Goal: Task Accomplishment & Management: Complete application form

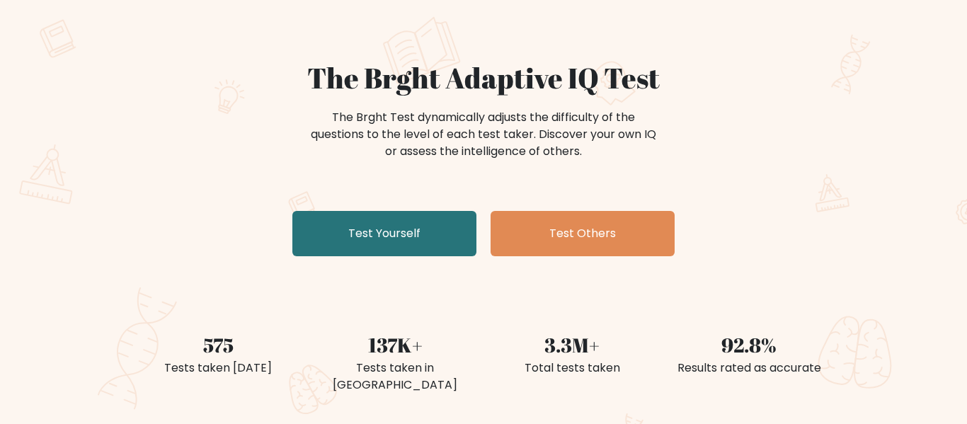
scroll to position [83, 0]
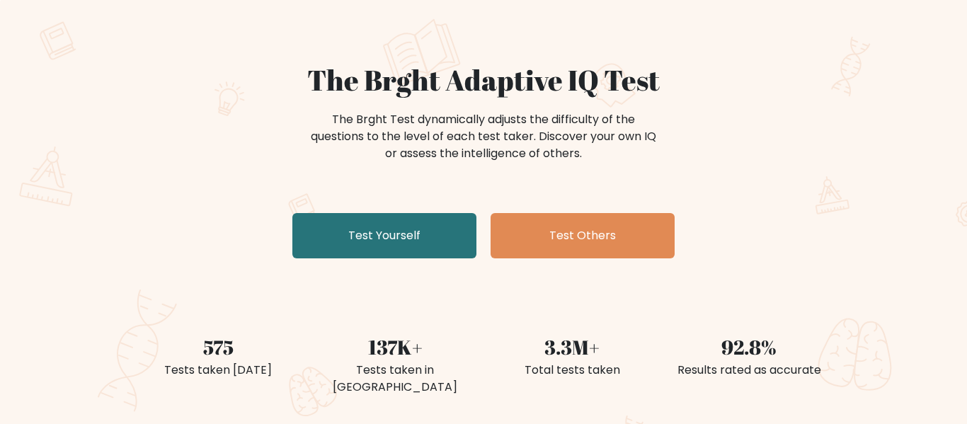
click at [444, 236] on link "Test Yourself" at bounding box center [384, 235] width 184 height 45
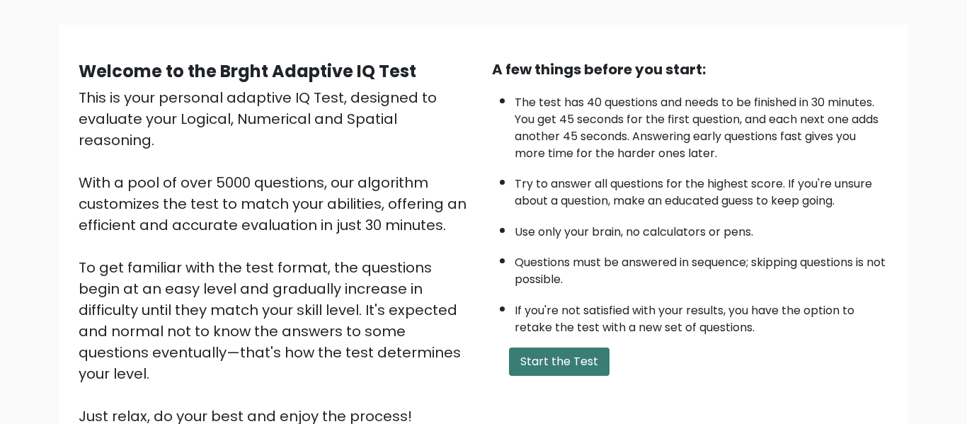
scroll to position [86, 0]
click at [530, 360] on button "Start the Test" at bounding box center [559, 362] width 101 height 28
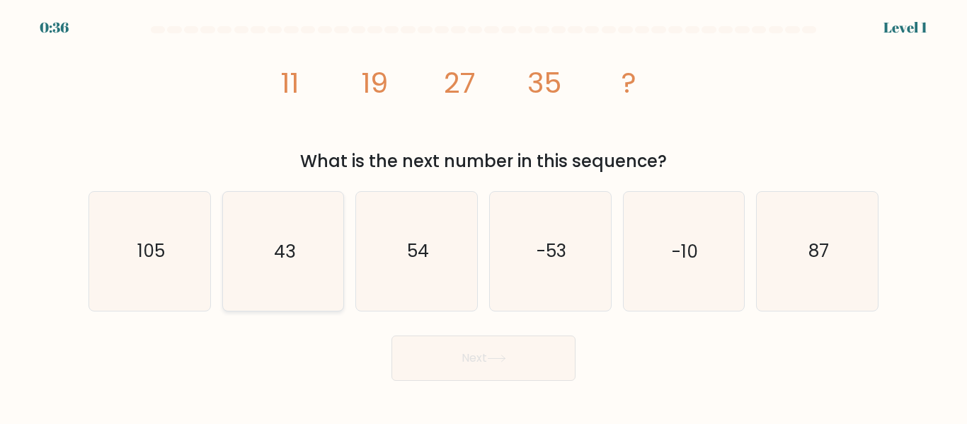
click at [304, 243] on icon "43" at bounding box center [283, 251] width 118 height 118
click at [484, 216] on input "b. 43" at bounding box center [484, 214] width 1 height 4
radio input "true"
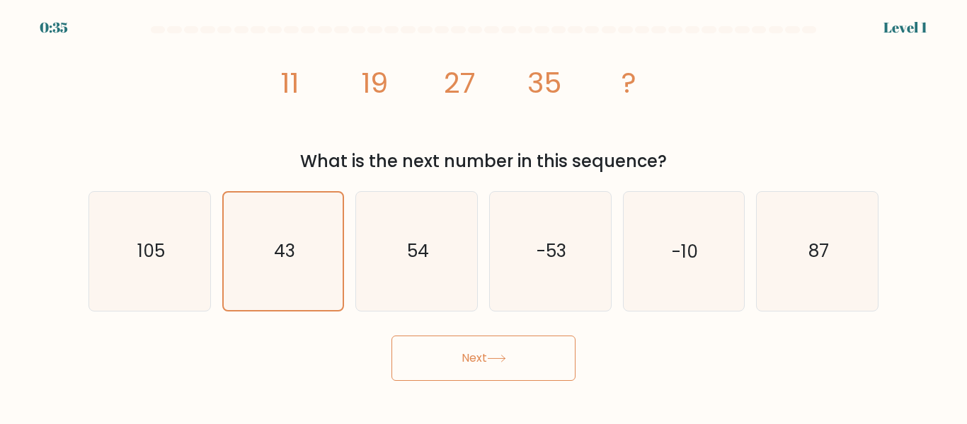
click at [412, 348] on button "Next" at bounding box center [484, 358] width 184 height 45
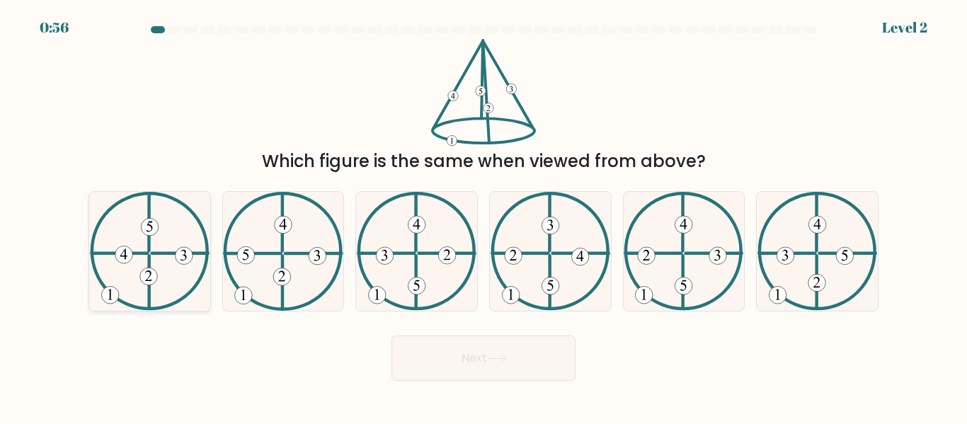
click at [147, 253] on 612 at bounding box center [119, 253] width 56 height 0
click at [484, 216] on input "a." at bounding box center [484, 214] width 1 height 4
radio input "true"
click at [461, 342] on button "Next" at bounding box center [484, 358] width 184 height 45
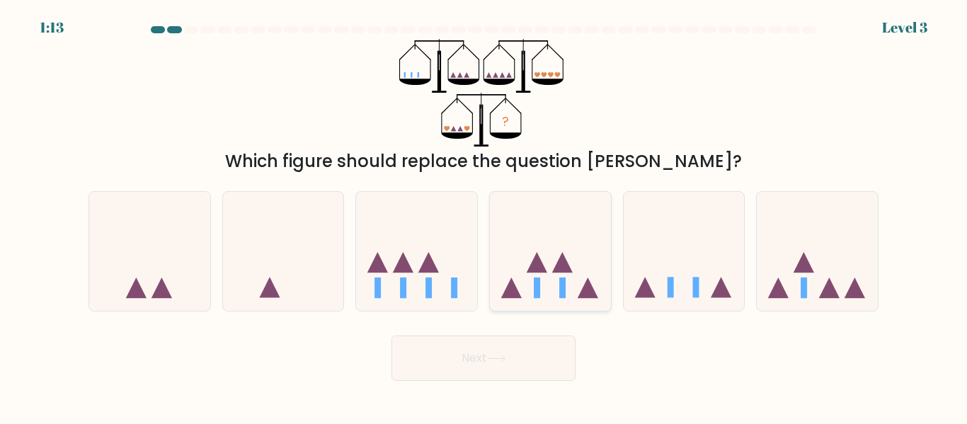
click at [505, 276] on icon at bounding box center [550, 251] width 121 height 100
click at [484, 216] on input "d." at bounding box center [484, 214] width 1 height 4
radio input "true"
click at [507, 377] on button "Next" at bounding box center [484, 358] width 184 height 45
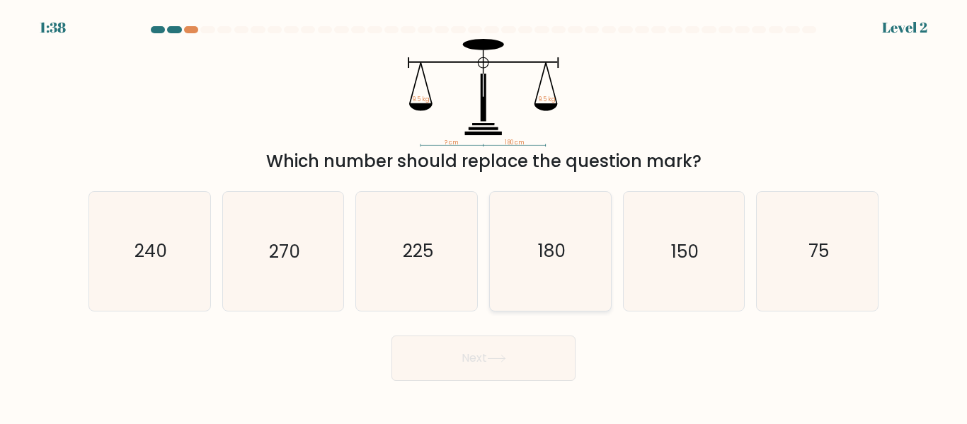
click at [555, 213] on icon "180" at bounding box center [550, 251] width 118 height 118
click at [484, 213] on input "d. 180" at bounding box center [484, 214] width 1 height 4
radio input "true"
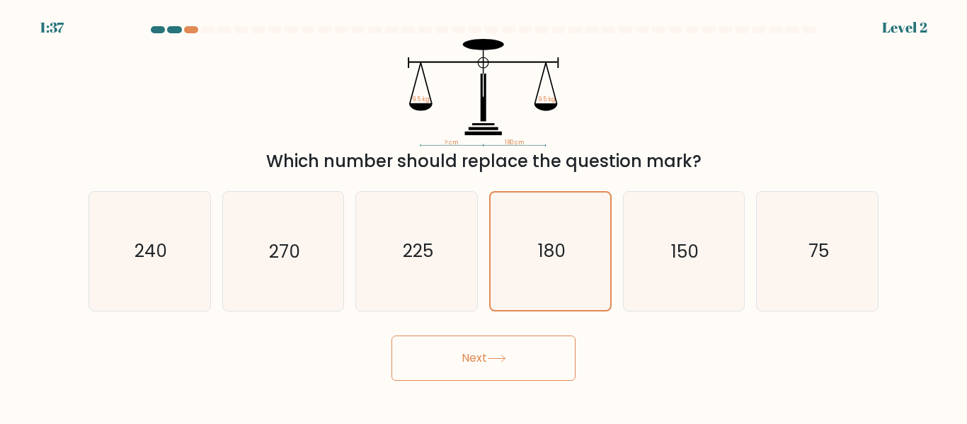
click at [508, 345] on button "Next" at bounding box center [484, 358] width 184 height 45
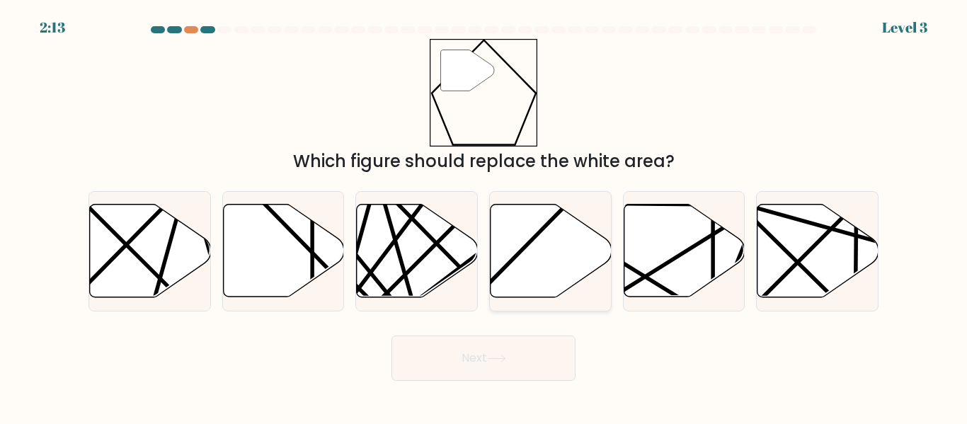
click at [525, 297] on icon at bounding box center [551, 251] width 121 height 93
click at [484, 216] on input "d." at bounding box center [484, 214] width 1 height 4
radio input "true"
click at [504, 367] on button "Next" at bounding box center [484, 358] width 184 height 45
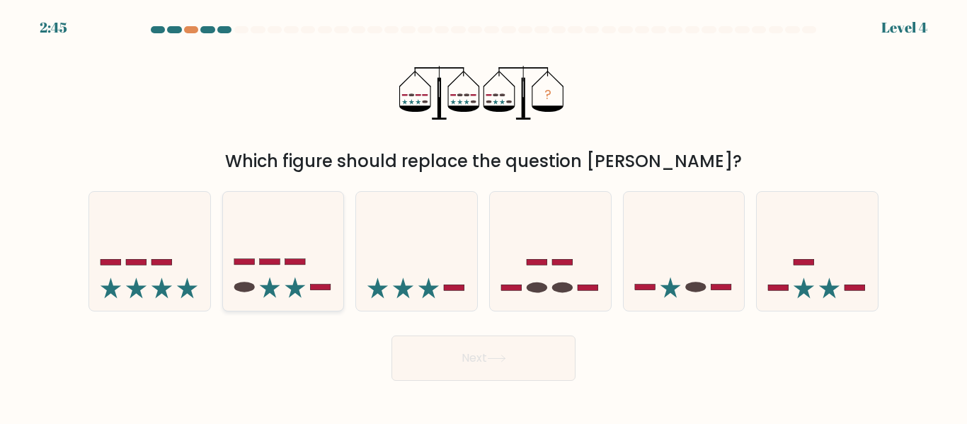
click at [311, 256] on icon at bounding box center [283, 251] width 121 height 100
click at [484, 216] on input "b." at bounding box center [484, 214] width 1 height 4
radio input "true"
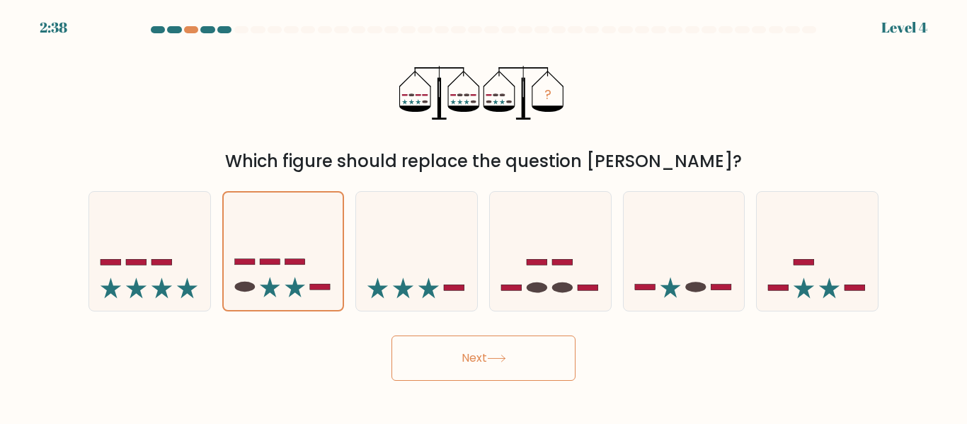
click at [418, 353] on button "Next" at bounding box center [484, 358] width 184 height 45
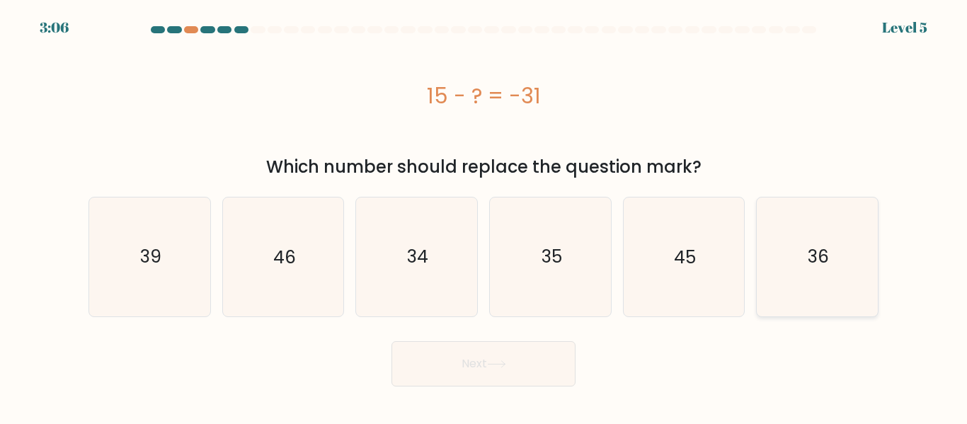
click at [768, 254] on icon "36" at bounding box center [817, 257] width 118 height 118
click at [484, 216] on input "f. 36" at bounding box center [484, 214] width 1 height 4
radio input "true"
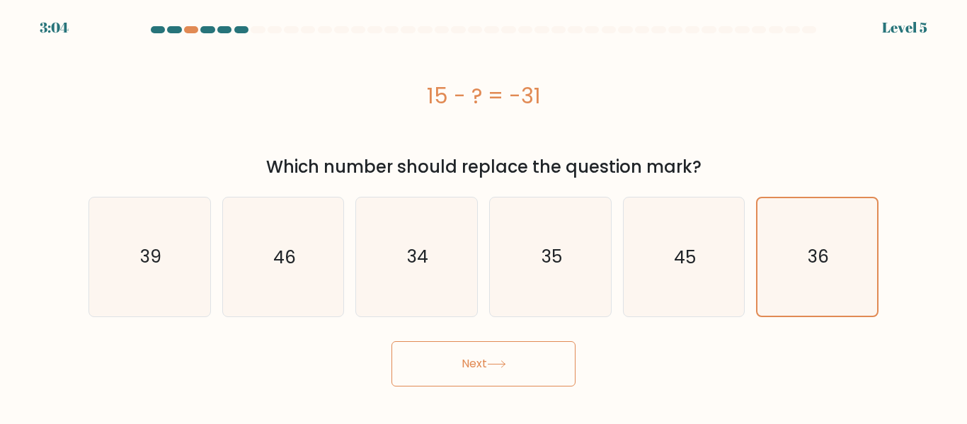
click at [486, 379] on button "Next" at bounding box center [484, 363] width 184 height 45
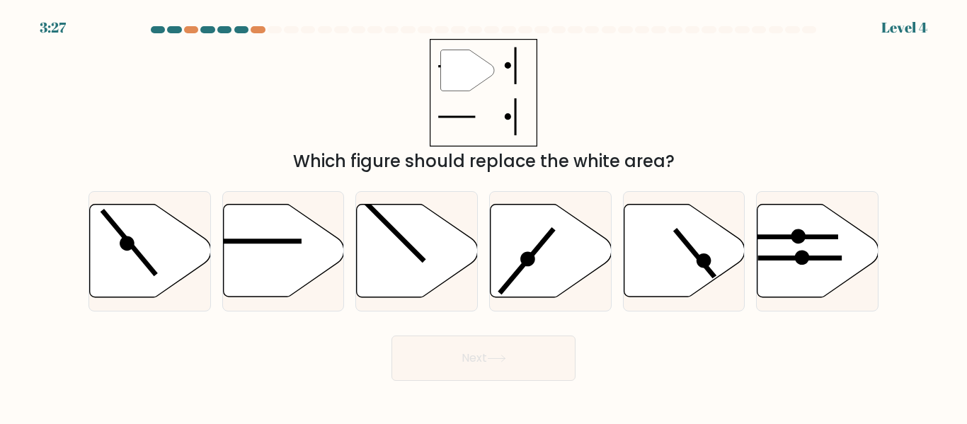
click at [350, 238] on div "c." at bounding box center [417, 251] width 134 height 120
click at [319, 233] on icon at bounding box center [283, 251] width 121 height 93
click at [484, 216] on input "b." at bounding box center [484, 214] width 1 height 4
radio input "true"
click at [470, 373] on button "Next" at bounding box center [484, 358] width 184 height 45
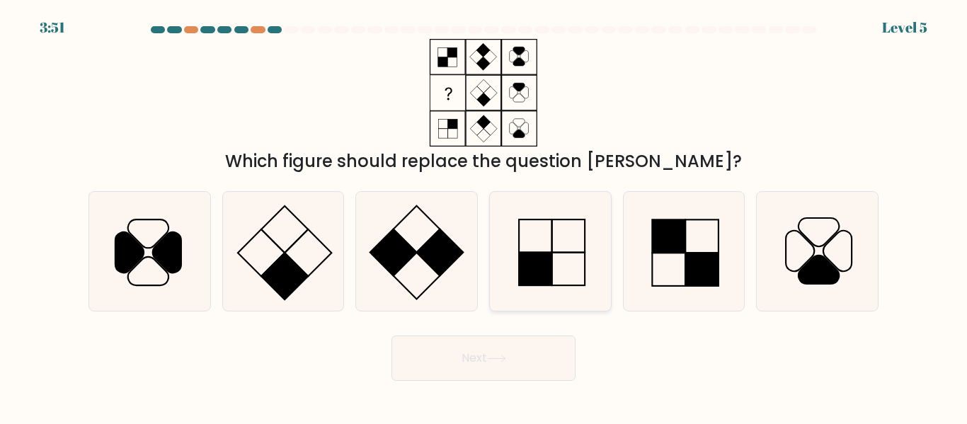
click at [553, 263] on icon at bounding box center [550, 251] width 118 height 118
click at [484, 216] on input "d." at bounding box center [484, 214] width 1 height 4
radio input "true"
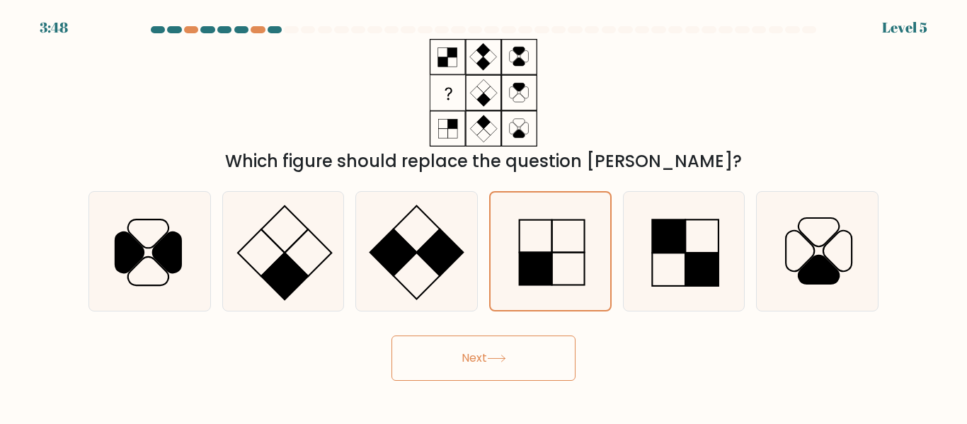
click at [486, 357] on button "Next" at bounding box center [484, 358] width 184 height 45
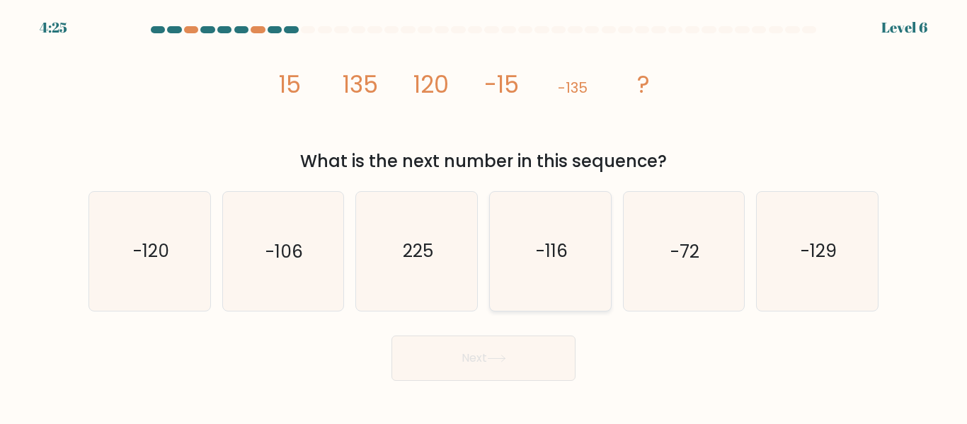
click at [520, 231] on icon "-116" at bounding box center [550, 251] width 118 height 118
click at [484, 216] on input "d. -116" at bounding box center [484, 214] width 1 height 4
radio input "true"
click at [807, 257] on text "-129" at bounding box center [819, 251] width 36 height 25
click at [484, 216] on input "f. -129" at bounding box center [484, 214] width 1 height 4
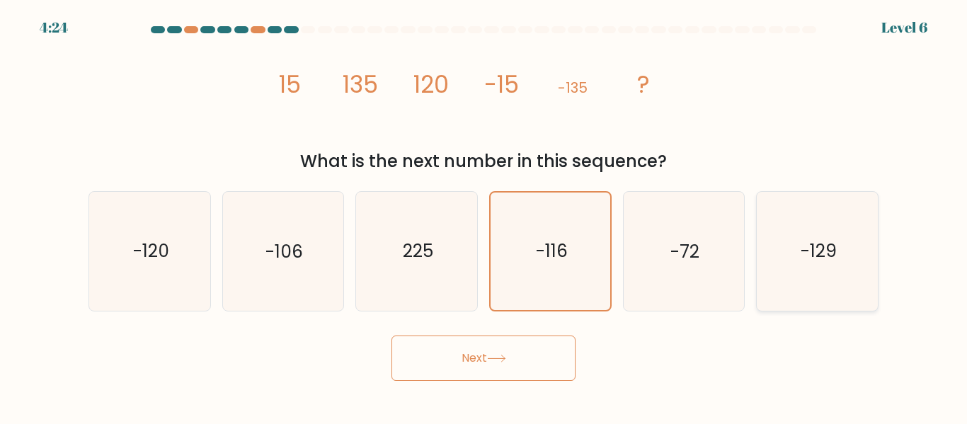
radio input "true"
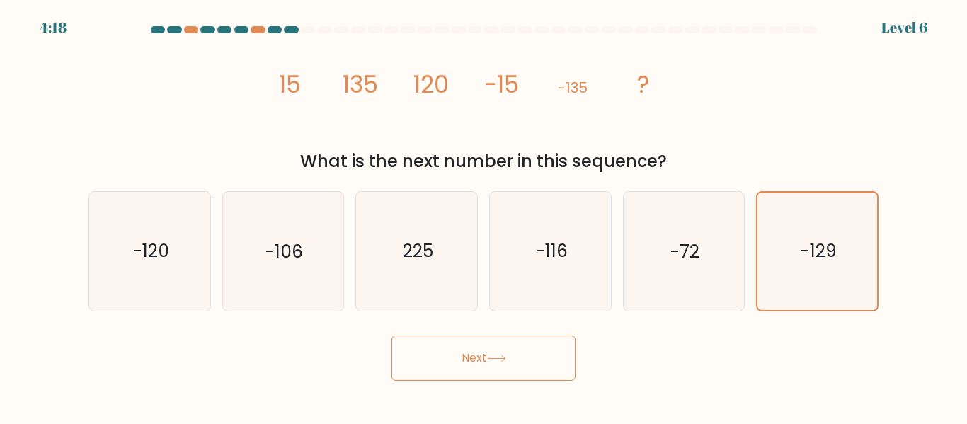
click at [534, 372] on button "Next" at bounding box center [484, 358] width 184 height 45
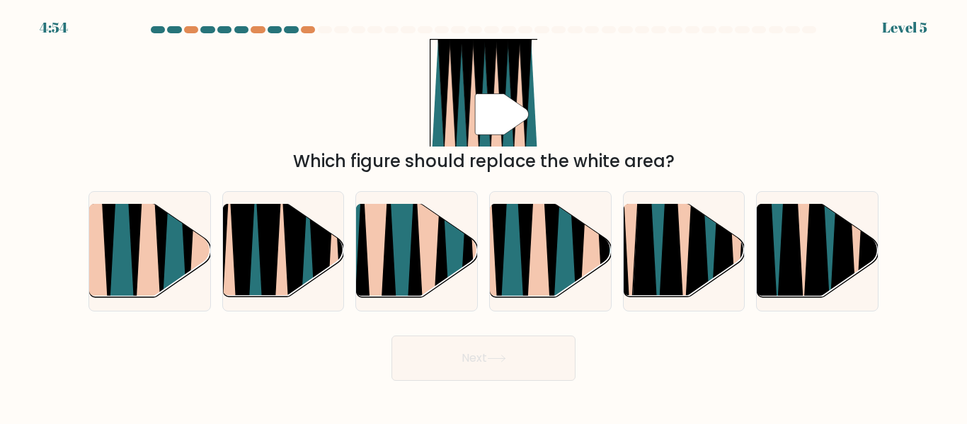
click at [549, 320] on form at bounding box center [483, 203] width 967 height 355
click at [554, 265] on icon at bounding box center [552, 203] width 28 height 242
click at [484, 216] on input "d." at bounding box center [484, 214] width 1 height 4
radio input "true"
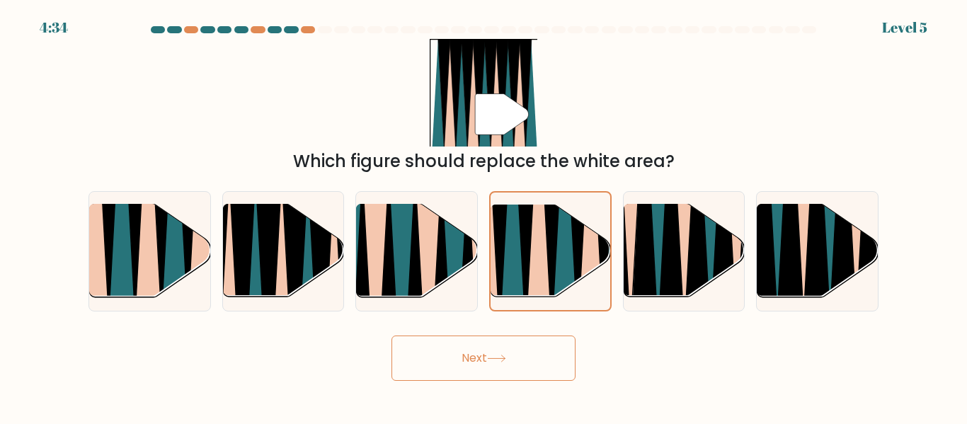
click at [522, 355] on button "Next" at bounding box center [484, 358] width 184 height 45
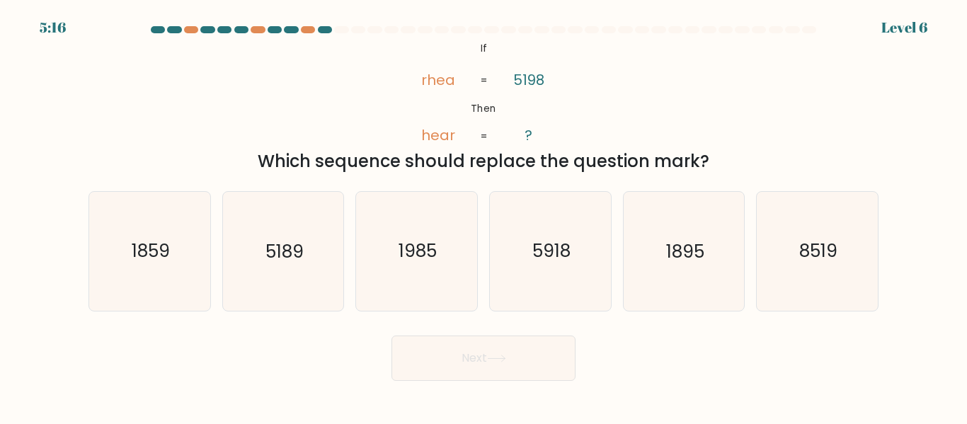
click at [522, 355] on button "Next" at bounding box center [484, 358] width 184 height 45
click at [438, 231] on icon "1985" at bounding box center [417, 251] width 118 height 118
click at [484, 216] on input "c. 1985" at bounding box center [484, 214] width 1 height 4
radio input "true"
click at [438, 231] on icon "1985" at bounding box center [416, 251] width 117 height 117
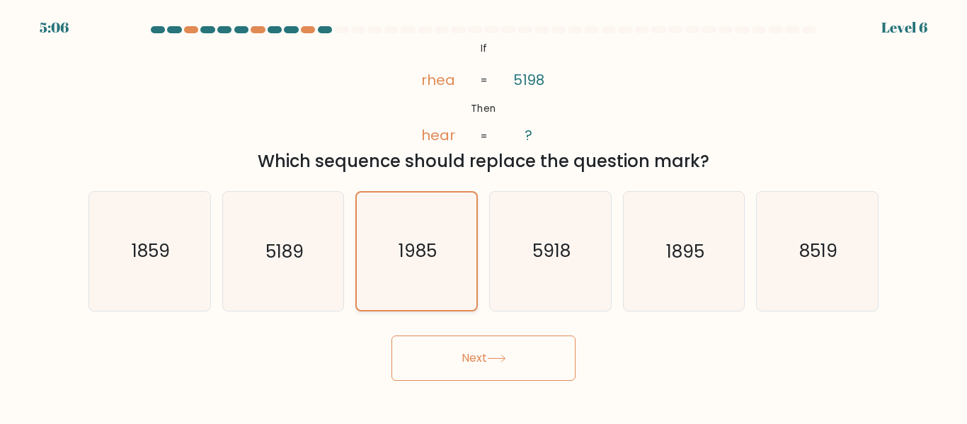
click at [484, 216] on input "c. 1985" at bounding box center [484, 214] width 1 height 4
click at [391, 132] on div "@import url('https://fonts.googleapis.com/css?family=Abril+Fatface:400,100,100i…" at bounding box center [483, 106] width 807 height 135
click at [422, 218] on icon "1985" at bounding box center [416, 251] width 117 height 117
click at [484, 216] on input "c. 1985" at bounding box center [484, 214] width 1 height 4
click at [479, 362] on button "Next" at bounding box center [484, 358] width 184 height 45
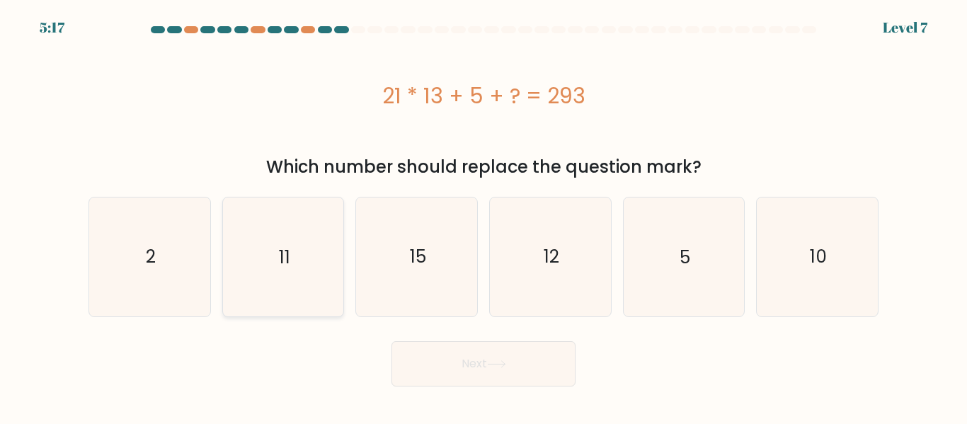
click at [303, 227] on icon "11" at bounding box center [283, 257] width 118 height 118
click at [484, 216] on input "b. 11" at bounding box center [484, 214] width 1 height 4
radio input "true"
click at [427, 354] on button "Next" at bounding box center [484, 363] width 184 height 45
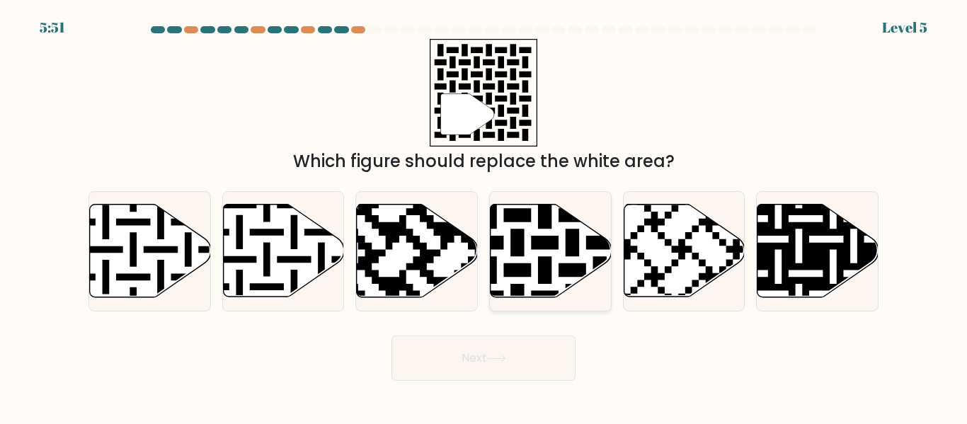
click at [519, 281] on icon at bounding box center [551, 251] width 121 height 93
click at [484, 216] on input "d." at bounding box center [484, 214] width 1 height 4
radio input "true"
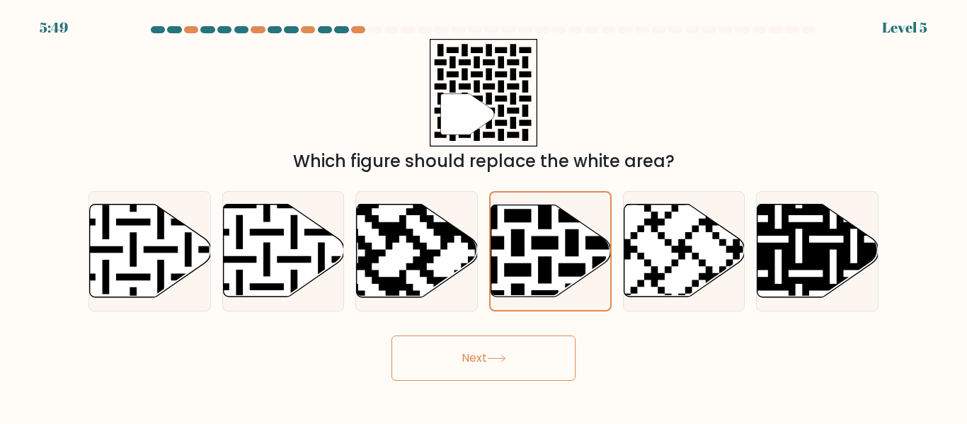
click at [458, 365] on button "Next" at bounding box center [484, 358] width 184 height 45
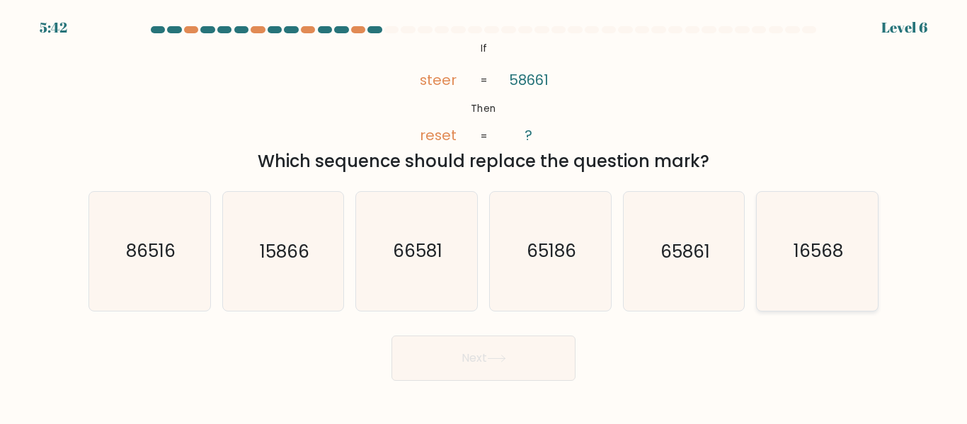
click at [815, 267] on icon "16568" at bounding box center [817, 251] width 118 height 118
click at [484, 216] on input "f. 16568" at bounding box center [484, 214] width 1 height 4
radio input "true"
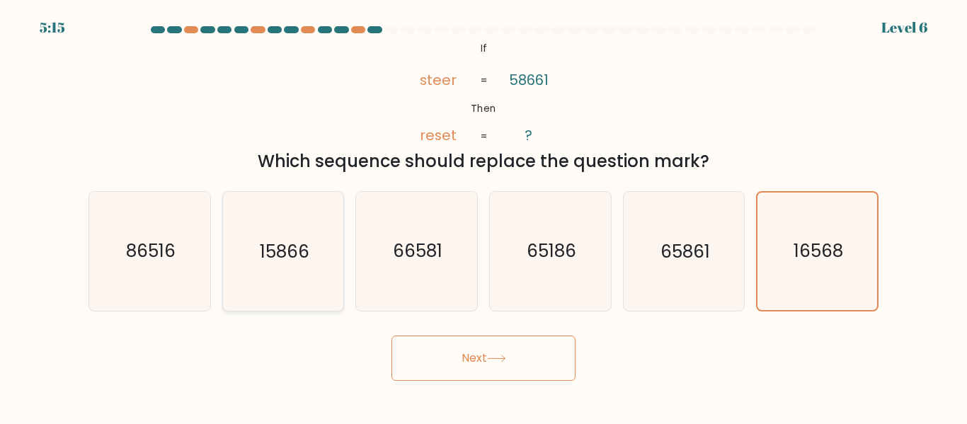
click at [317, 249] on icon "15866" at bounding box center [283, 251] width 118 height 118
click at [484, 216] on input "b. 15866" at bounding box center [484, 214] width 1 height 4
radio input "true"
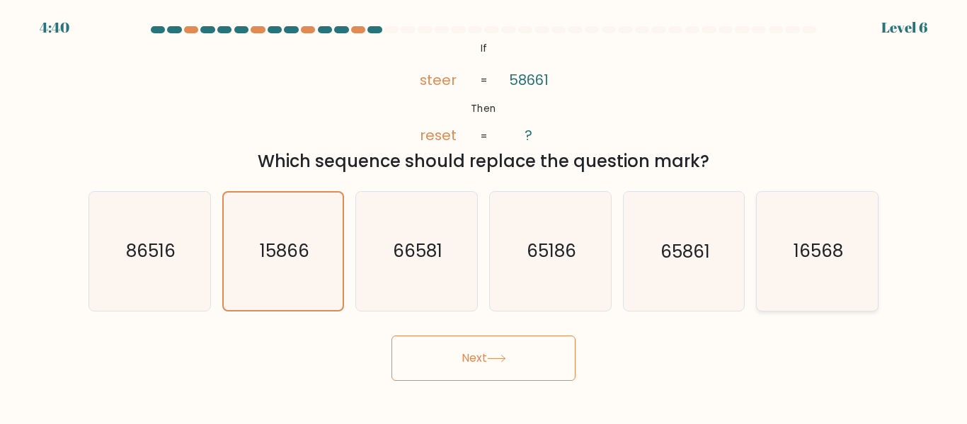
click at [843, 239] on text "16568" at bounding box center [819, 251] width 50 height 25
click at [484, 216] on input "f. 16568" at bounding box center [484, 214] width 1 height 4
radio input "true"
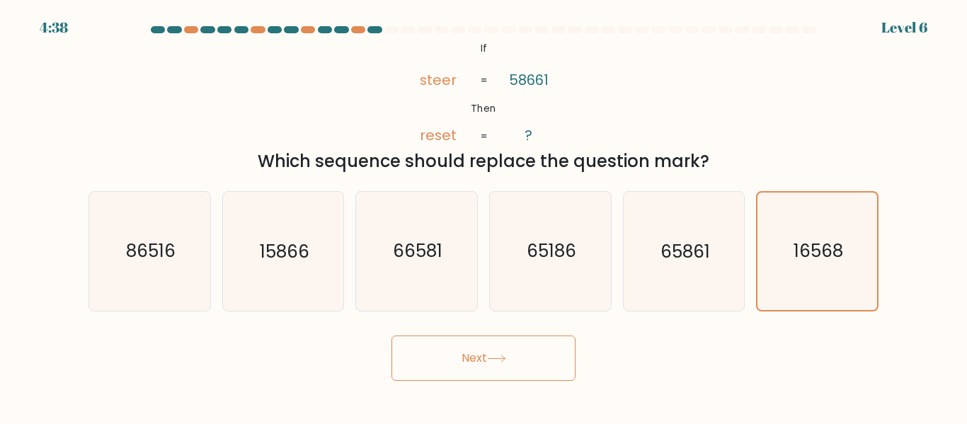
click at [515, 344] on button "Next" at bounding box center [484, 358] width 184 height 45
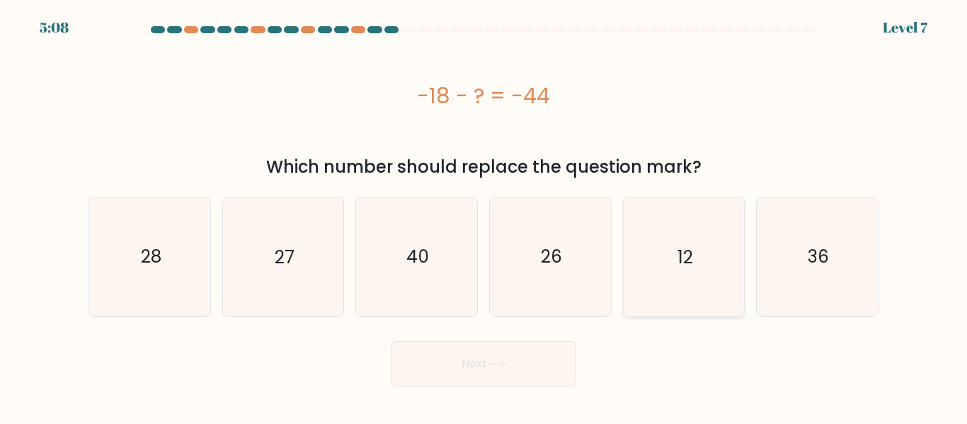
click at [669, 268] on icon "12" at bounding box center [684, 257] width 118 height 118
click at [484, 216] on input "e. 12" at bounding box center [484, 214] width 1 height 4
radio input "true"
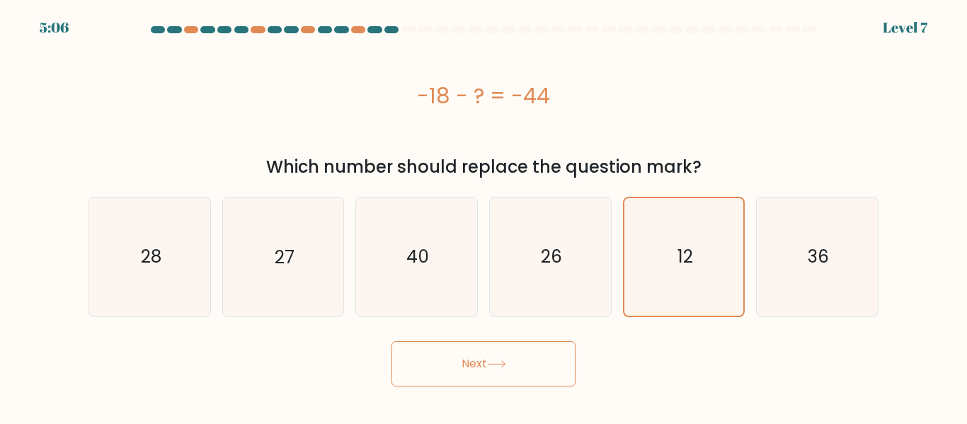
click at [545, 365] on button "Next" at bounding box center [484, 363] width 184 height 45
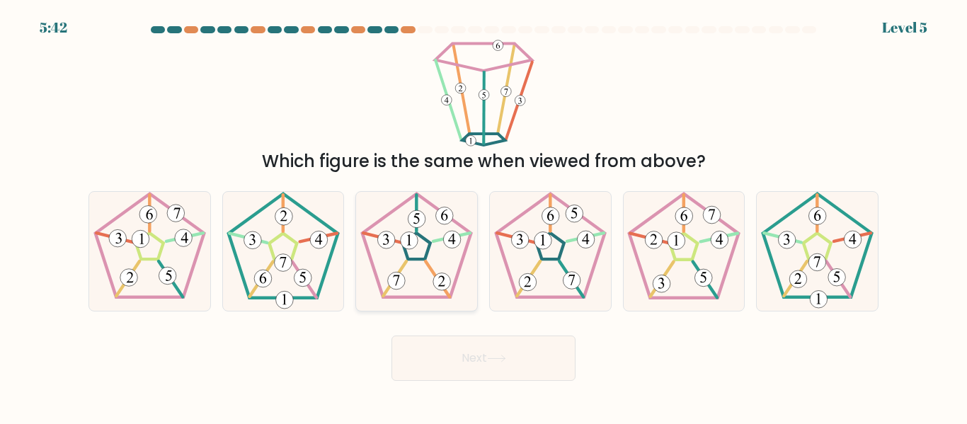
click at [431, 233] on icon at bounding box center [417, 251] width 118 height 118
click at [484, 216] on input "c." at bounding box center [484, 214] width 1 height 4
radio input "true"
click at [460, 371] on button "Next" at bounding box center [484, 358] width 184 height 45
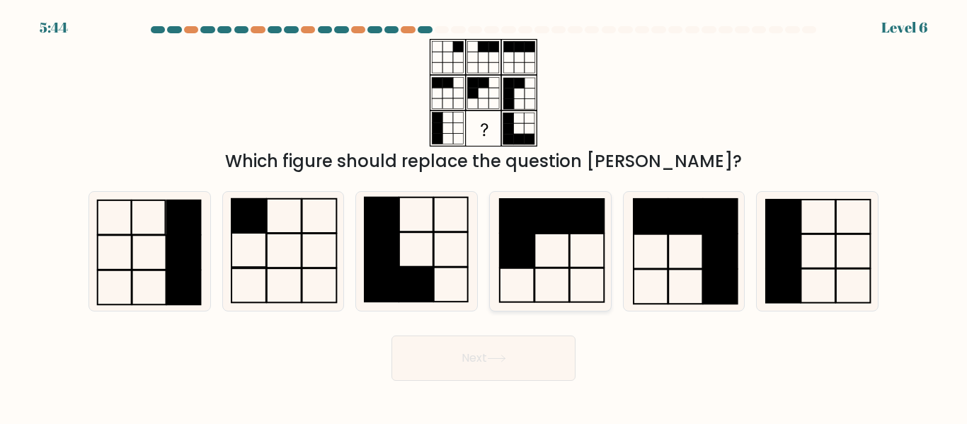
click at [544, 239] on icon at bounding box center [550, 251] width 118 height 118
click at [484, 216] on input "d." at bounding box center [484, 214] width 1 height 4
radio input "true"
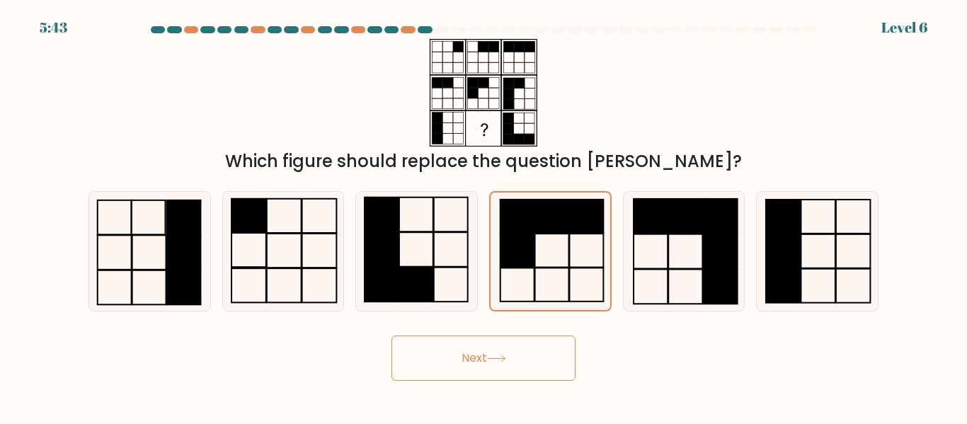
click at [497, 343] on button "Next" at bounding box center [484, 358] width 184 height 45
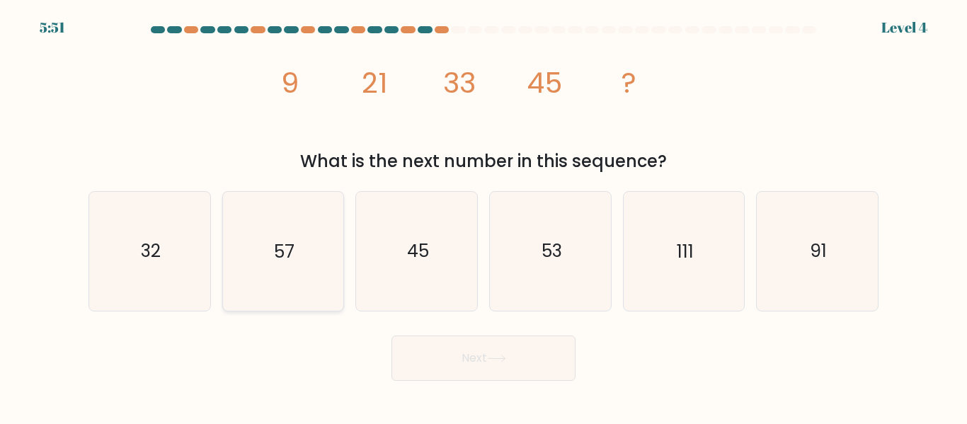
click at [292, 227] on icon "57" at bounding box center [283, 251] width 118 height 118
click at [484, 216] on input "b. 57" at bounding box center [484, 214] width 1 height 4
radio input "true"
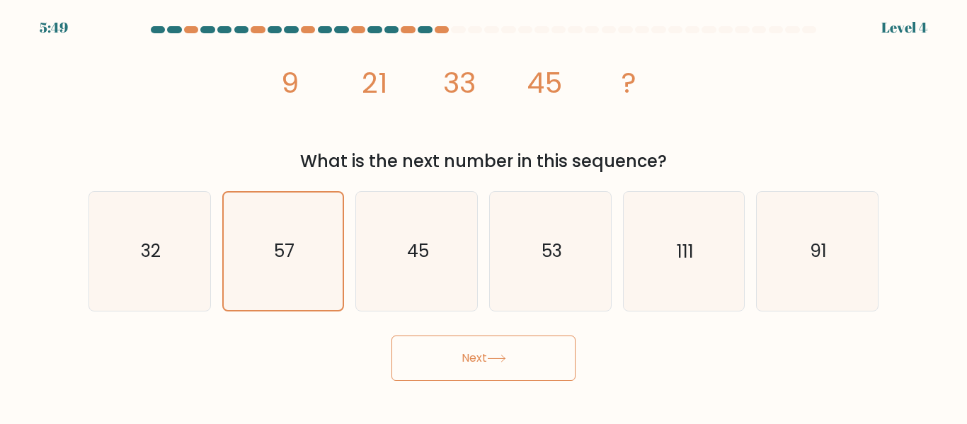
click at [469, 354] on button "Next" at bounding box center [484, 358] width 184 height 45
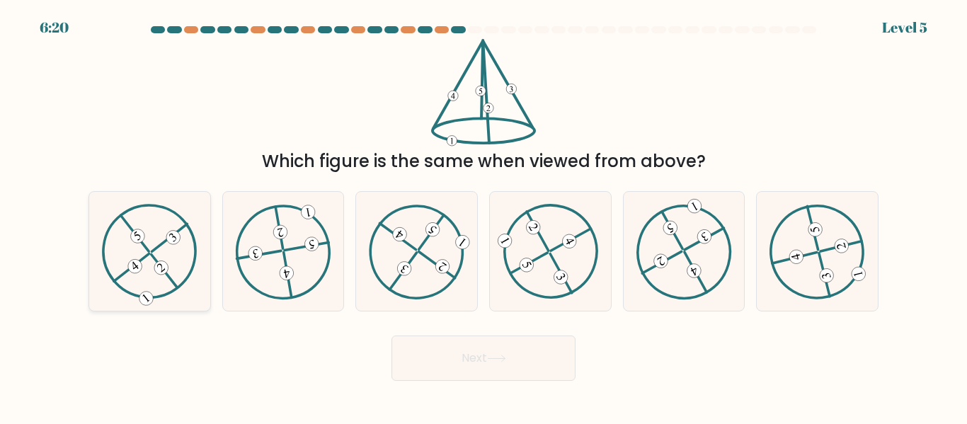
click at [130, 254] on icon at bounding box center [150, 251] width 96 height 95
click at [484, 216] on input "a." at bounding box center [484, 214] width 1 height 4
radio input "true"
click at [535, 359] on button "Next" at bounding box center [484, 358] width 184 height 45
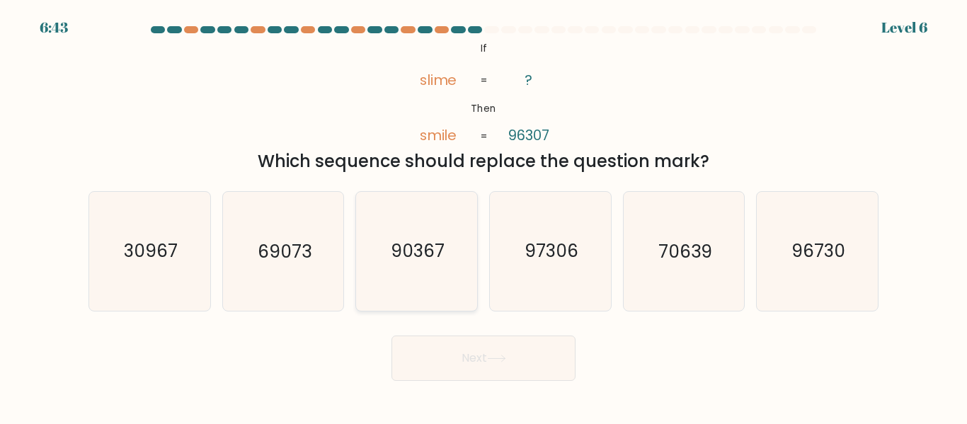
click at [434, 230] on icon "90367" at bounding box center [417, 251] width 118 height 118
click at [484, 216] on input "c. 90367" at bounding box center [484, 214] width 1 height 4
radio input "true"
click at [445, 353] on button "Next" at bounding box center [484, 358] width 184 height 45
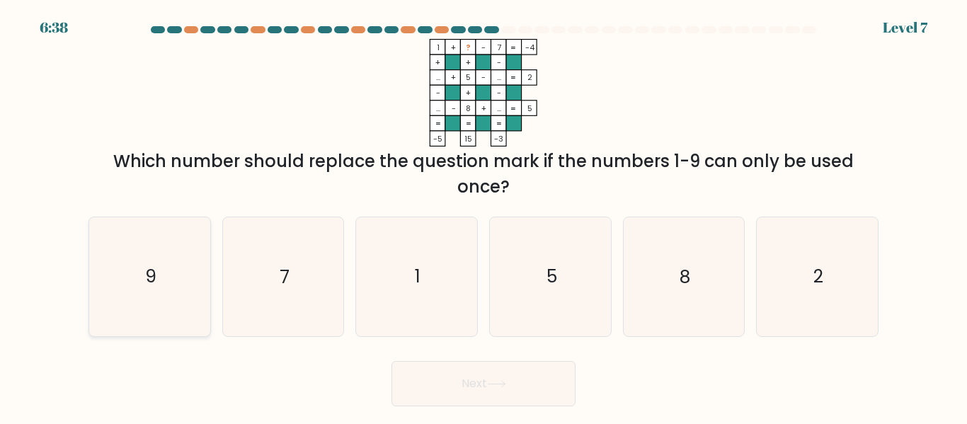
click at [119, 308] on icon "9" at bounding box center [150, 276] width 118 height 118
click at [484, 216] on input "a. 9" at bounding box center [484, 214] width 1 height 4
radio input "true"
click at [469, 395] on button "Next" at bounding box center [484, 383] width 184 height 45
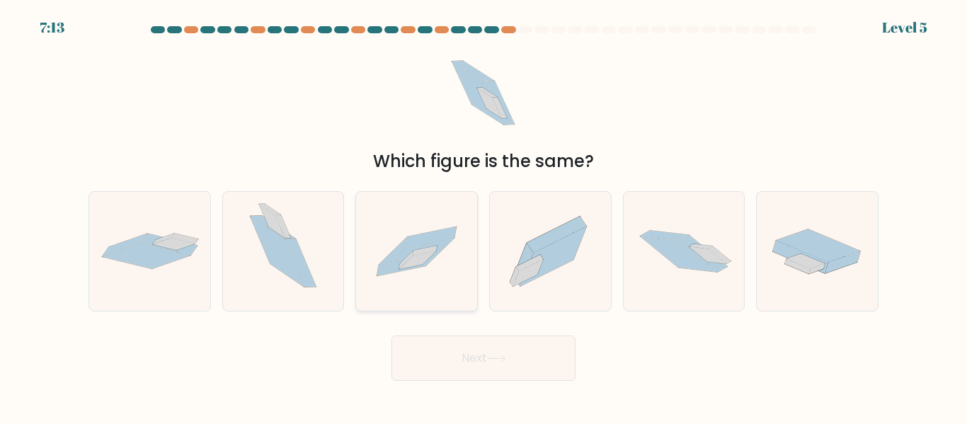
click at [443, 251] on icon at bounding box center [416, 251] width 121 height 82
click at [484, 216] on input "c." at bounding box center [484, 214] width 1 height 4
radio input "true"
click at [536, 370] on button "Next" at bounding box center [484, 358] width 184 height 45
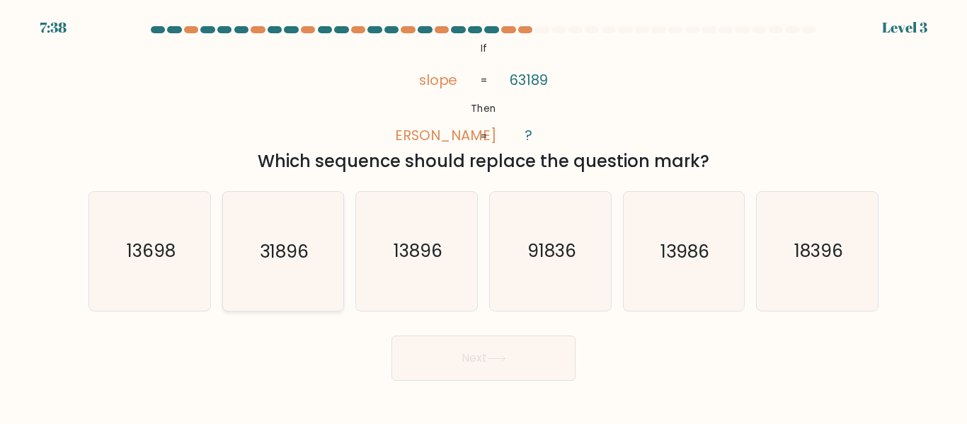
click at [270, 232] on icon "31896" at bounding box center [283, 251] width 118 height 118
click at [484, 216] on input "b. 31896" at bounding box center [484, 214] width 1 height 4
radio input "true"
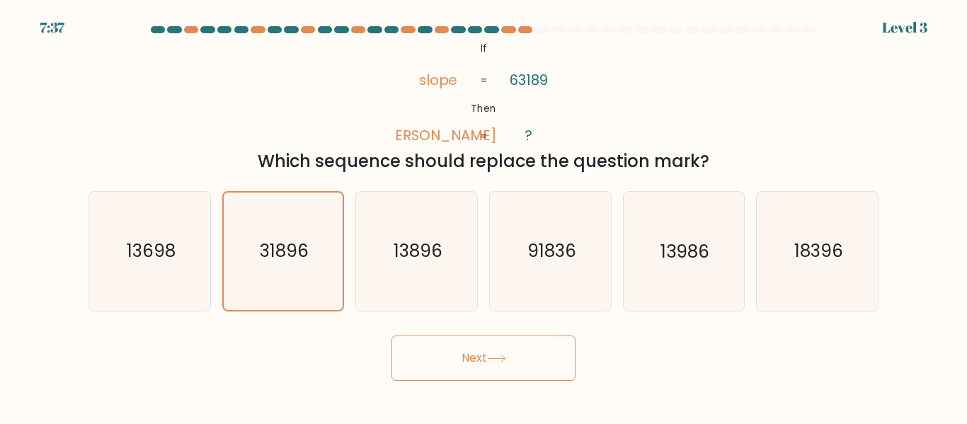
click at [535, 357] on button "Next" at bounding box center [484, 358] width 184 height 45
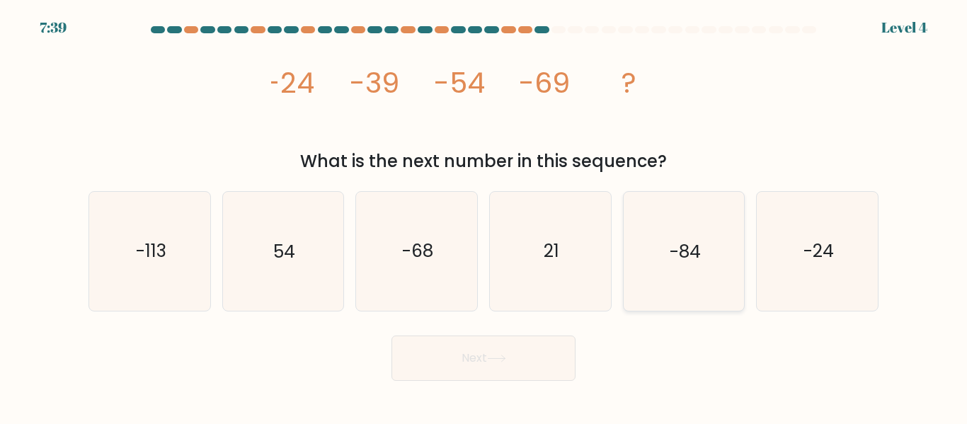
click at [676, 220] on icon "-84" at bounding box center [684, 251] width 118 height 118
click at [484, 216] on input "e. -84" at bounding box center [484, 214] width 1 height 4
radio input "true"
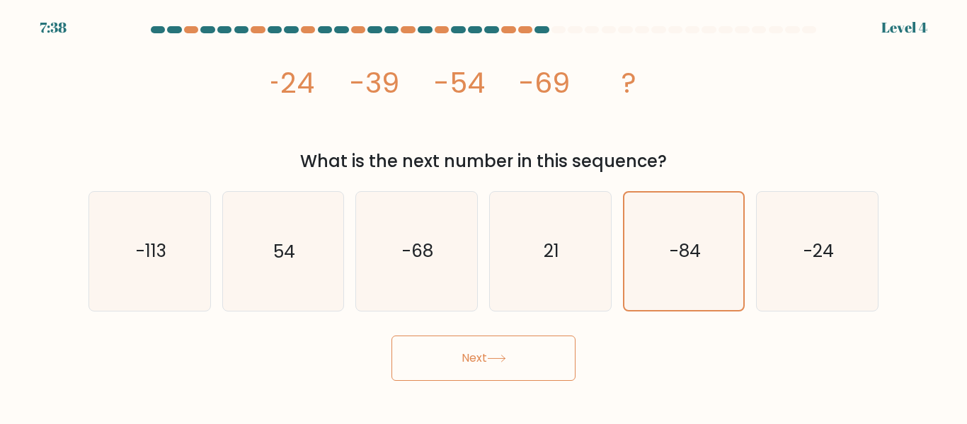
click at [490, 370] on button "Next" at bounding box center [484, 358] width 184 height 45
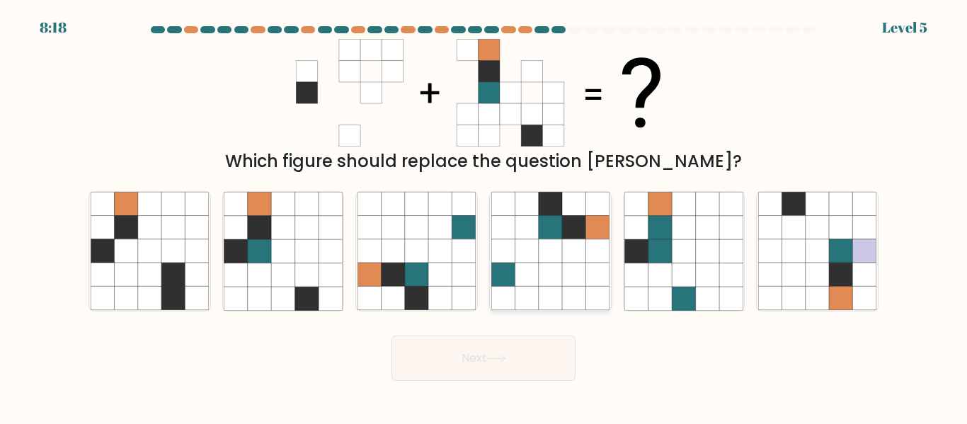
drag, startPoint x: 490, startPoint y: 370, endPoint x: 554, endPoint y: 232, distance: 152.4
click at [554, 232] on form at bounding box center [483, 203] width 967 height 355
click at [537, 256] on icon at bounding box center [526, 250] width 23 height 23
click at [484, 216] on input "d." at bounding box center [484, 214] width 1 height 4
radio input "true"
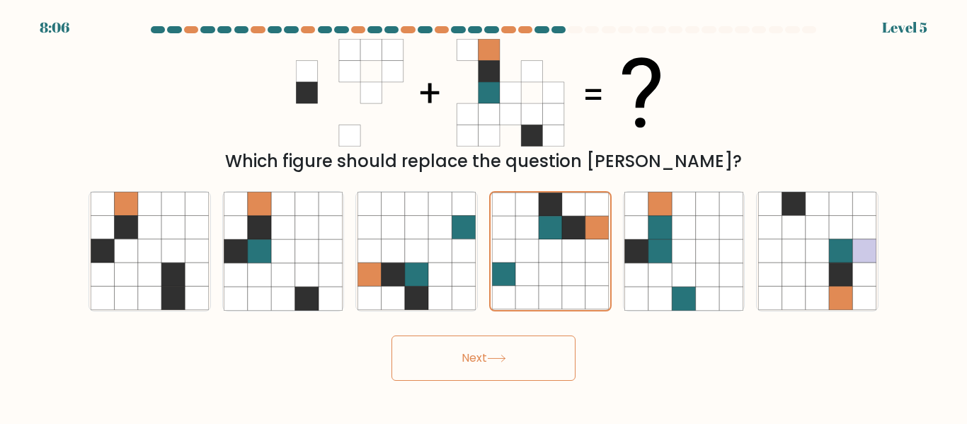
click at [432, 349] on button "Next" at bounding box center [484, 358] width 184 height 45
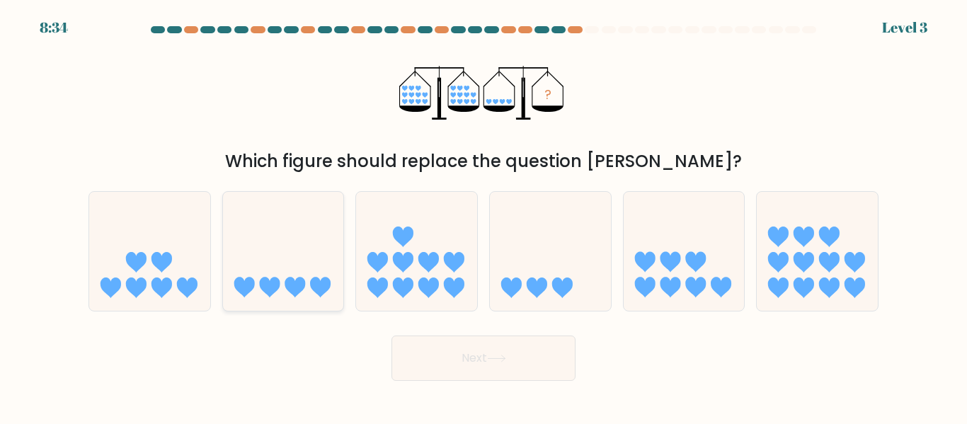
click at [295, 249] on icon at bounding box center [283, 251] width 121 height 100
click at [484, 216] on input "b." at bounding box center [484, 214] width 1 height 4
radio input "true"
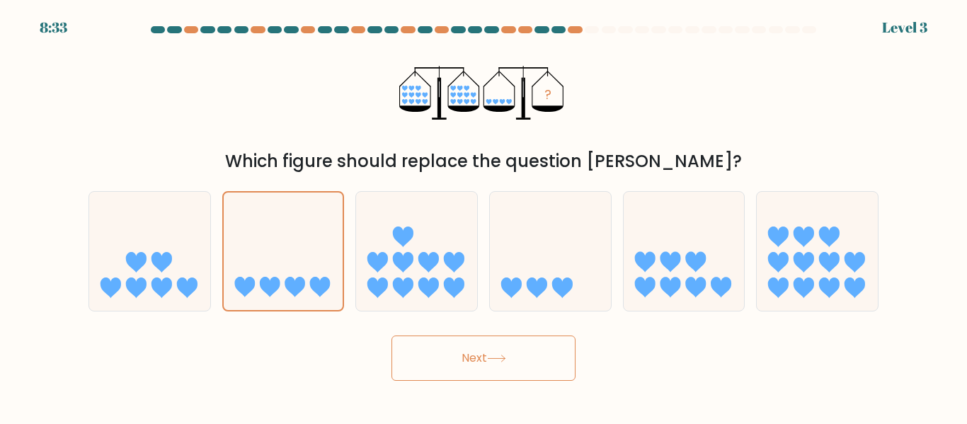
click at [538, 350] on button "Next" at bounding box center [484, 358] width 184 height 45
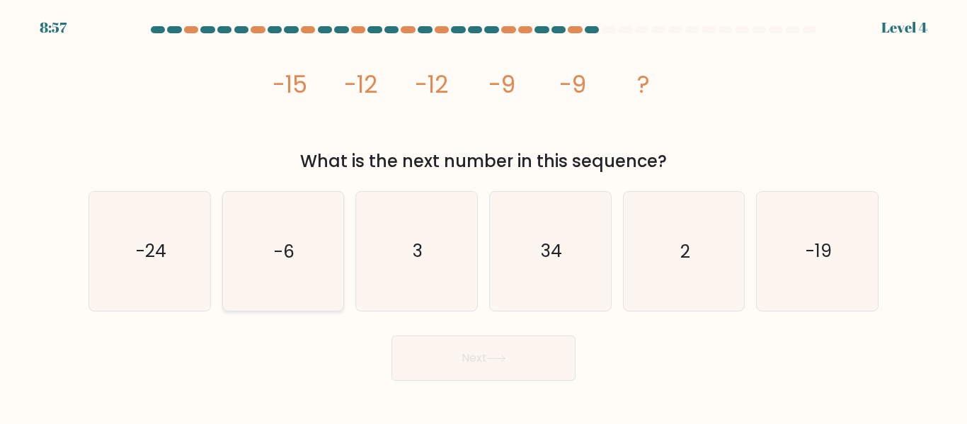
click at [324, 270] on icon "-6" at bounding box center [283, 251] width 118 height 118
click at [484, 216] on input "b. -6" at bounding box center [484, 214] width 1 height 4
radio input "true"
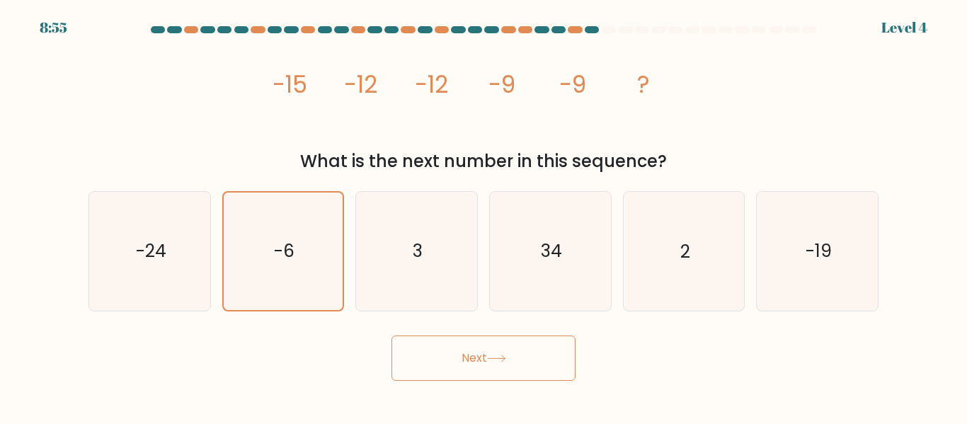
click at [433, 355] on button "Next" at bounding box center [484, 358] width 184 height 45
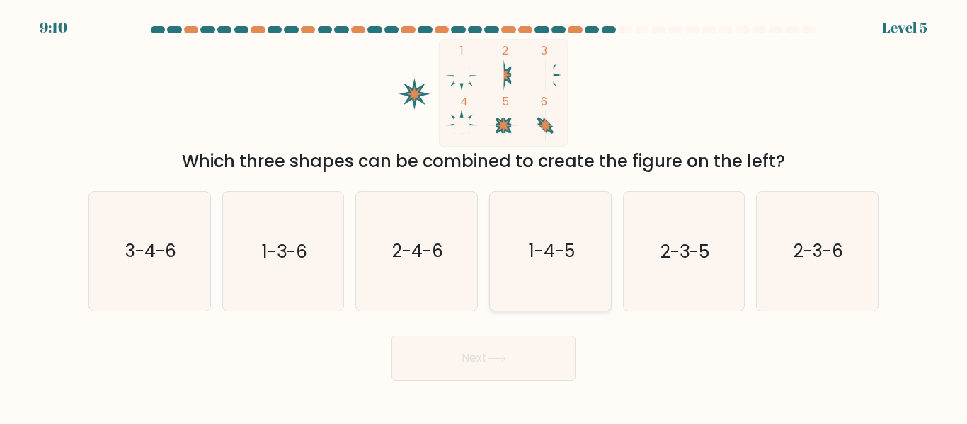
click at [509, 237] on icon "1-4-5" at bounding box center [550, 251] width 118 height 118
click at [484, 216] on input "d. 1-4-5" at bounding box center [484, 214] width 1 height 4
radio input "true"
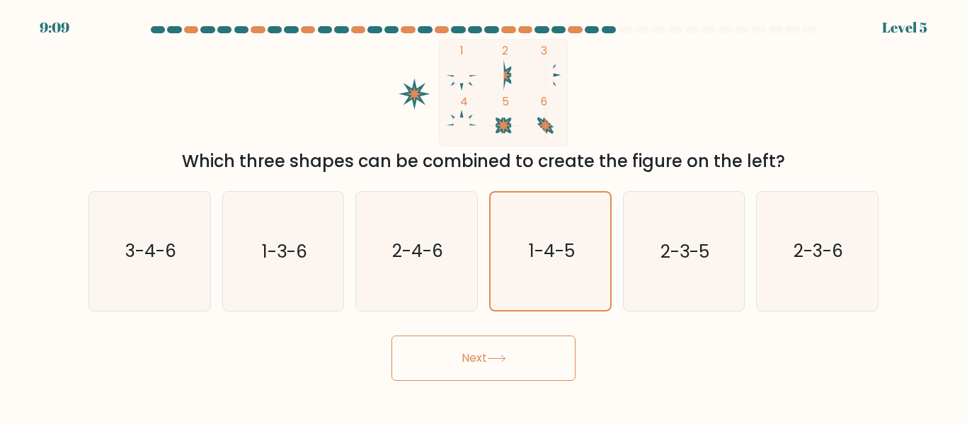
click at [491, 362] on icon at bounding box center [496, 359] width 19 height 8
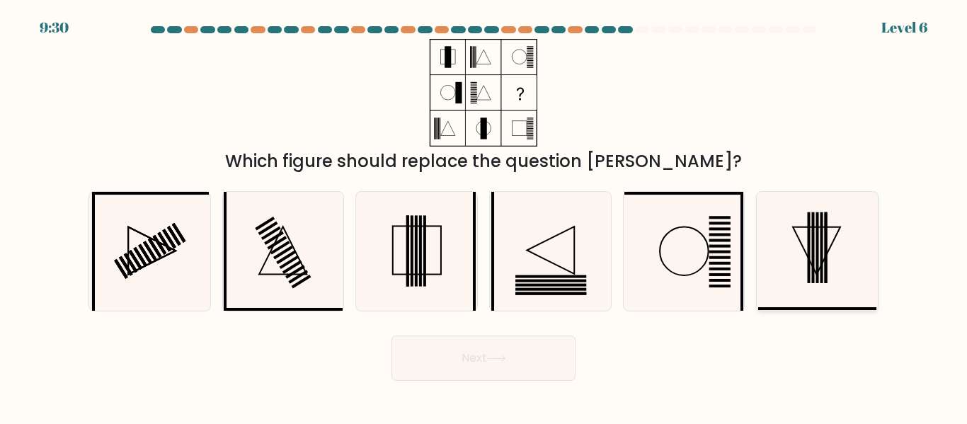
click at [846, 225] on icon at bounding box center [817, 251] width 118 height 118
click at [484, 216] on input "f." at bounding box center [484, 214] width 1 height 4
radio input "true"
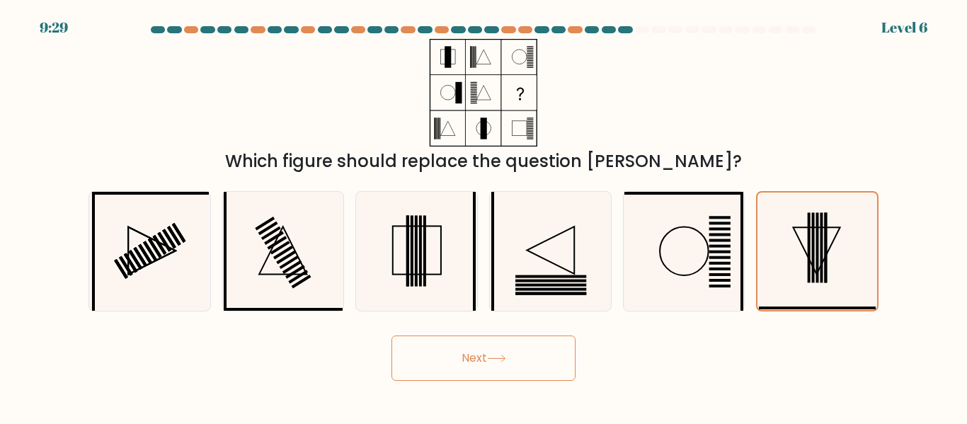
click at [560, 356] on button "Next" at bounding box center [484, 358] width 184 height 45
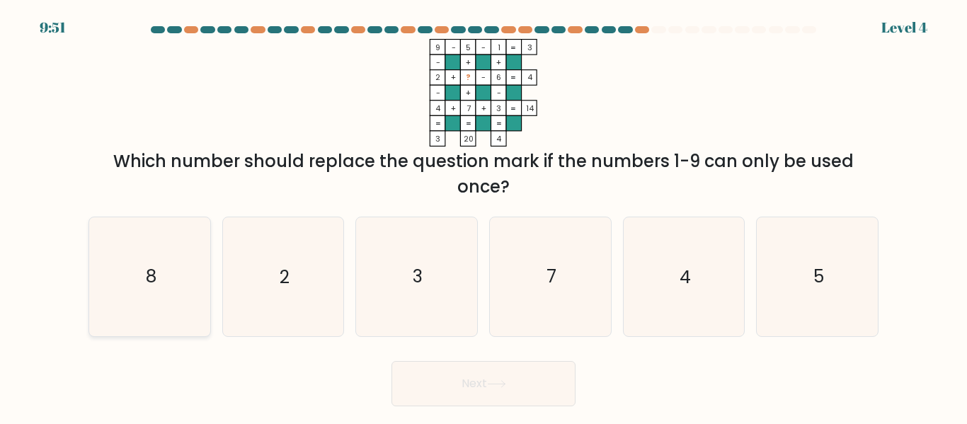
click at [172, 293] on icon "8" at bounding box center [150, 276] width 118 height 118
click at [484, 216] on input "a. 8" at bounding box center [484, 214] width 1 height 4
radio input "true"
click at [433, 392] on button "Next" at bounding box center [484, 383] width 184 height 45
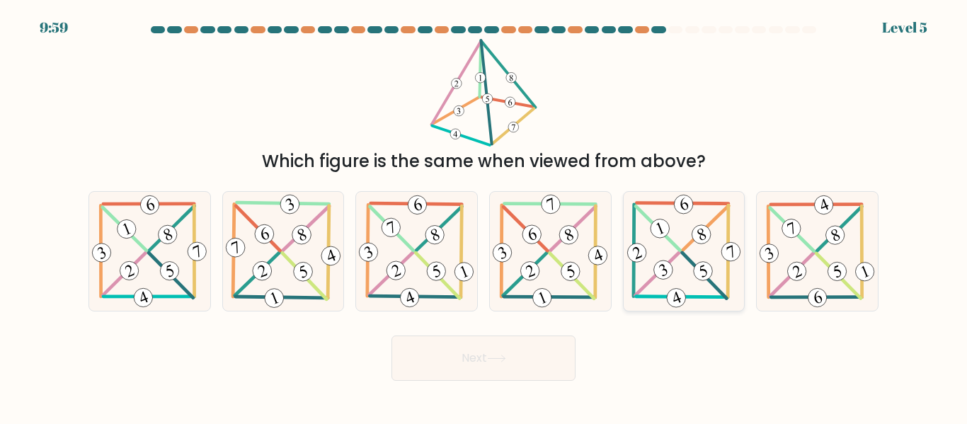
click at [688, 253] on icon at bounding box center [684, 251] width 119 height 118
click at [484, 216] on input "e." at bounding box center [484, 214] width 1 height 4
radio input "true"
click at [533, 353] on button "Next" at bounding box center [484, 358] width 184 height 45
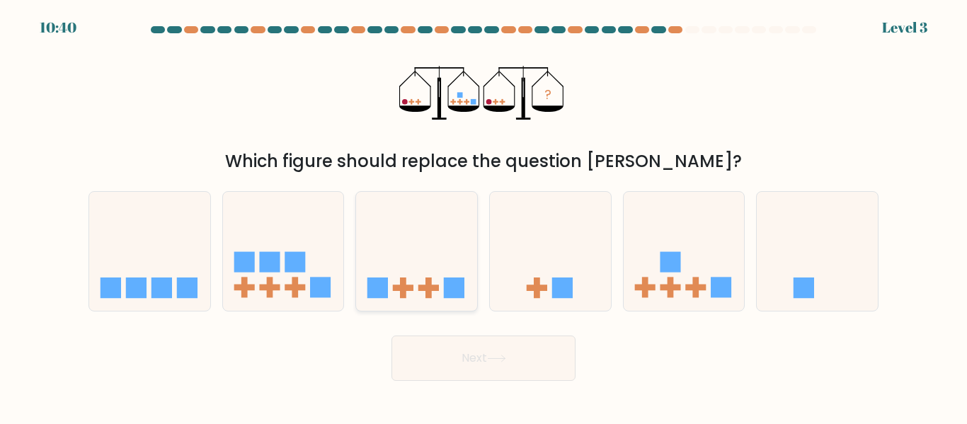
click at [411, 257] on icon at bounding box center [416, 251] width 121 height 100
click at [484, 216] on input "c." at bounding box center [484, 214] width 1 height 4
radio input "true"
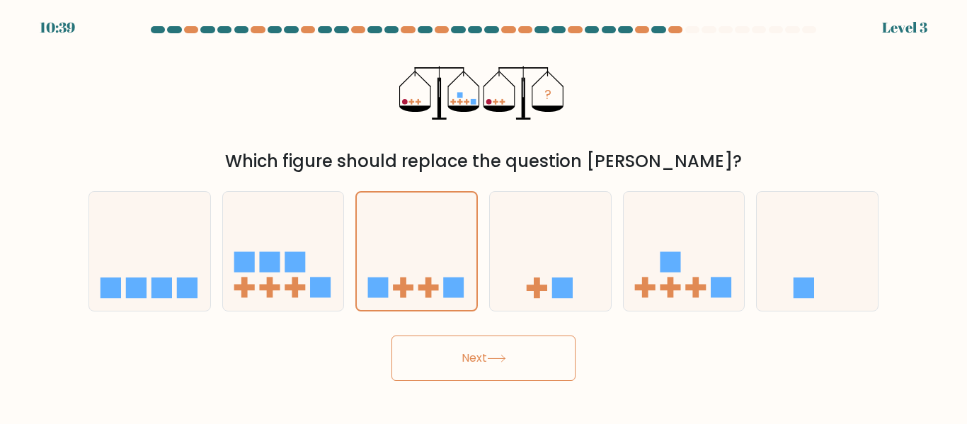
click at [473, 368] on button "Next" at bounding box center [484, 358] width 184 height 45
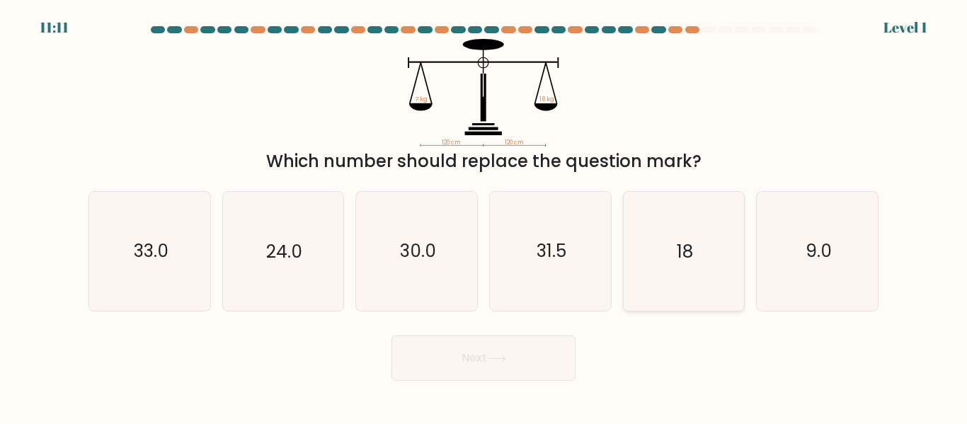
click at [638, 261] on icon "18" at bounding box center [684, 251] width 118 height 118
click at [484, 216] on input "e. 18" at bounding box center [484, 214] width 1 height 4
radio input "true"
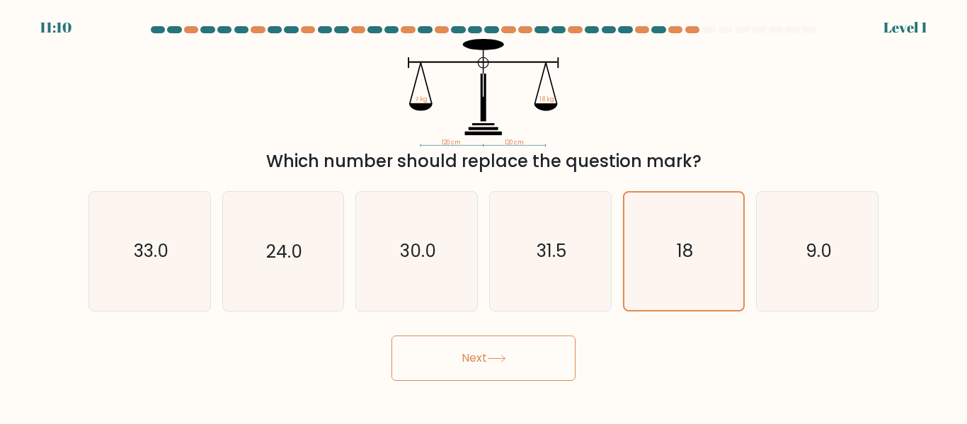
click at [494, 344] on button "Next" at bounding box center [484, 358] width 184 height 45
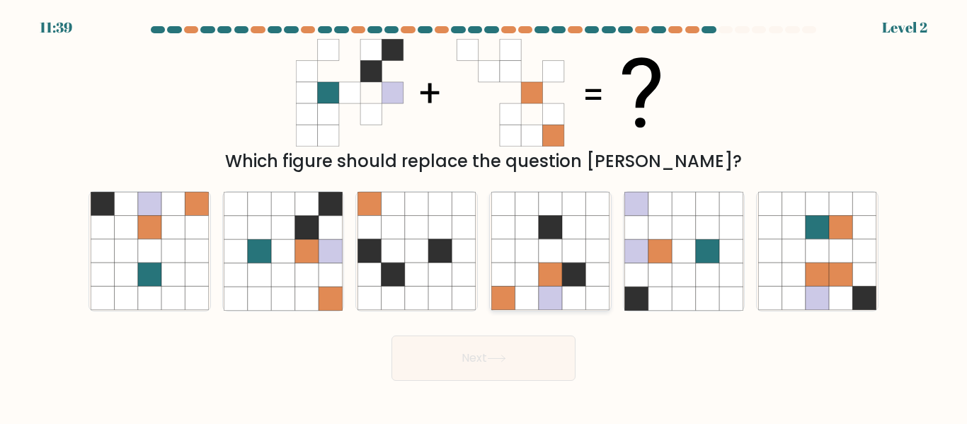
click at [581, 292] on icon at bounding box center [573, 298] width 23 height 23
click at [484, 216] on input "d." at bounding box center [484, 214] width 1 height 4
radio input "true"
click at [528, 353] on button "Next" at bounding box center [484, 358] width 184 height 45
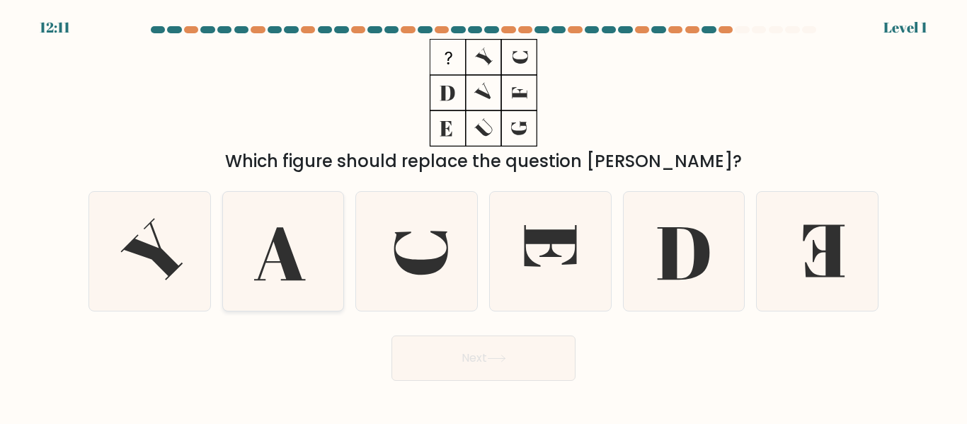
click at [315, 222] on icon at bounding box center [283, 251] width 118 height 118
click at [484, 216] on input "b." at bounding box center [484, 214] width 1 height 4
radio input "true"
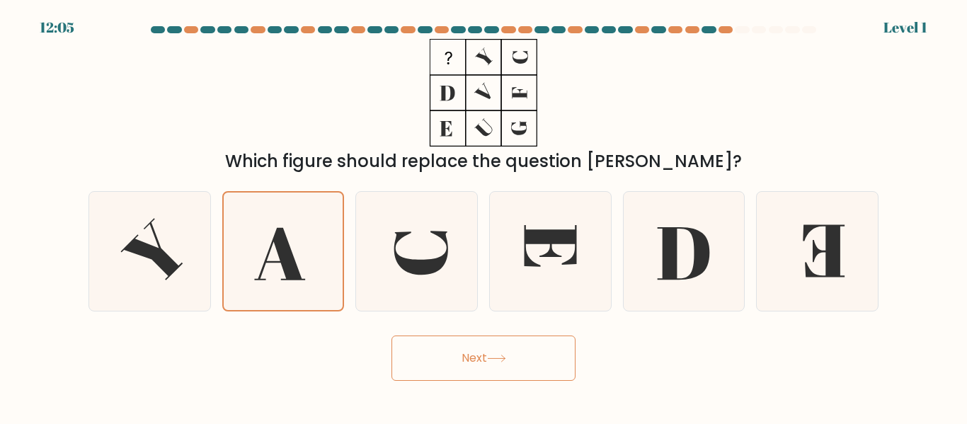
click at [487, 347] on button "Next" at bounding box center [484, 358] width 184 height 45
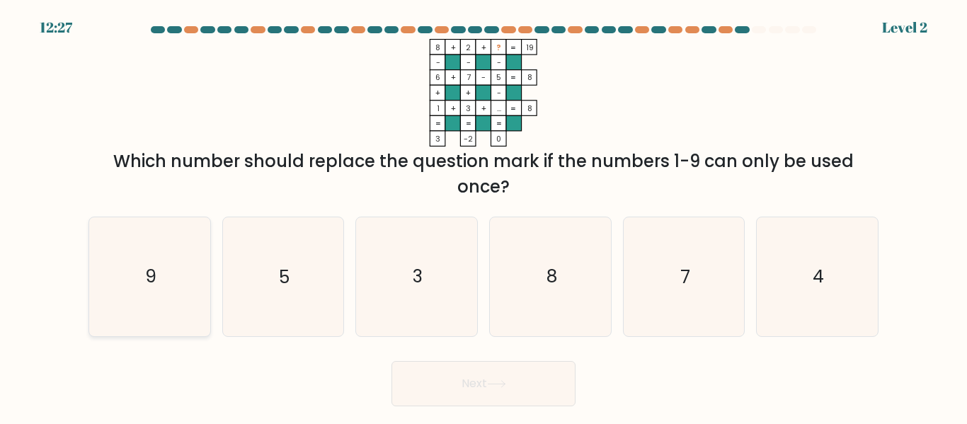
click at [173, 272] on icon "9" at bounding box center [150, 276] width 118 height 118
click at [484, 216] on input "a. 9" at bounding box center [484, 214] width 1 height 4
radio input "true"
click at [432, 387] on button "Next" at bounding box center [484, 383] width 184 height 45
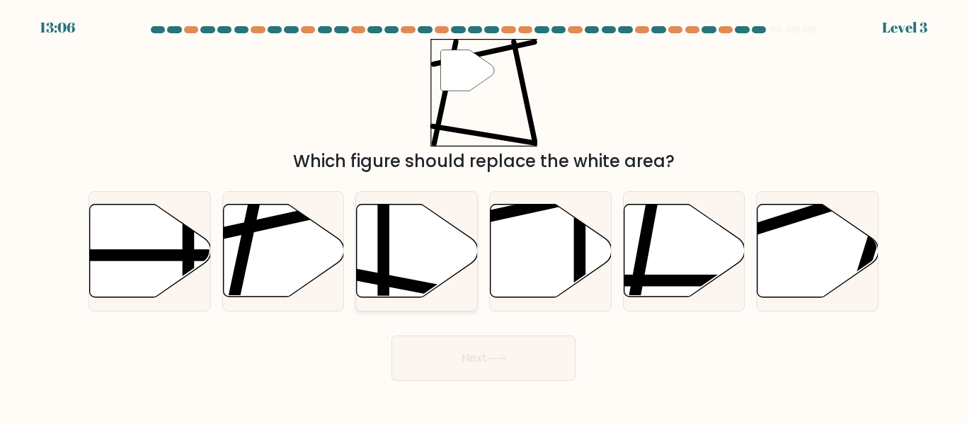
click at [407, 263] on icon at bounding box center [417, 251] width 121 height 93
click at [484, 216] on input "c." at bounding box center [484, 214] width 1 height 4
radio input "true"
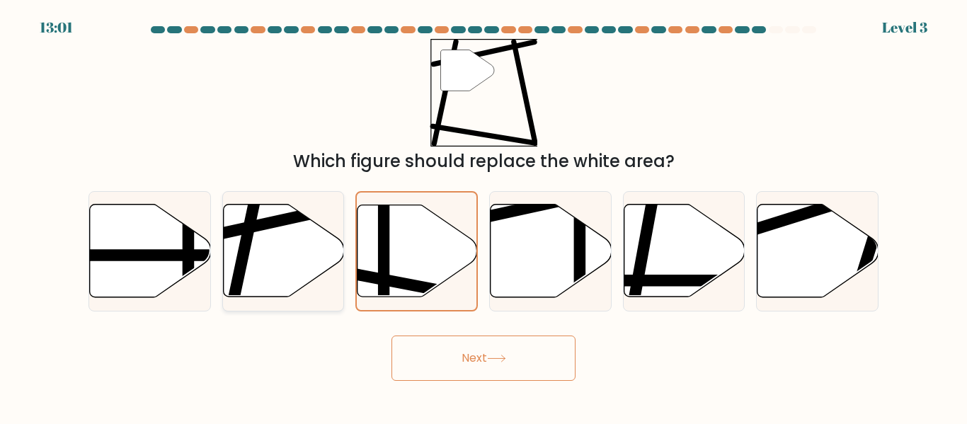
click at [272, 273] on icon at bounding box center [283, 251] width 121 height 93
click at [484, 216] on input "b." at bounding box center [484, 214] width 1 height 4
radio input "true"
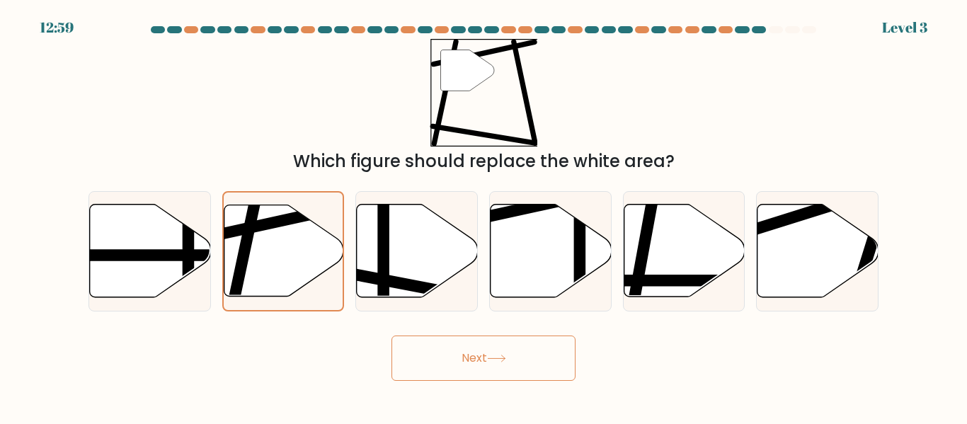
click at [472, 360] on button "Next" at bounding box center [484, 358] width 184 height 45
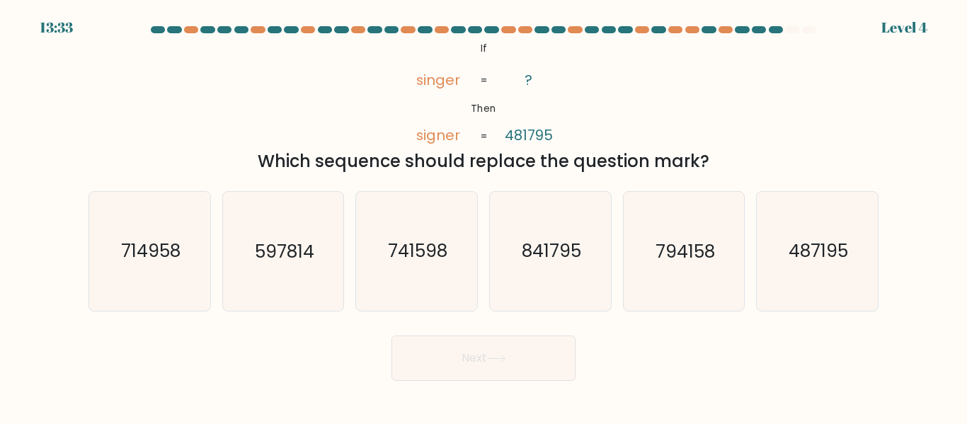
click at [888, 273] on form "If ?" at bounding box center [483, 203] width 967 height 355
click at [841, 266] on icon "487195" at bounding box center [817, 251] width 118 height 118
click at [484, 216] on input "f. 487195" at bounding box center [484, 214] width 1 height 4
radio input "true"
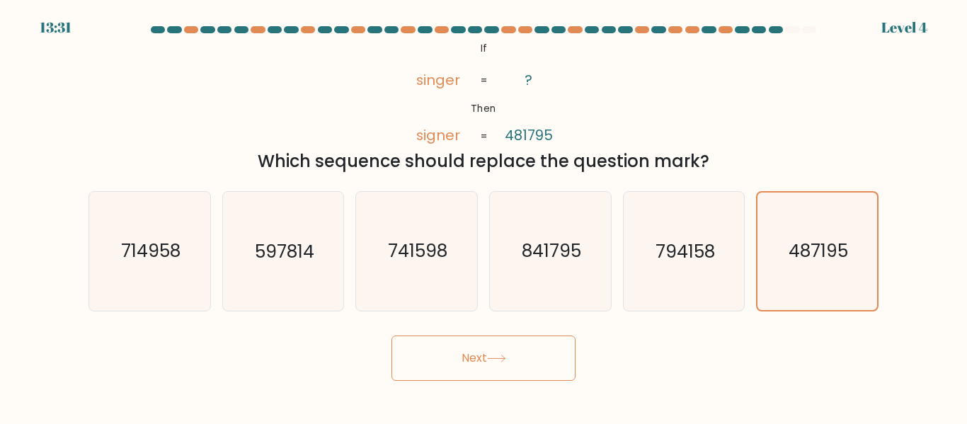
click at [544, 370] on button "Next" at bounding box center [484, 358] width 184 height 45
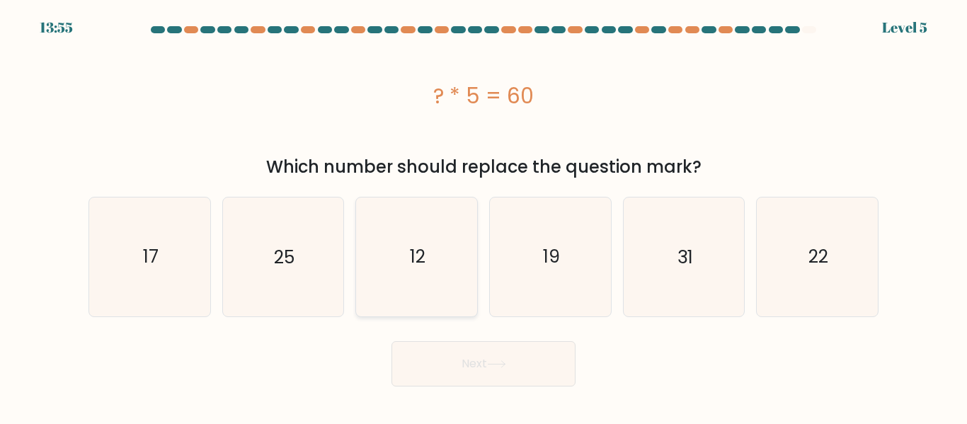
click at [400, 295] on icon "12" at bounding box center [417, 257] width 118 height 118
click at [484, 216] on input "c. 12" at bounding box center [484, 214] width 1 height 4
radio input "true"
click at [448, 373] on button "Next" at bounding box center [484, 363] width 184 height 45
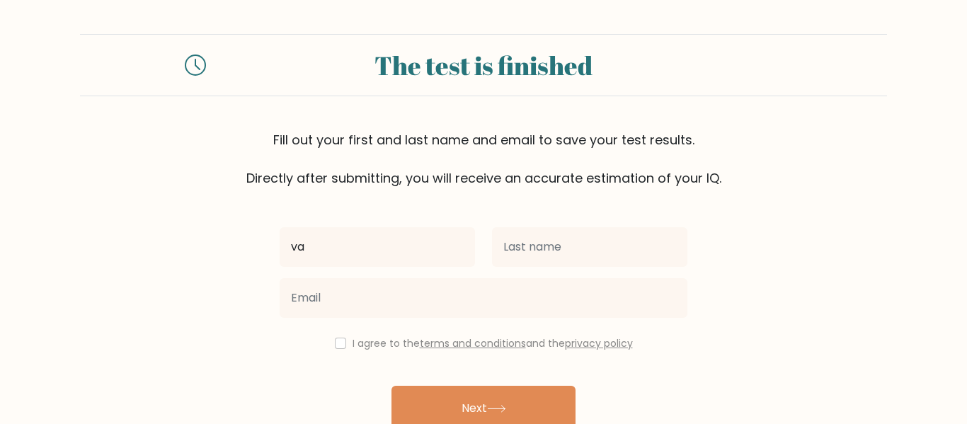
type input "v"
type input "Valerie"
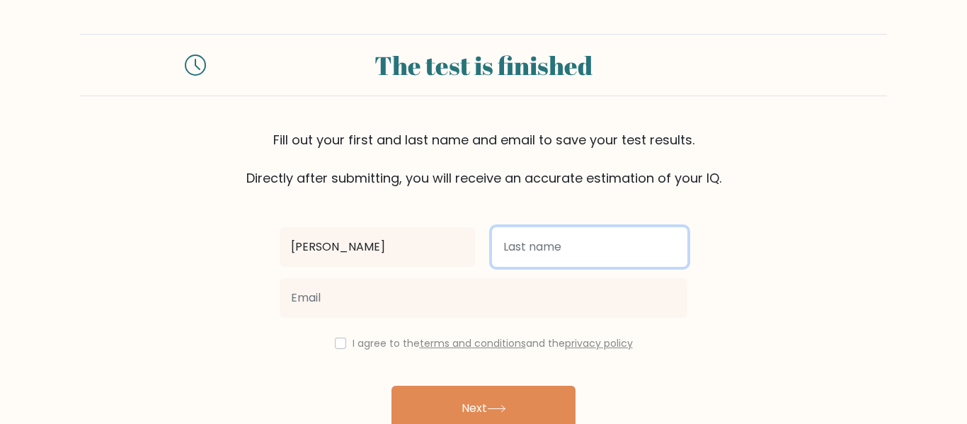
click at [564, 261] on input "text" at bounding box center [589, 247] width 195 height 40
type input "Doyle"
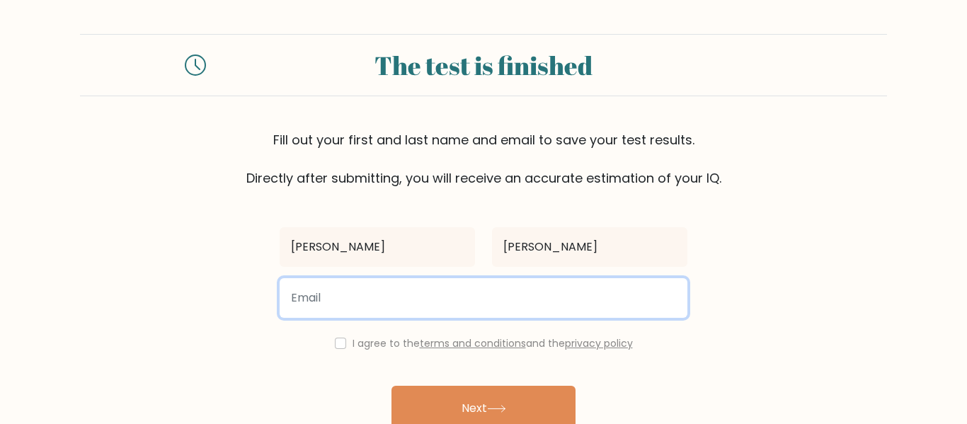
click at [501, 301] on input "email" at bounding box center [484, 298] width 408 height 40
type input "31valerie.doyle@boiseschools.net"
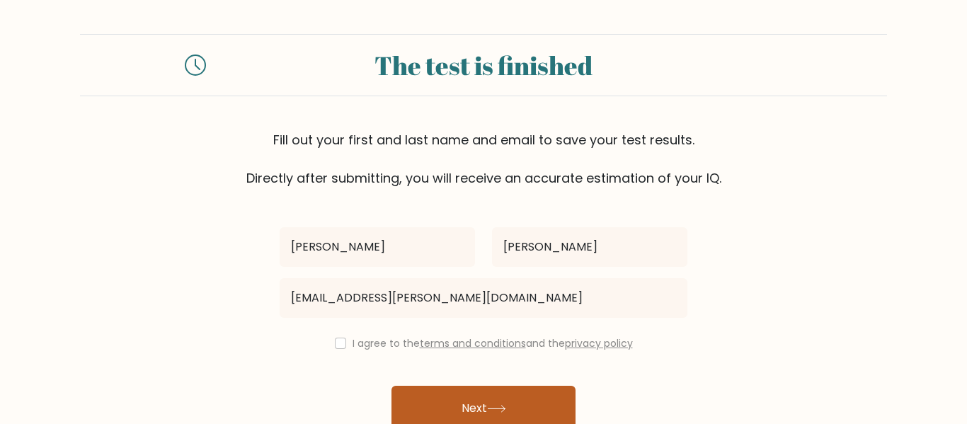
click at [492, 394] on button "Next" at bounding box center [484, 408] width 184 height 45
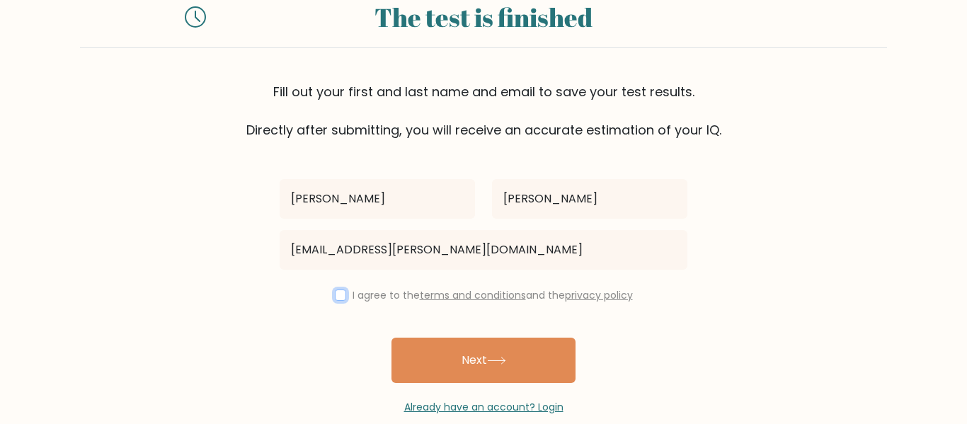
scroll to position [49, 0]
click at [336, 296] on input "checkbox" at bounding box center [340, 294] width 11 height 11
checkbox input "true"
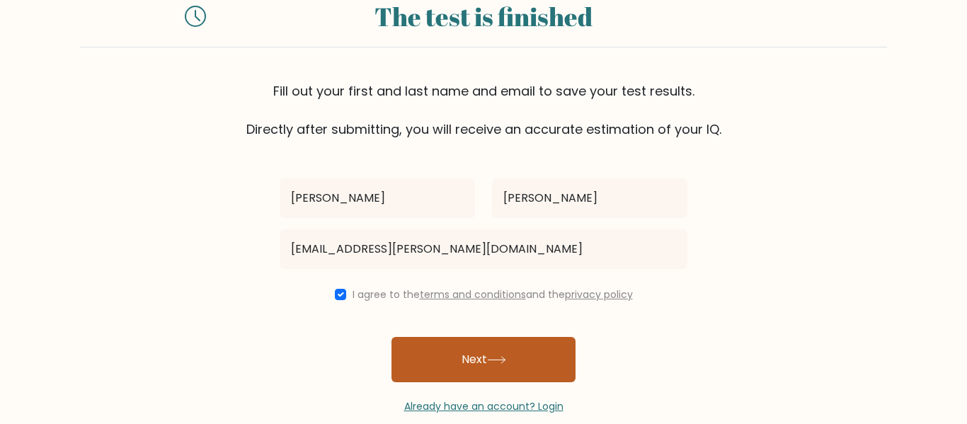
click at [452, 344] on button "Next" at bounding box center [484, 359] width 184 height 45
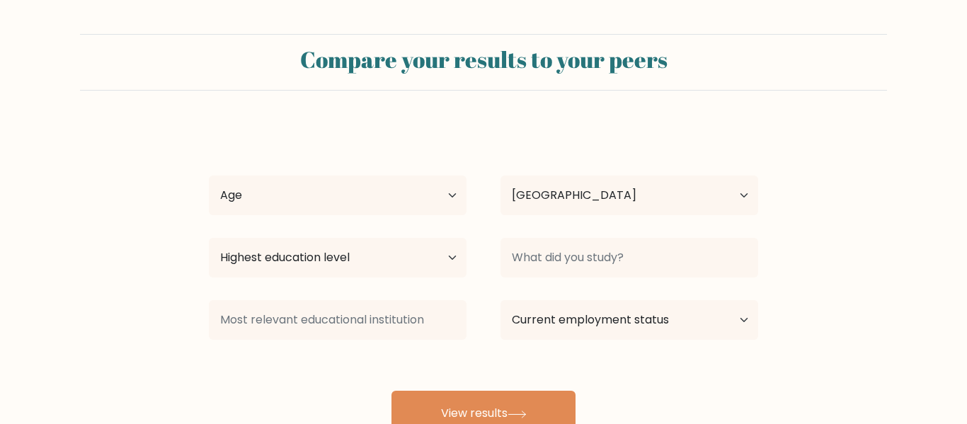
select select "US"
click at [373, 215] on select "Age Under 18 years old 18-24 years old 25-34 years old 35-44 years old 45-54 ye…" at bounding box center [338, 196] width 258 height 40
select select "min_18"
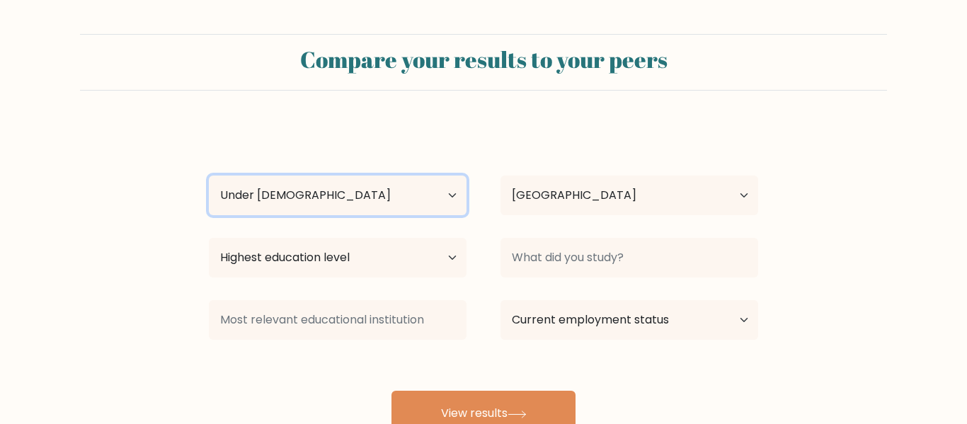
click at [209, 176] on select "Age Under 18 years old 18-24 years old 25-34 years old 35-44 years old 45-54 ye…" at bounding box center [338, 196] width 258 height 40
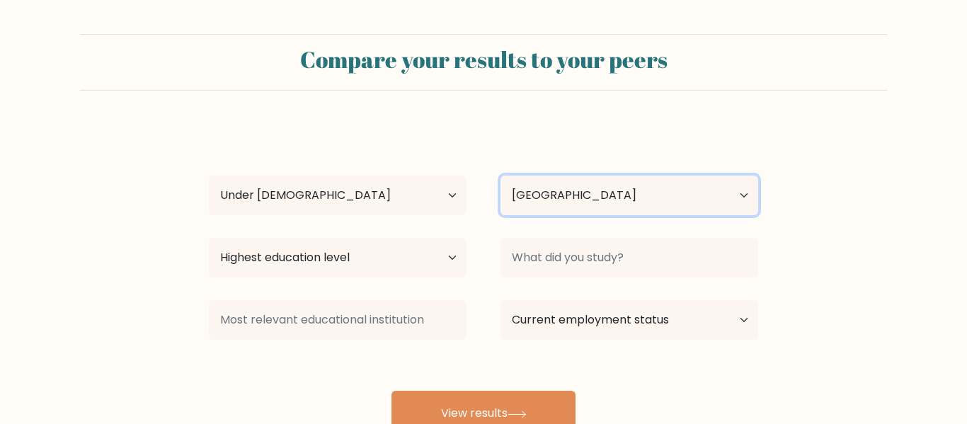
click at [586, 201] on select "Country Afghanistan Albania Algeria American Samoa Andorra Angola Anguilla Anta…" at bounding box center [630, 196] width 258 height 40
click at [501, 176] on select "Country Afghanistan Albania Algeria American Samoa Andorra Angola Anguilla Anta…" at bounding box center [630, 196] width 258 height 40
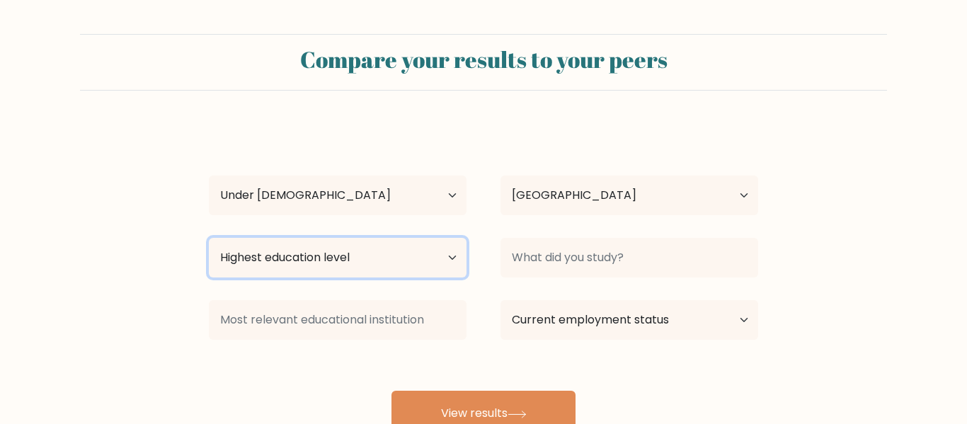
click at [382, 264] on select "Highest education level No schooling Primary Lower Secondary Upper Secondary Oc…" at bounding box center [338, 258] width 258 height 40
click at [186, 106] on form "Compare your results to your peers Valerie Doyle Age Under 18 years old 18-24 y…" at bounding box center [483, 235] width 967 height 402
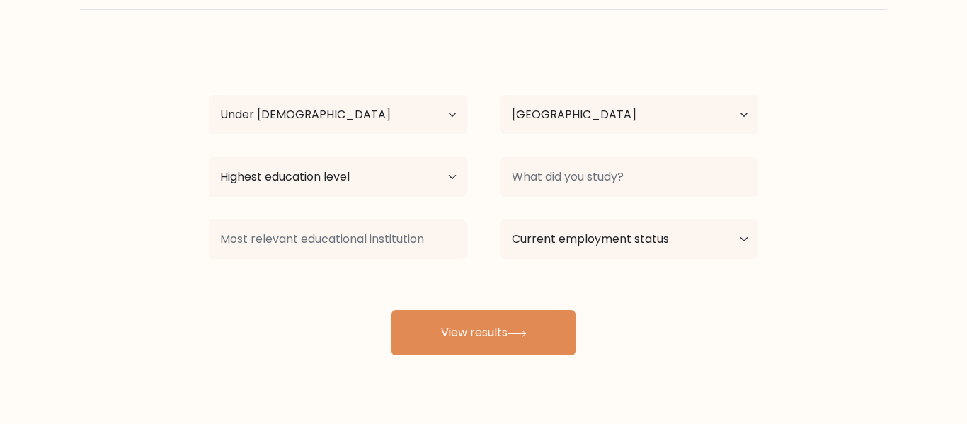
scroll to position [92, 0]
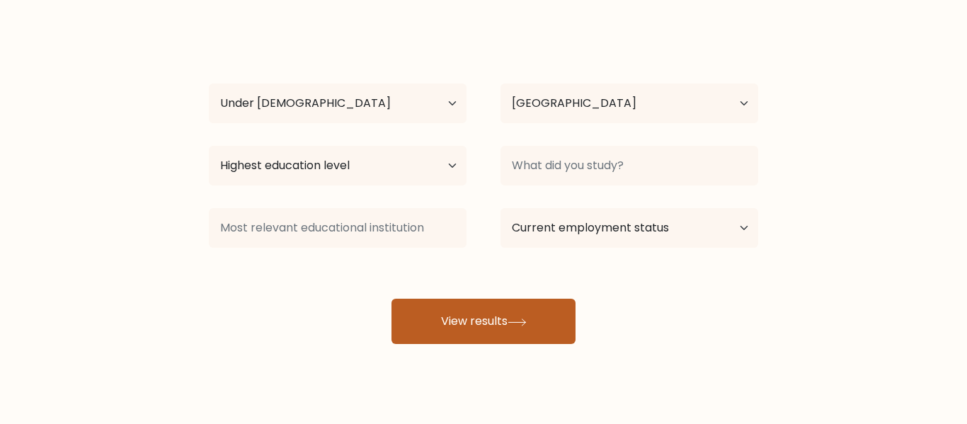
click at [505, 329] on button "View results" at bounding box center [484, 321] width 184 height 45
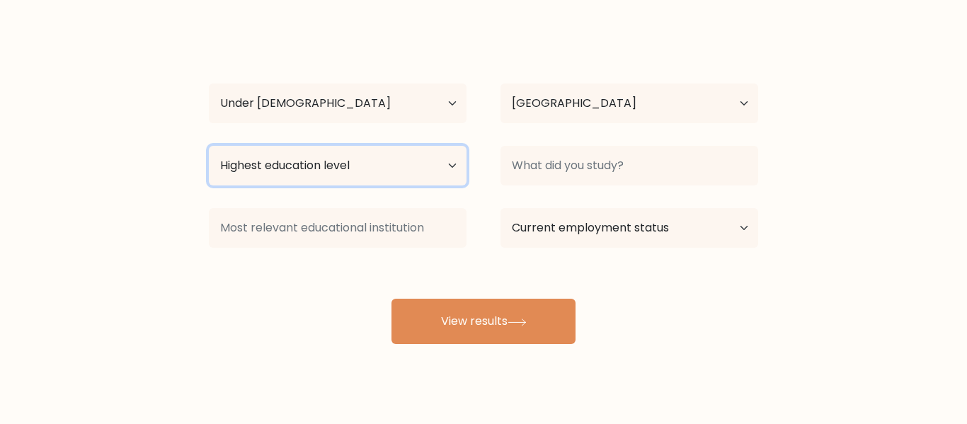
click at [404, 171] on select "Highest education level No schooling Primary Lower Secondary Upper Secondary Oc…" at bounding box center [338, 166] width 258 height 40
select select "upper_secondary"
click at [209, 146] on select "Highest education level No schooling Primary Lower Secondary Upper Secondary Oc…" at bounding box center [338, 166] width 258 height 40
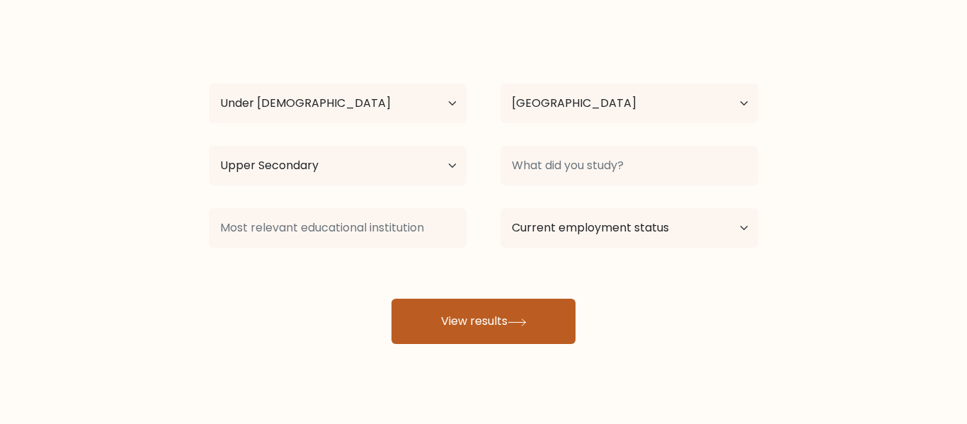
click at [460, 338] on button "View results" at bounding box center [484, 321] width 184 height 45
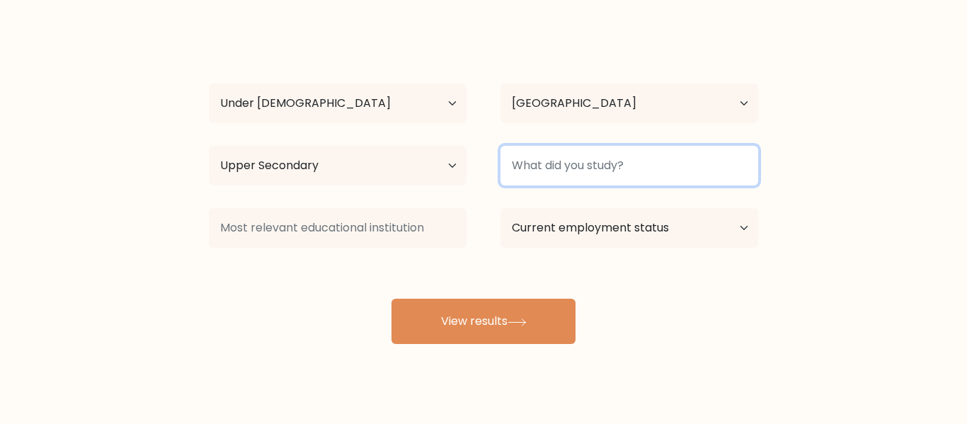
type input "n"
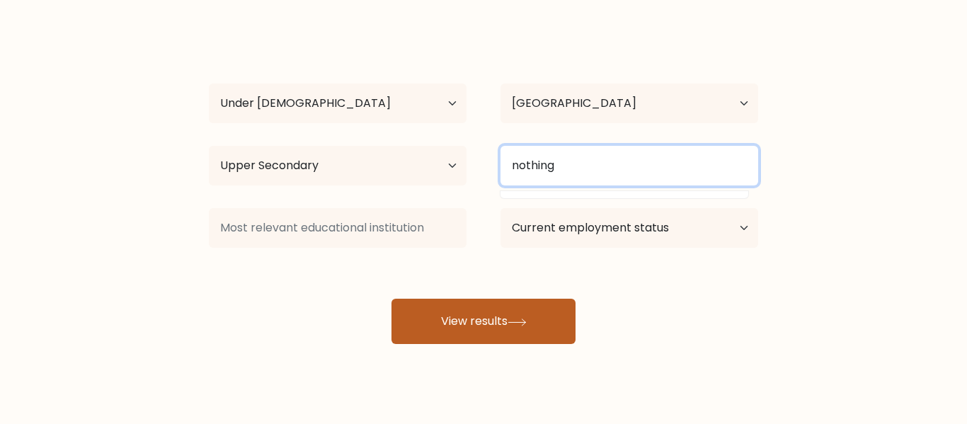
type input "nothing"
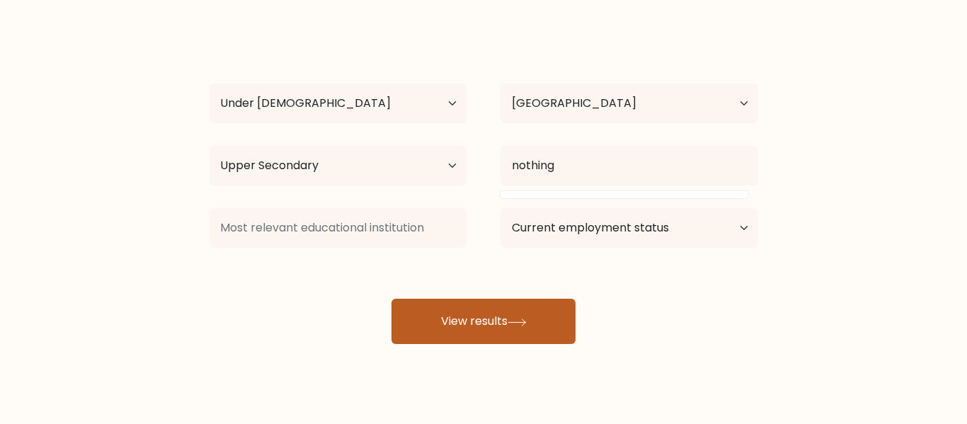
click at [474, 306] on button "View results" at bounding box center [484, 321] width 184 height 45
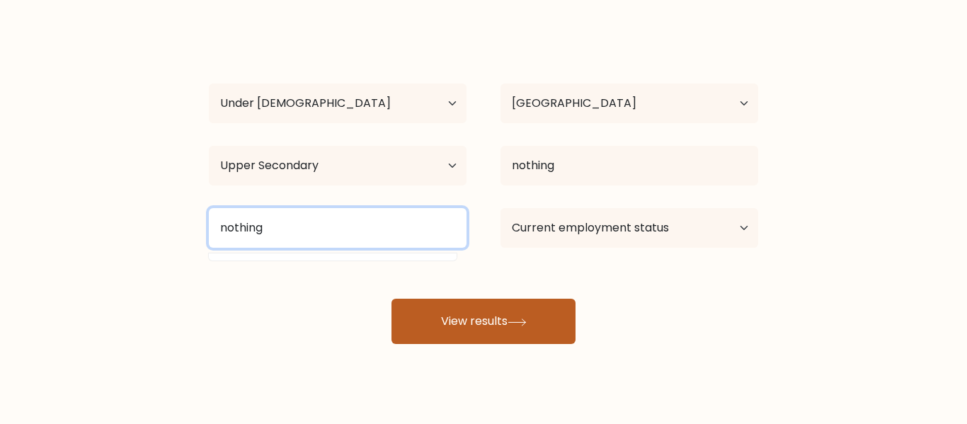
type input "nothing"
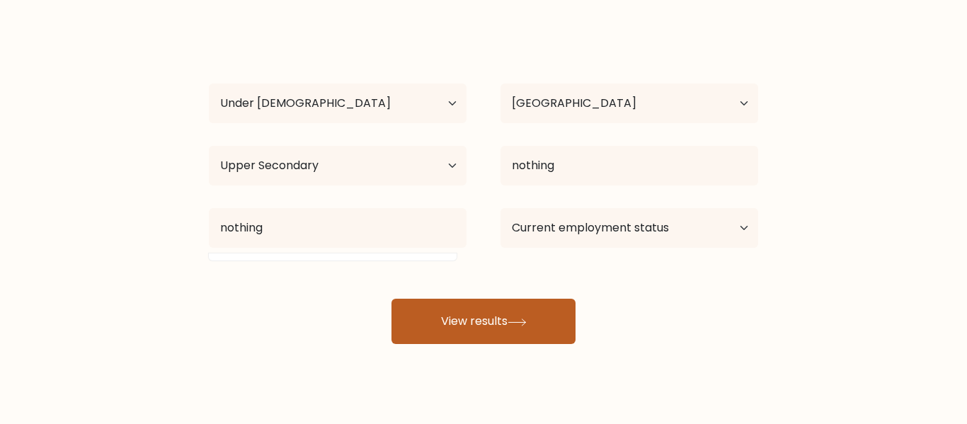
click at [532, 338] on button "View results" at bounding box center [484, 321] width 184 height 45
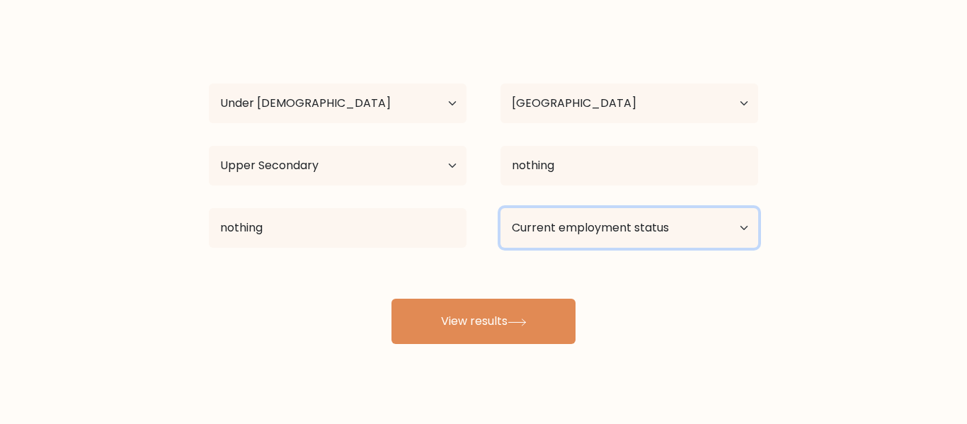
click at [613, 216] on select "Current employment status Employed Student Retired Other / prefer not to answer" at bounding box center [630, 228] width 258 height 40
select select "student"
click at [501, 208] on select "Current employment status Employed Student Retired Other / prefer not to answer" at bounding box center [630, 228] width 258 height 40
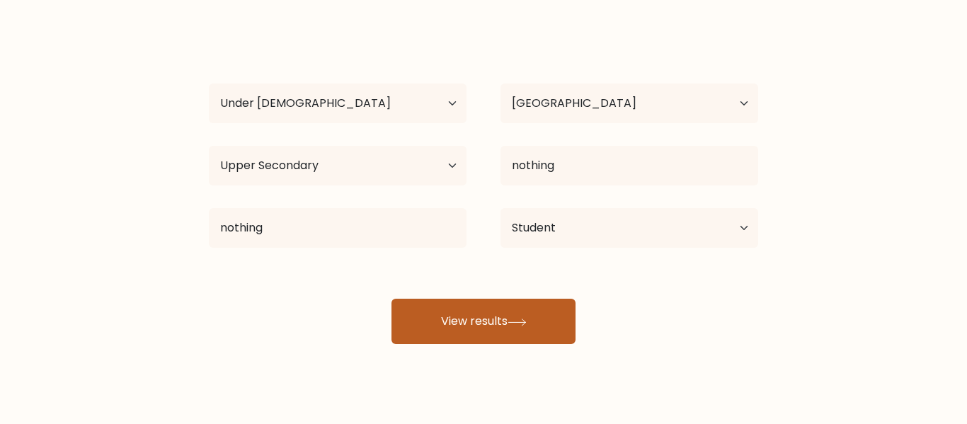
click at [484, 333] on button "View results" at bounding box center [484, 321] width 184 height 45
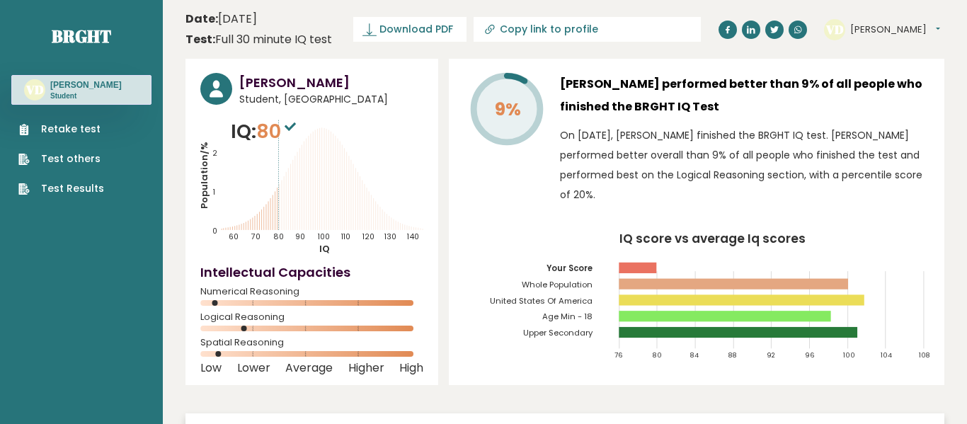
click at [40, 129] on link "Retake test" at bounding box center [61, 129] width 86 height 15
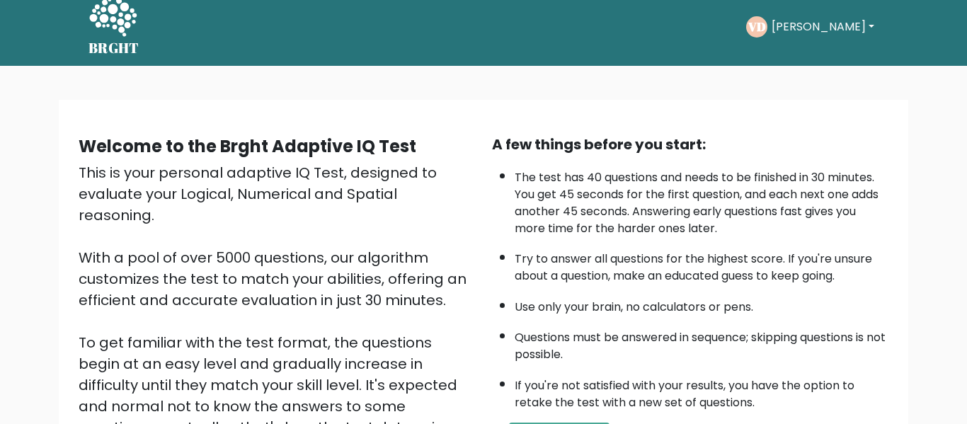
scroll to position [224, 0]
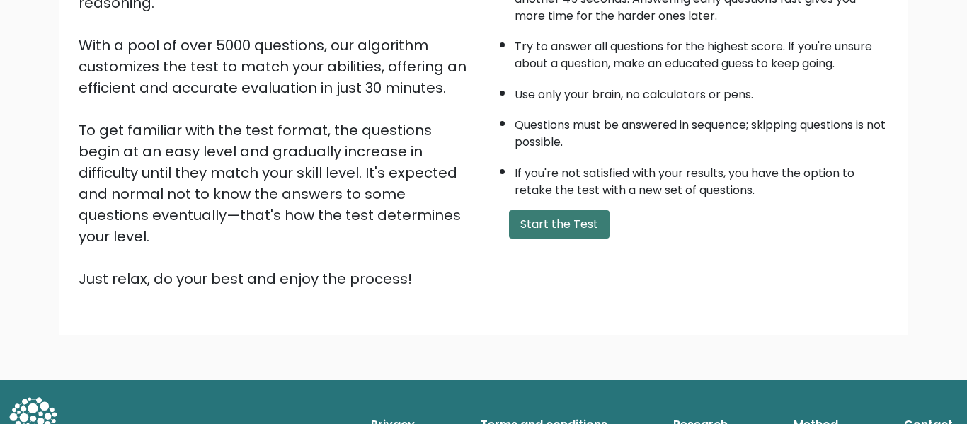
click at [554, 234] on button "Start the Test" at bounding box center [559, 224] width 101 height 28
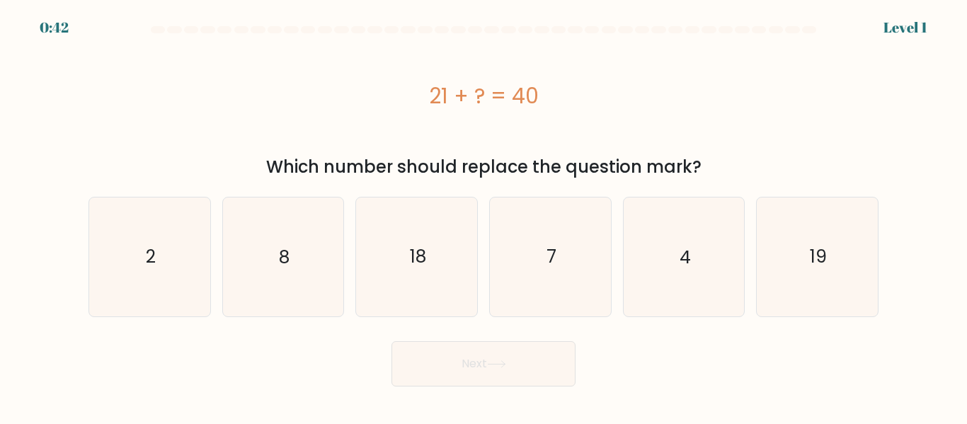
click at [612, 42] on div "21 + ? = 40" at bounding box center [484, 95] width 790 height 113
click at [811, 255] on text "19" at bounding box center [818, 256] width 17 height 25
click at [484, 216] on input "f. 19" at bounding box center [484, 214] width 1 height 4
radio input "true"
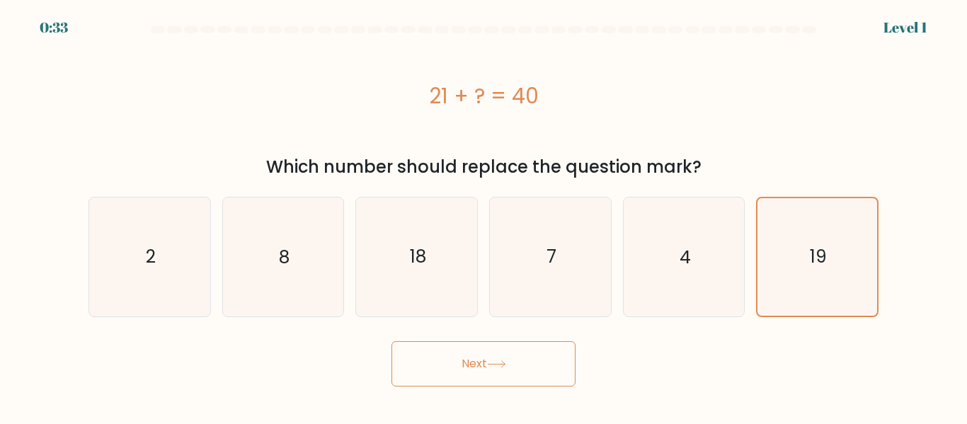
click at [451, 368] on button "Next" at bounding box center [484, 363] width 184 height 45
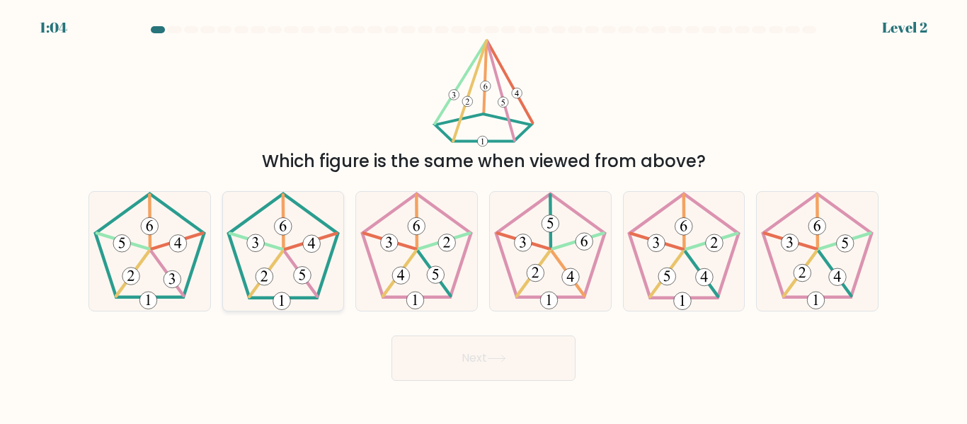
click at [322, 237] on 140 at bounding box center [310, 242] width 51 height 16
click at [484, 216] on input "b." at bounding box center [484, 214] width 1 height 4
radio input "true"
click at [450, 344] on button "Next" at bounding box center [484, 358] width 184 height 45
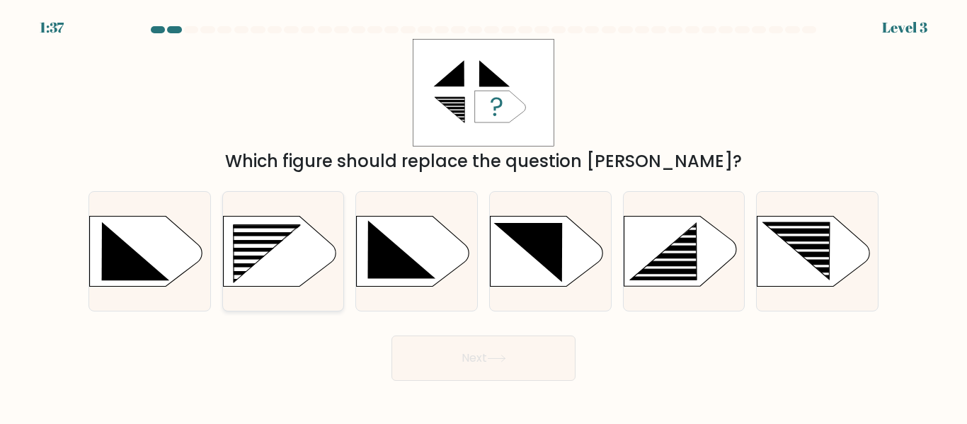
click at [292, 252] on rect at bounding box center [258, 254] width 96 height 4
click at [484, 216] on input "b." at bounding box center [484, 214] width 1 height 4
radio input "true"
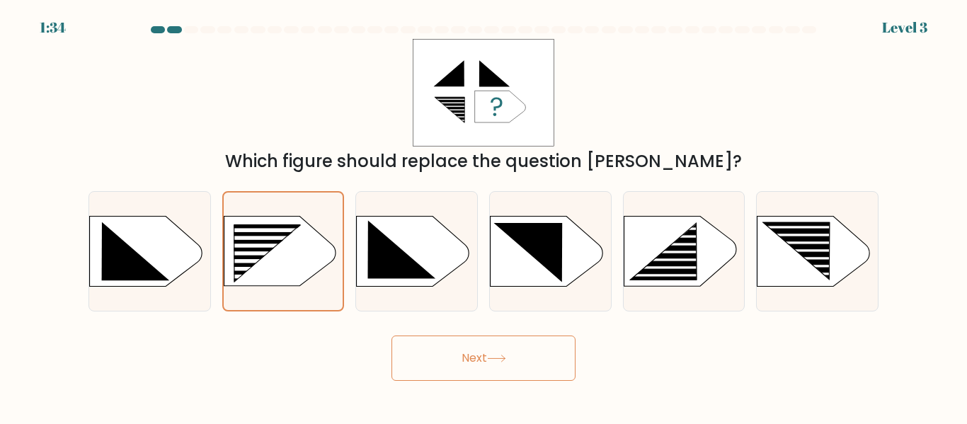
click at [481, 365] on button "Next" at bounding box center [484, 358] width 184 height 45
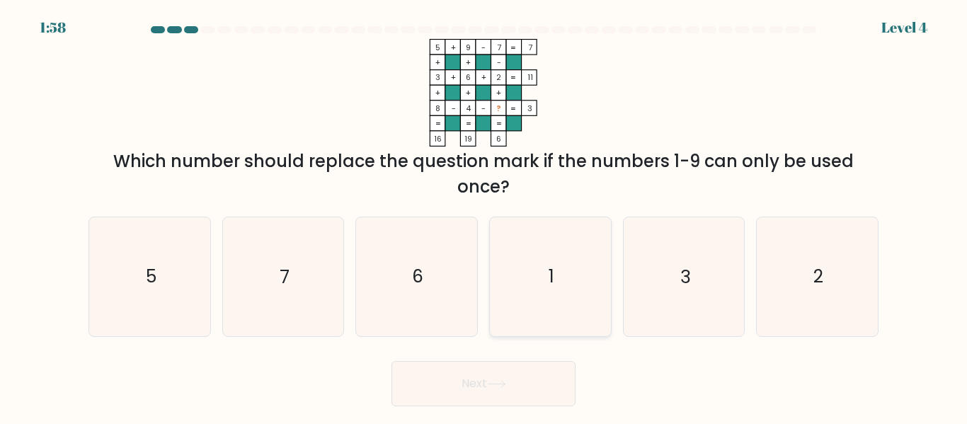
click at [527, 312] on icon "1" at bounding box center [550, 276] width 118 height 118
click at [484, 216] on input "d. 1" at bounding box center [484, 214] width 1 height 4
radio input "true"
click at [533, 390] on button "Next" at bounding box center [484, 383] width 184 height 45
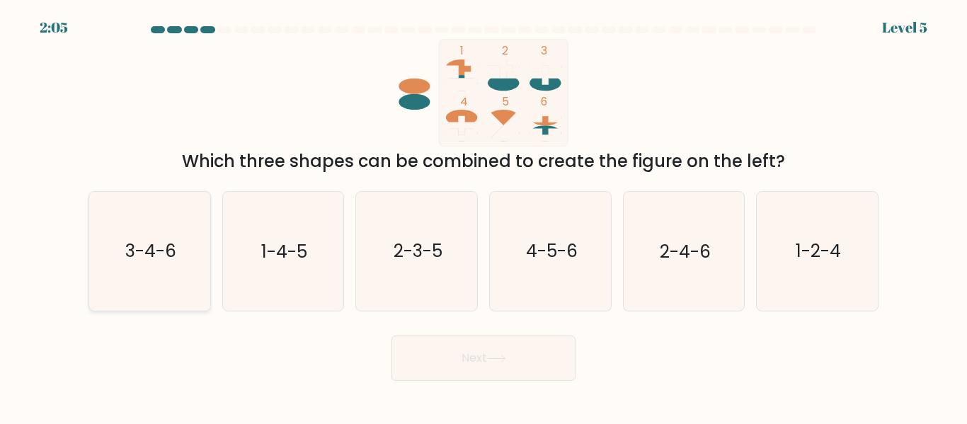
click at [181, 252] on icon "3-4-6" at bounding box center [150, 251] width 118 height 118
click at [484, 216] on input "a. 3-4-6" at bounding box center [484, 214] width 1 height 4
radio input "true"
click at [482, 368] on button "Next" at bounding box center [484, 358] width 184 height 45
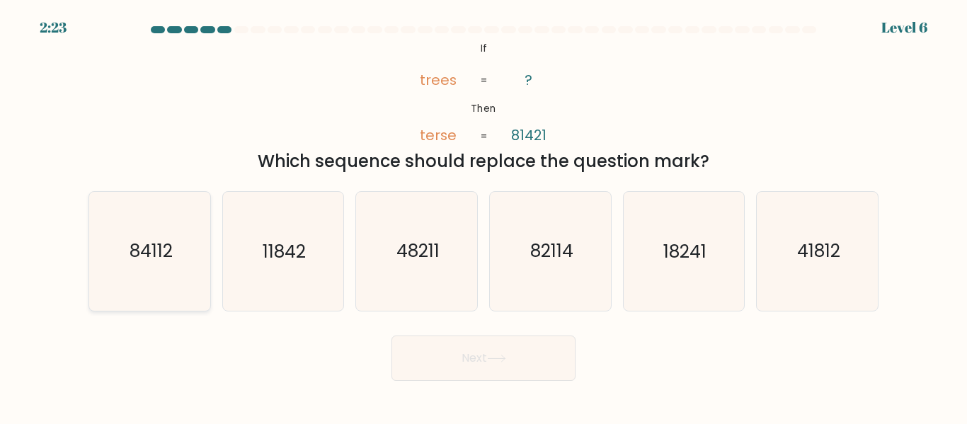
click at [186, 236] on icon "84112" at bounding box center [150, 251] width 118 height 118
click at [484, 216] on input "a. 84112" at bounding box center [484, 214] width 1 height 4
radio input "true"
click at [500, 358] on icon at bounding box center [496, 359] width 19 height 8
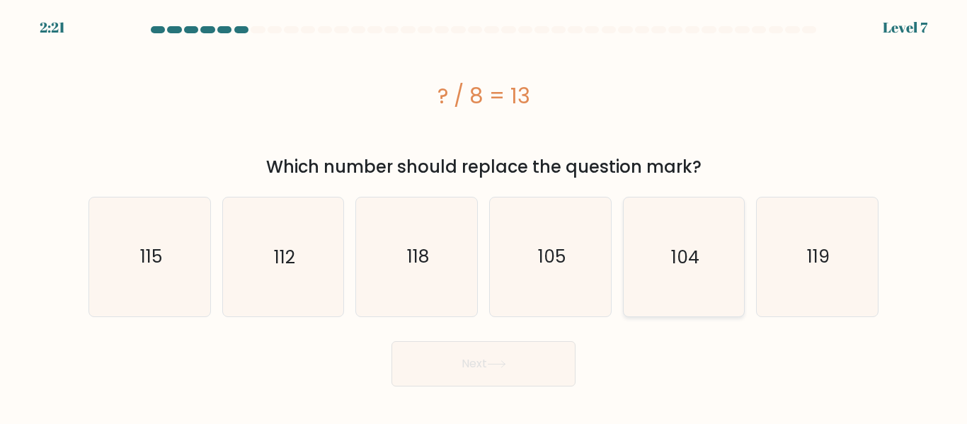
click at [694, 227] on icon "104" at bounding box center [684, 257] width 118 height 118
click at [484, 216] on input "e. 104" at bounding box center [484, 214] width 1 height 4
radio input "true"
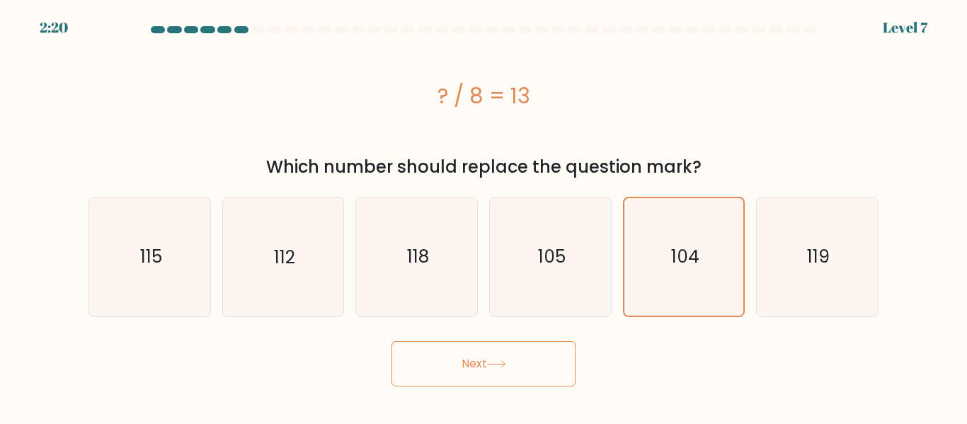
click at [428, 362] on button "Next" at bounding box center [484, 363] width 184 height 45
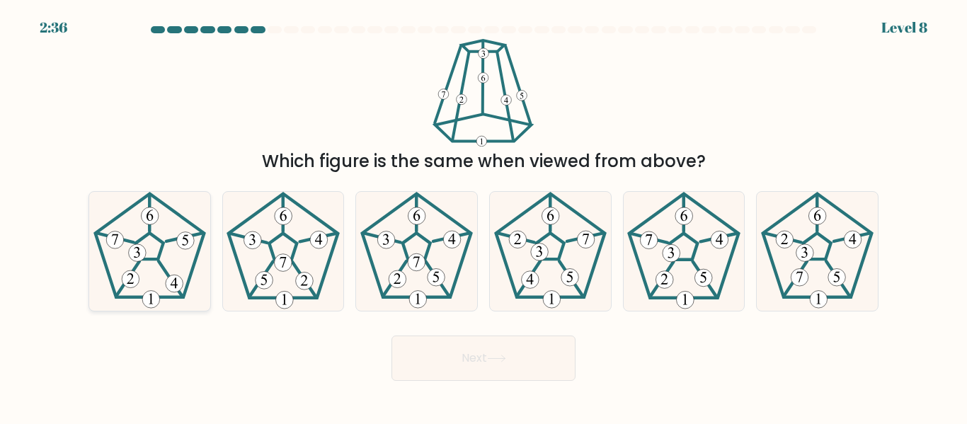
click at [176, 215] on icon at bounding box center [150, 251] width 118 height 118
click at [484, 215] on input "a." at bounding box center [484, 214] width 1 height 4
radio input "true"
click at [559, 358] on button "Next" at bounding box center [484, 358] width 184 height 45
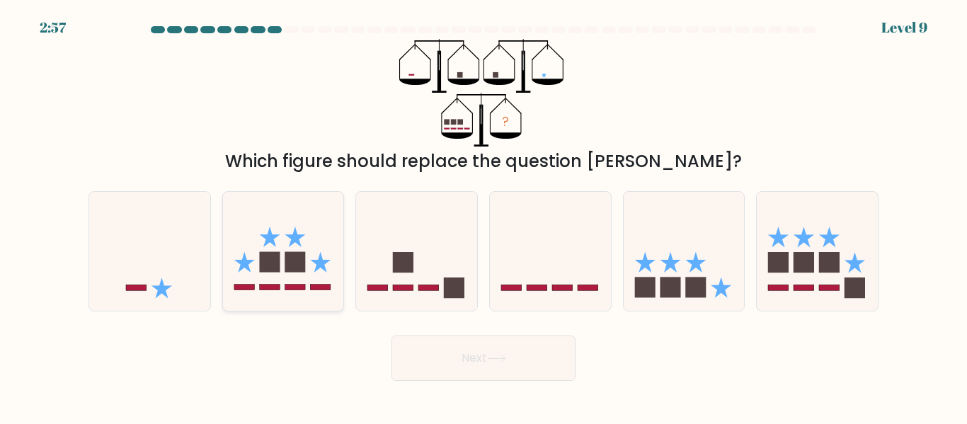
click at [279, 287] on rect at bounding box center [270, 288] width 21 height 6
click at [484, 216] on input "b." at bounding box center [484, 214] width 1 height 4
radio input "true"
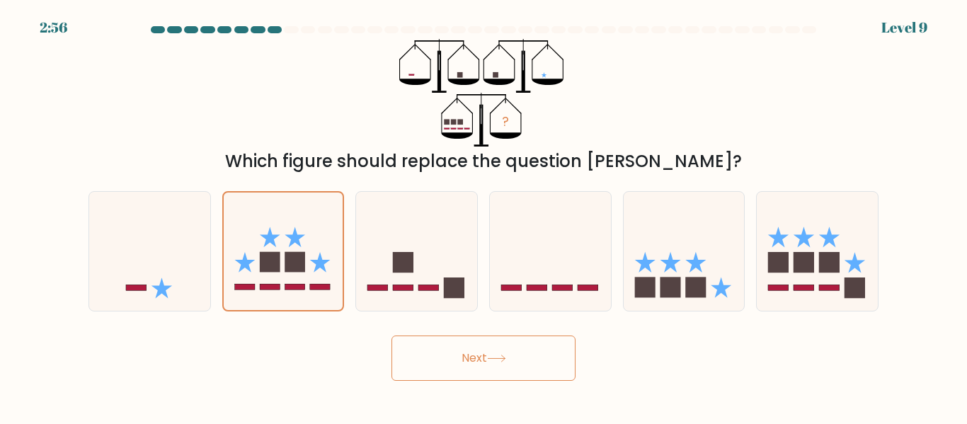
click at [434, 373] on button "Next" at bounding box center [484, 358] width 184 height 45
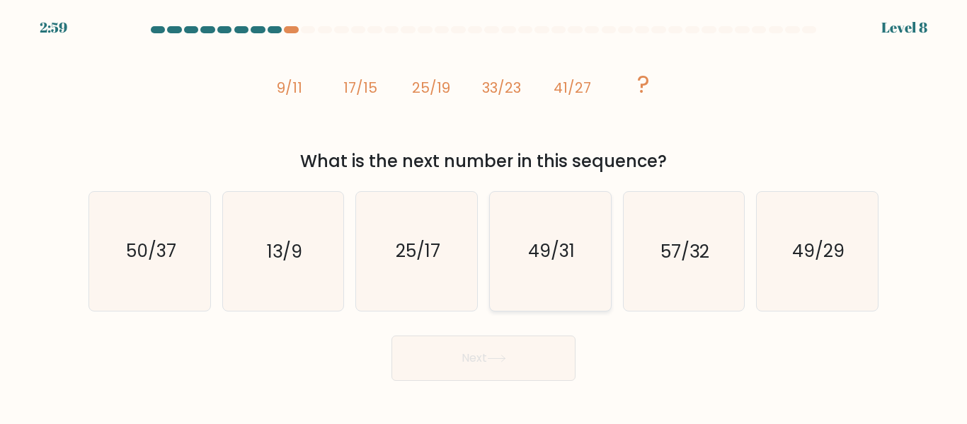
click at [569, 282] on icon "49/31" at bounding box center [550, 251] width 118 height 118
click at [484, 216] on input "d. 49/31" at bounding box center [484, 214] width 1 height 4
radio input "true"
click at [542, 363] on button "Next" at bounding box center [484, 358] width 184 height 45
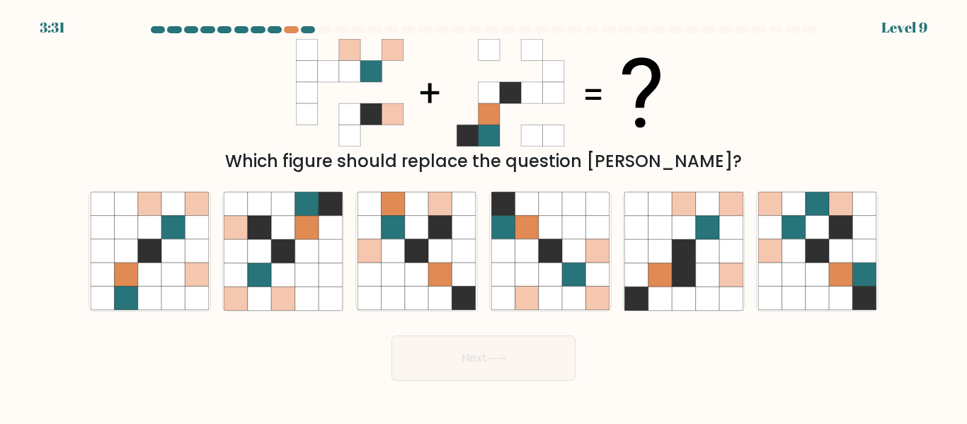
click at [444, 312] on form at bounding box center [483, 203] width 967 height 355
click at [268, 249] on icon at bounding box center [259, 250] width 23 height 23
click at [484, 216] on input "b." at bounding box center [484, 214] width 1 height 4
radio input "true"
click at [546, 356] on button "Next" at bounding box center [484, 358] width 184 height 45
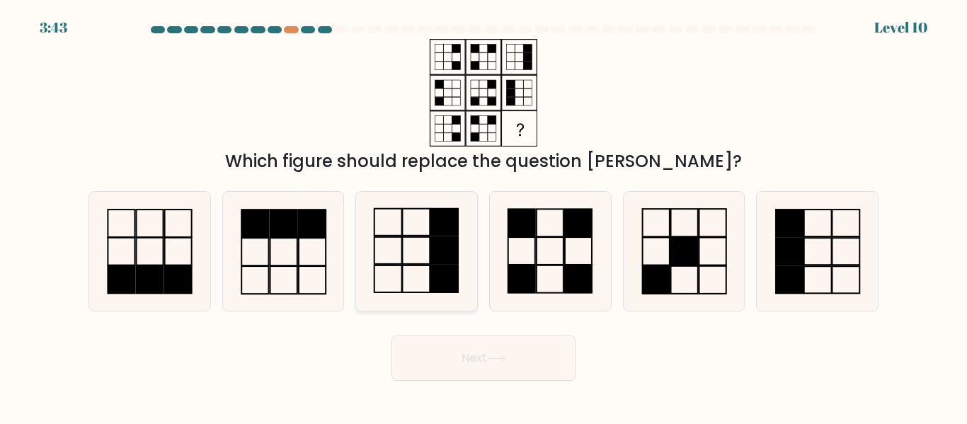
click at [458, 259] on rect at bounding box center [445, 250] width 28 height 27
click at [484, 216] on input "c." at bounding box center [484, 214] width 1 height 4
radio input "true"
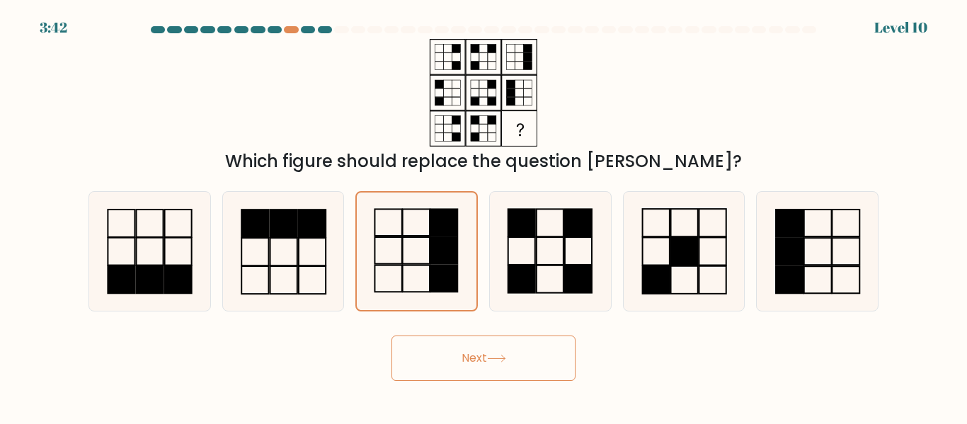
click at [524, 371] on button "Next" at bounding box center [484, 358] width 184 height 45
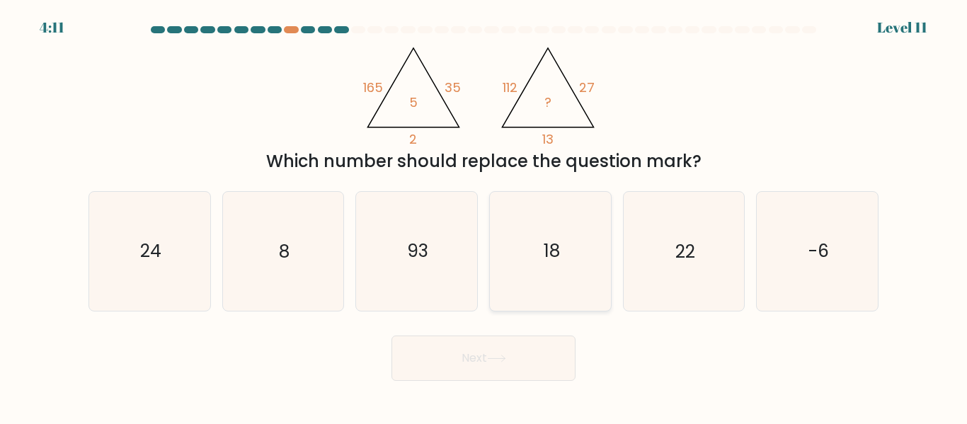
click at [556, 239] on icon "18" at bounding box center [550, 251] width 118 height 118
click at [484, 216] on input "d. 18" at bounding box center [484, 214] width 1 height 4
radio input "true"
click at [526, 348] on button "Next" at bounding box center [484, 358] width 184 height 45
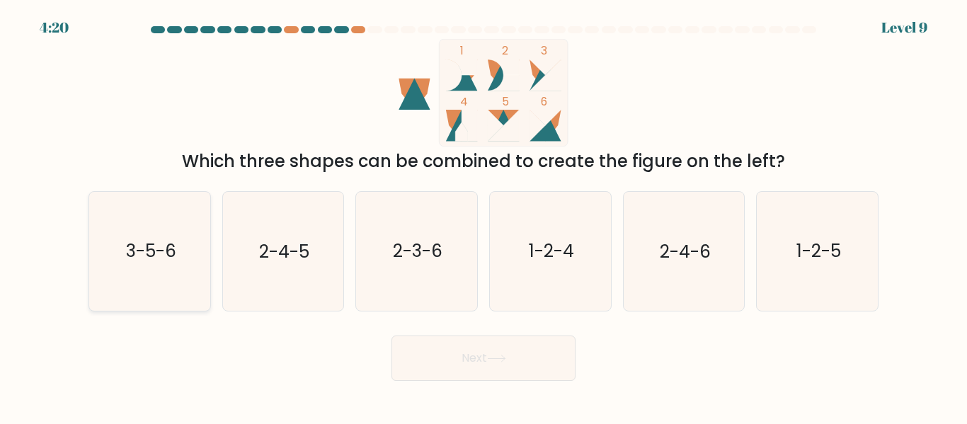
click at [159, 268] on icon "3-5-6" at bounding box center [150, 251] width 118 height 118
click at [484, 216] on input "a. 3-5-6" at bounding box center [484, 214] width 1 height 4
radio input "true"
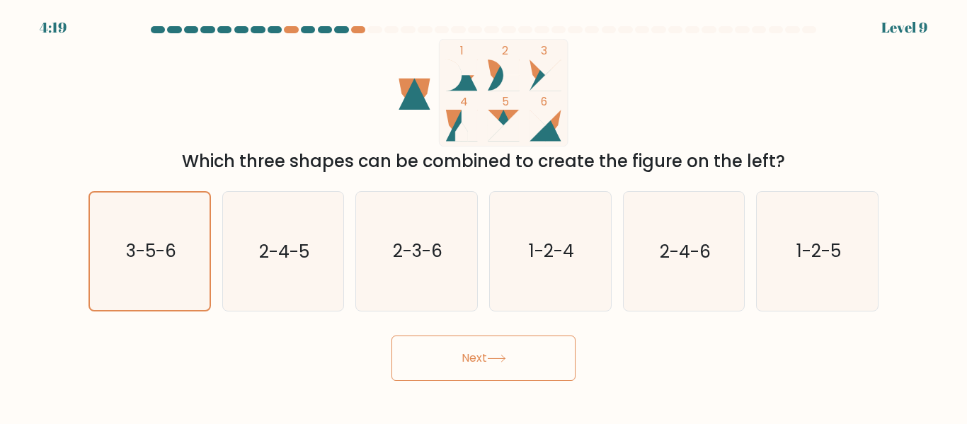
click at [542, 360] on button "Next" at bounding box center [484, 358] width 184 height 45
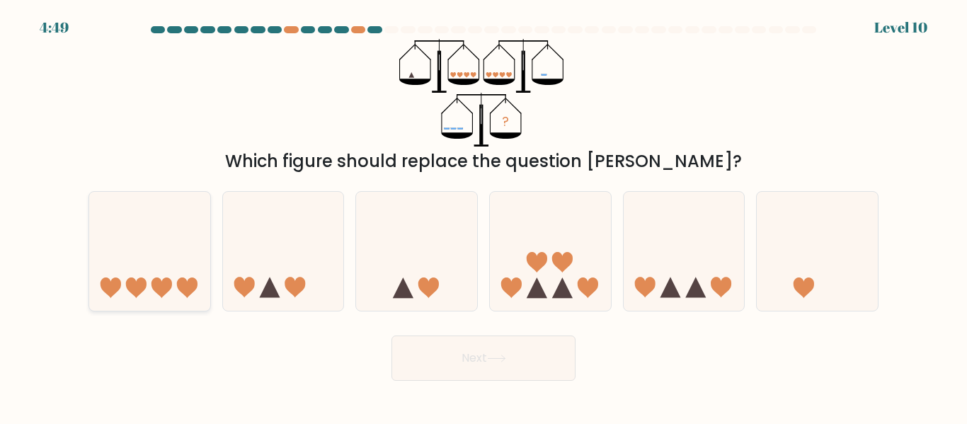
click at [148, 207] on icon at bounding box center [149, 251] width 121 height 100
click at [484, 212] on input "a." at bounding box center [484, 214] width 1 height 4
radio input "true"
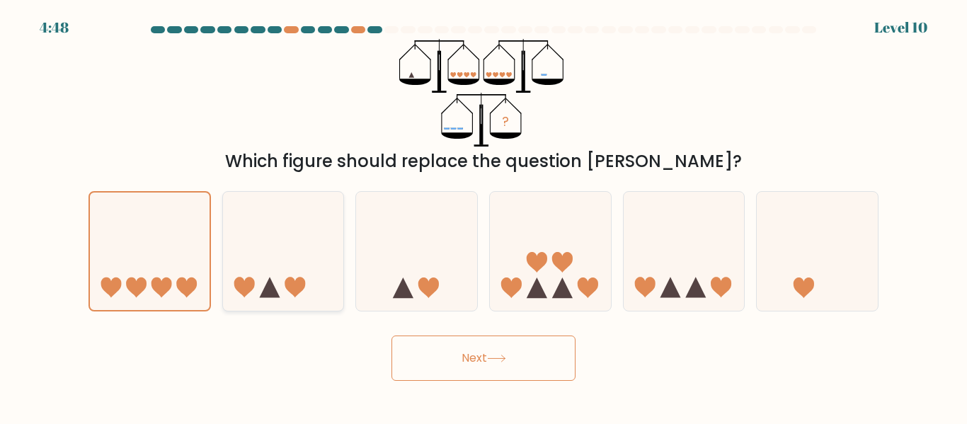
click at [275, 267] on icon at bounding box center [283, 251] width 121 height 100
click at [484, 216] on input "b." at bounding box center [484, 214] width 1 height 4
radio input "true"
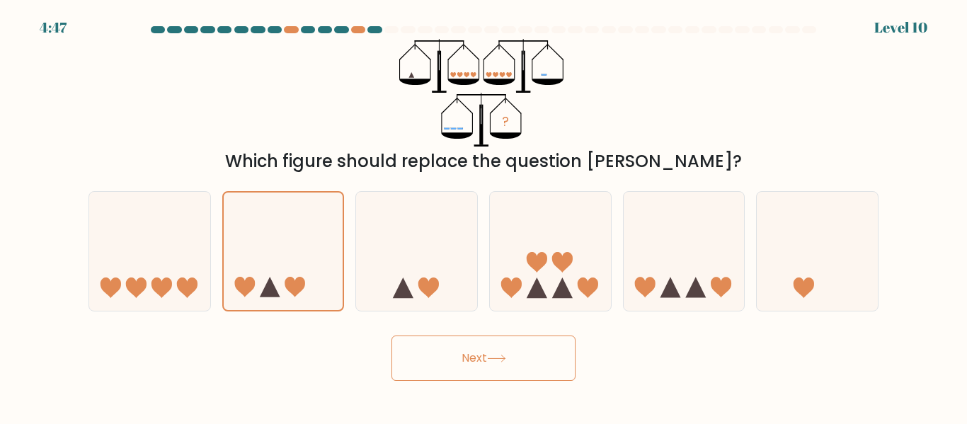
click at [426, 347] on button "Next" at bounding box center [484, 358] width 184 height 45
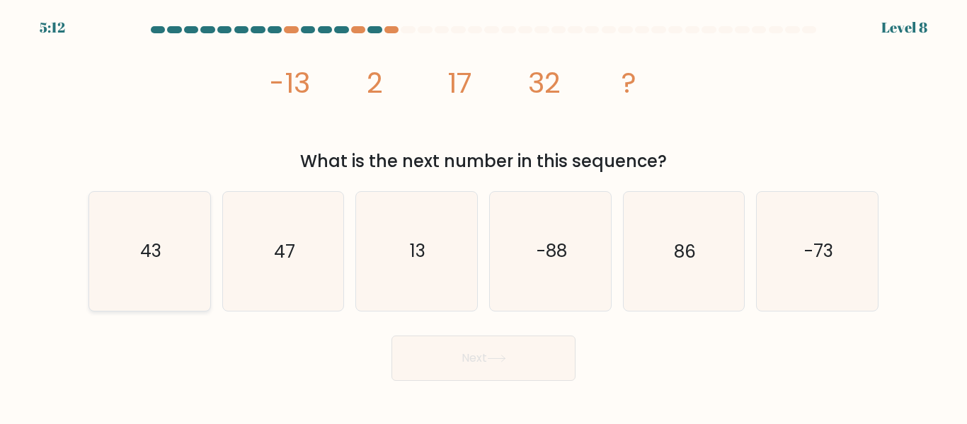
click at [160, 253] on text "43" at bounding box center [150, 251] width 21 height 25
click at [484, 216] on input "a. 43" at bounding box center [484, 214] width 1 height 4
radio input "true"
click at [441, 360] on button "Next" at bounding box center [484, 358] width 184 height 45
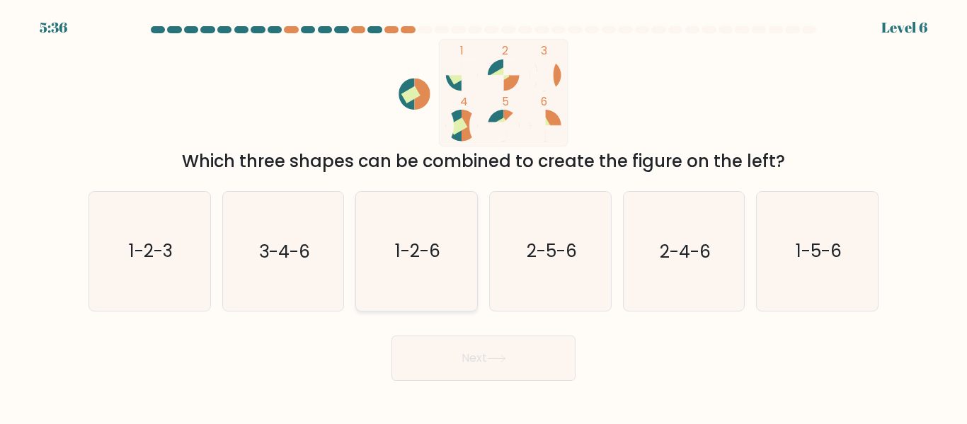
click at [454, 236] on icon "1-2-6" at bounding box center [417, 251] width 118 height 118
click at [484, 216] on input "c. 1-2-6" at bounding box center [484, 214] width 1 height 4
radio input "true"
click at [433, 324] on form at bounding box center [483, 203] width 967 height 355
click at [453, 333] on div "Next" at bounding box center [483, 355] width 807 height 52
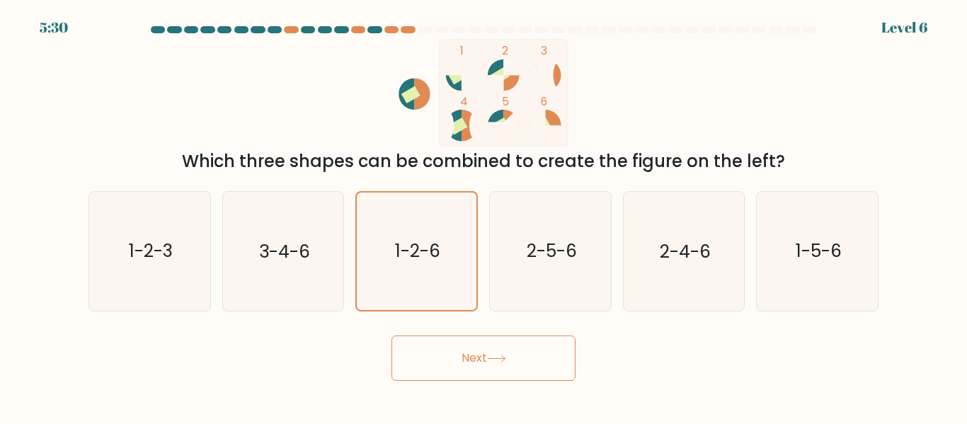
click at [479, 356] on button "Next" at bounding box center [484, 358] width 184 height 45
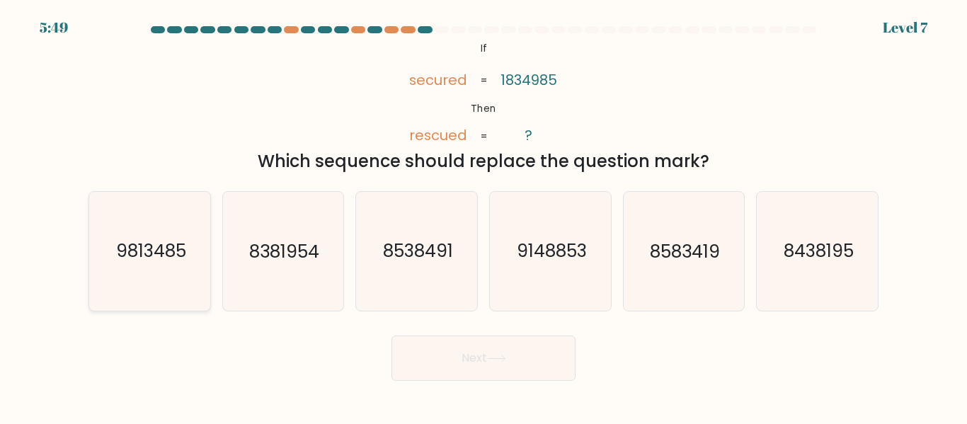
click at [122, 226] on icon "9813485" at bounding box center [150, 251] width 118 height 118
click at [484, 216] on input "a. 9813485" at bounding box center [484, 214] width 1 height 4
radio input "true"
click at [506, 355] on icon at bounding box center [496, 359] width 19 height 8
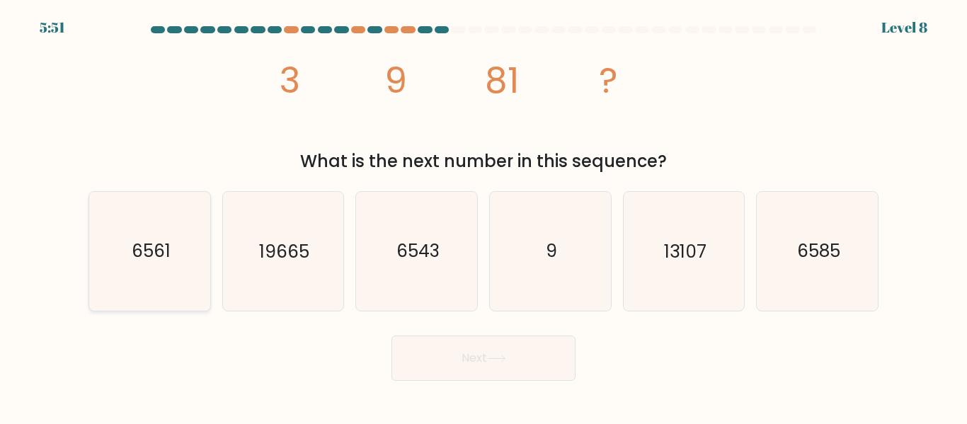
click at [110, 239] on icon "6561" at bounding box center [150, 251] width 118 height 118
click at [484, 216] on input "a. 6561" at bounding box center [484, 214] width 1 height 4
radio input "true"
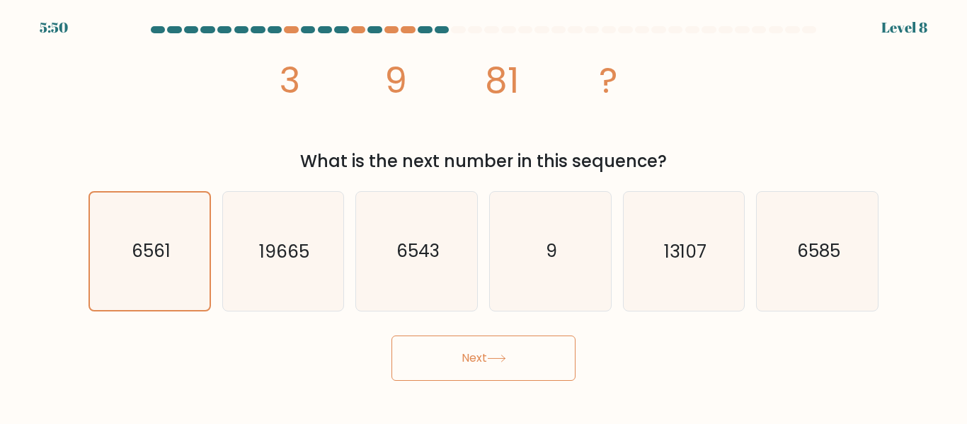
click at [480, 362] on button "Next" at bounding box center [484, 358] width 184 height 45
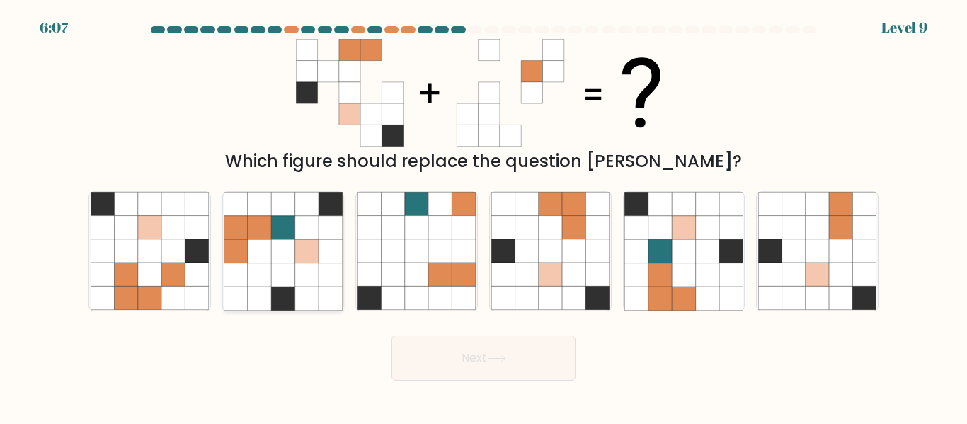
click at [294, 215] on icon at bounding box center [282, 204] width 23 height 23
click at [484, 215] on input "b." at bounding box center [484, 214] width 1 height 4
radio input "true"
click at [450, 389] on body "6:06 Level 9" at bounding box center [483, 212] width 967 height 424
click at [440, 300] on icon at bounding box center [439, 298] width 23 height 23
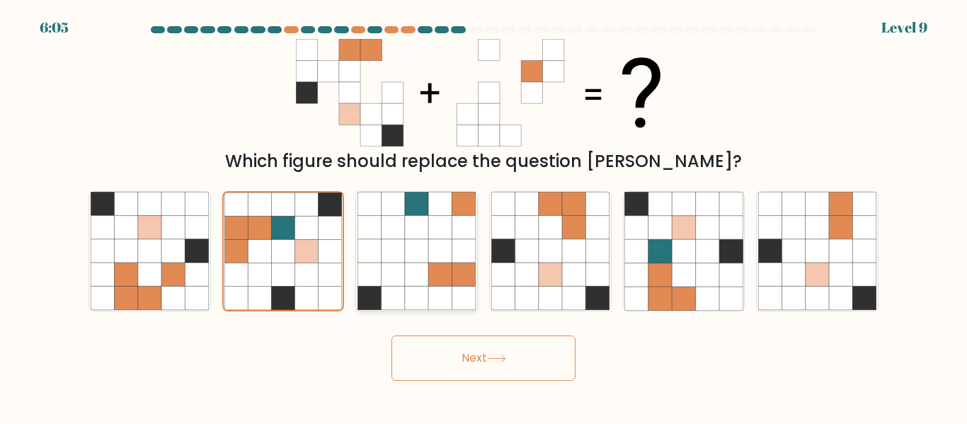
click at [484, 216] on input "c." at bounding box center [484, 214] width 1 height 4
radio input "true"
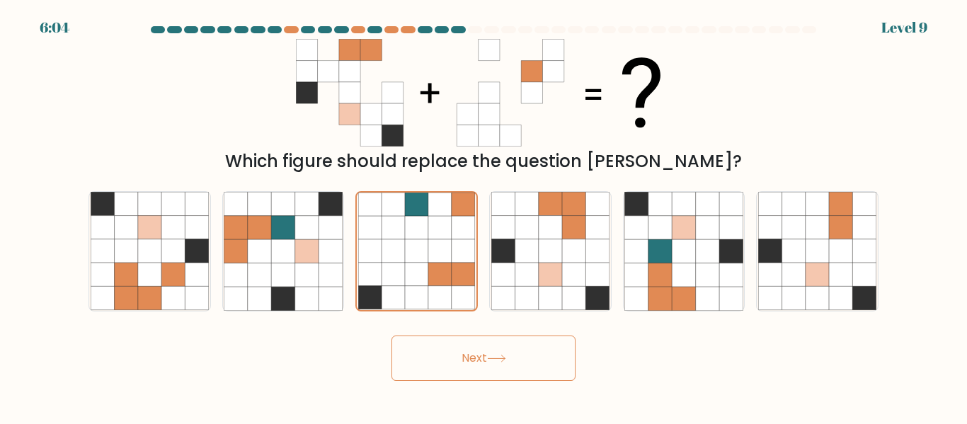
click at [451, 332] on div "Next" at bounding box center [483, 355] width 807 height 52
click at [459, 371] on button "Next" at bounding box center [484, 358] width 184 height 45
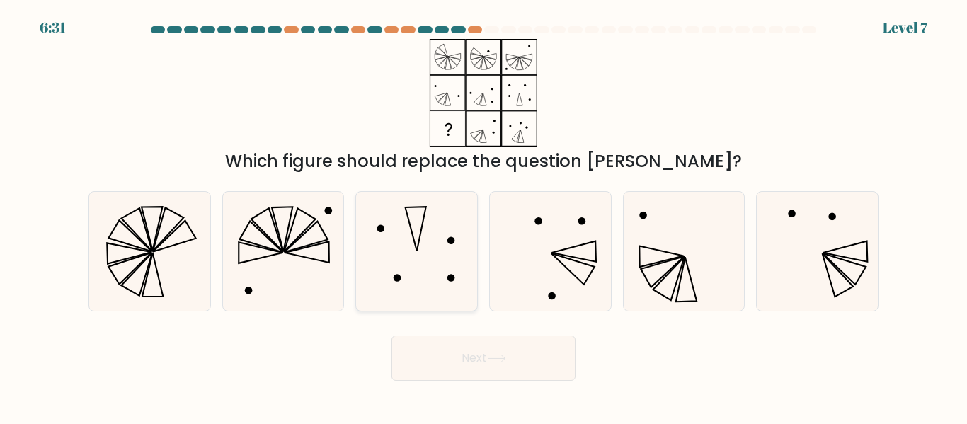
click at [455, 215] on icon at bounding box center [417, 251] width 118 height 118
click at [484, 215] on input "c." at bounding box center [484, 214] width 1 height 4
radio input "true"
click at [637, 263] on icon at bounding box center [684, 251] width 118 height 118
click at [484, 216] on input "e." at bounding box center [484, 214] width 1 height 4
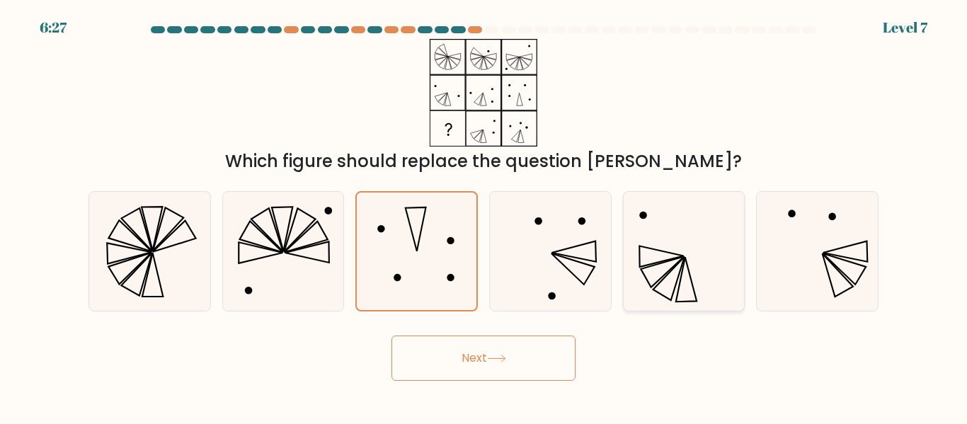
radio input "true"
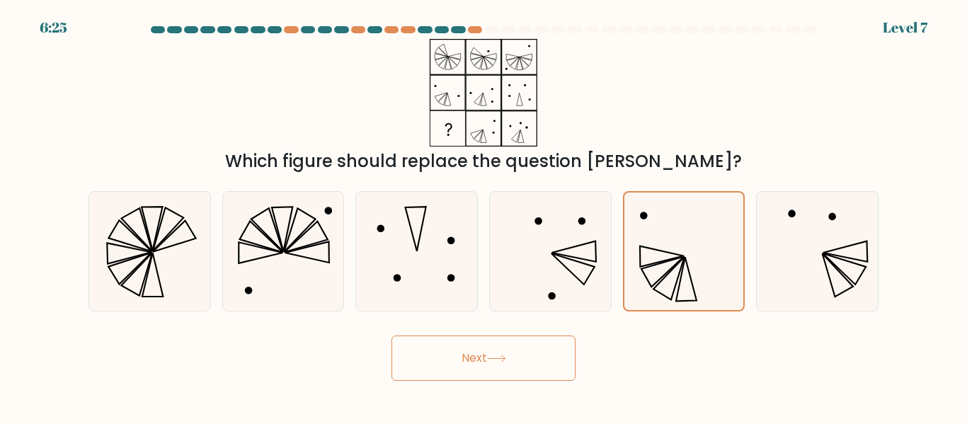
click at [519, 355] on button "Next" at bounding box center [484, 358] width 184 height 45
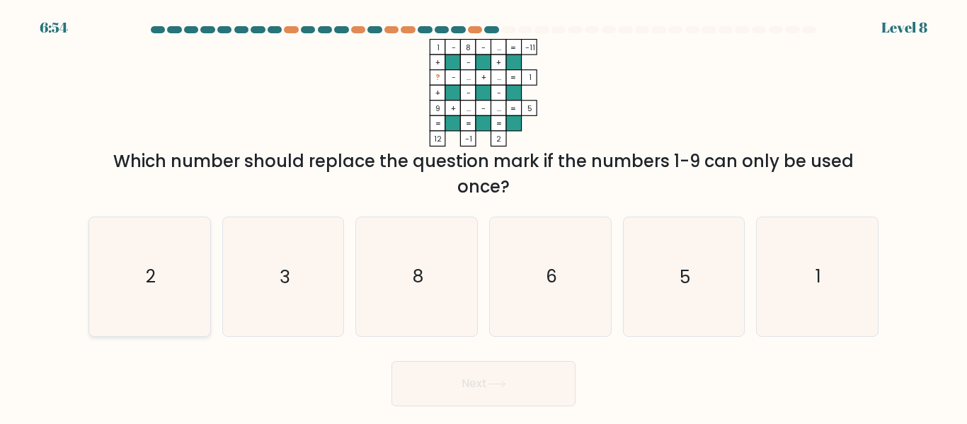
click at [157, 264] on icon "2" at bounding box center [150, 276] width 118 height 118
click at [484, 216] on input "a. 2" at bounding box center [484, 214] width 1 height 4
radio input "true"
click at [412, 384] on button "Next" at bounding box center [484, 383] width 184 height 45
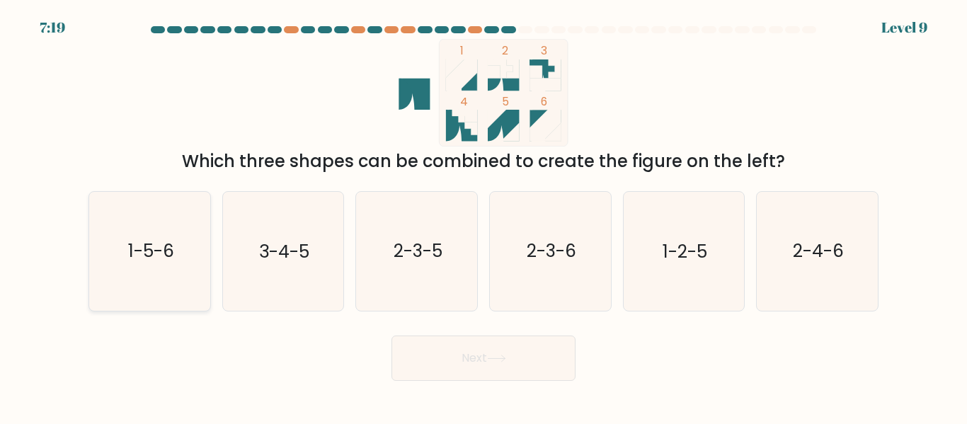
click at [176, 268] on icon "1-5-6" at bounding box center [150, 251] width 118 height 118
click at [484, 216] on input "a. 1-5-6" at bounding box center [484, 214] width 1 height 4
radio input "true"
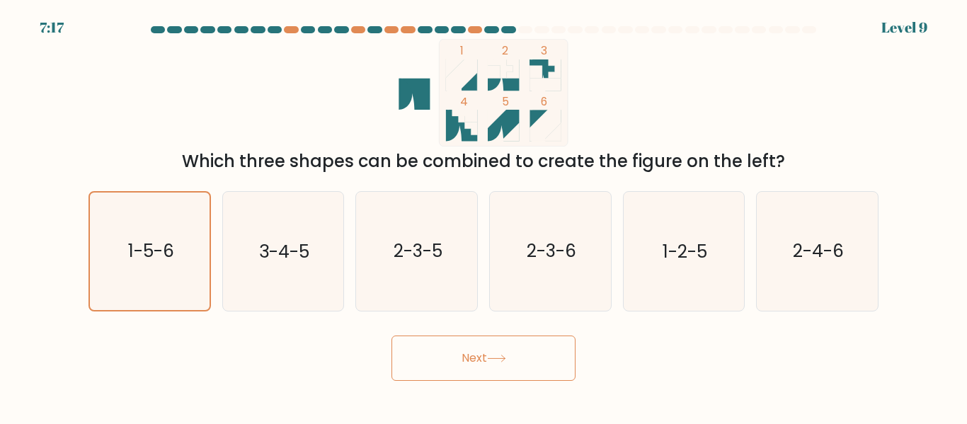
click at [457, 365] on button "Next" at bounding box center [484, 358] width 184 height 45
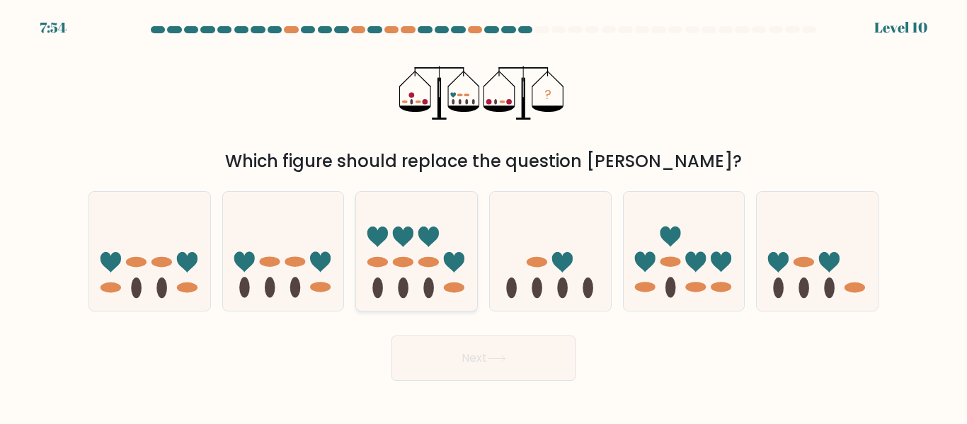
click at [420, 283] on icon at bounding box center [416, 251] width 121 height 100
click at [484, 216] on input "c." at bounding box center [484, 214] width 1 height 4
radio input "true"
click at [651, 283] on icon at bounding box center [684, 251] width 121 height 100
click at [484, 216] on input "e." at bounding box center [484, 214] width 1 height 4
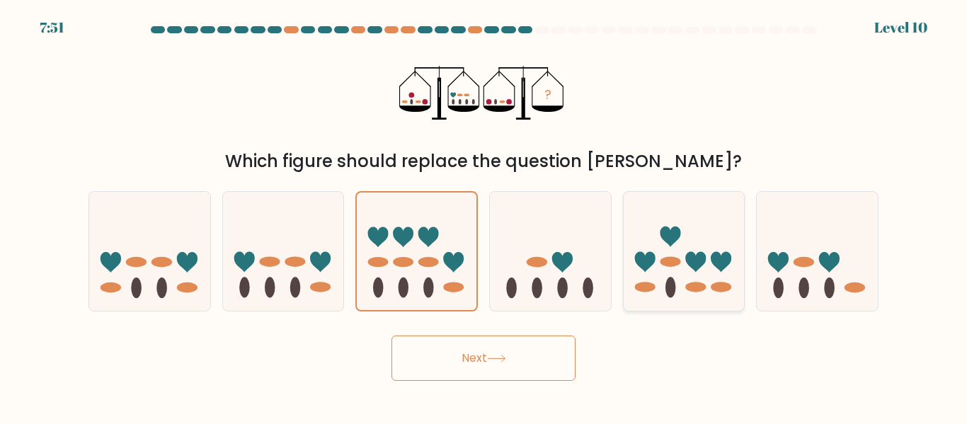
radio input "true"
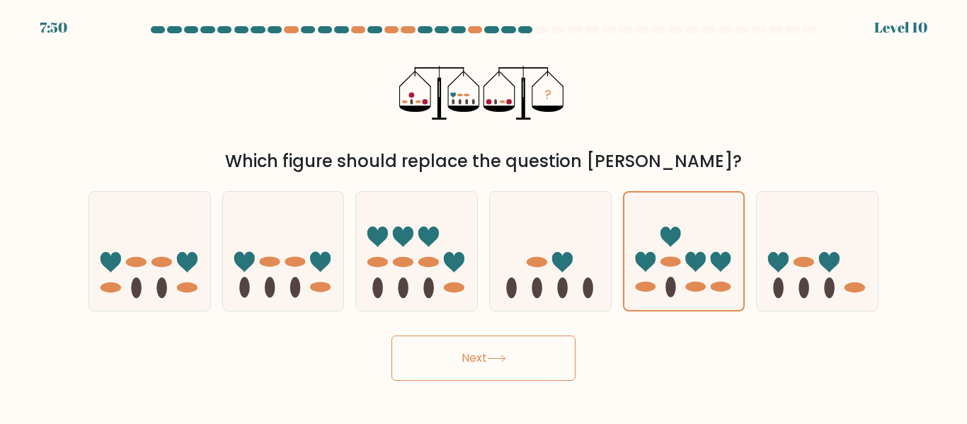
click at [524, 341] on button "Next" at bounding box center [484, 358] width 184 height 45
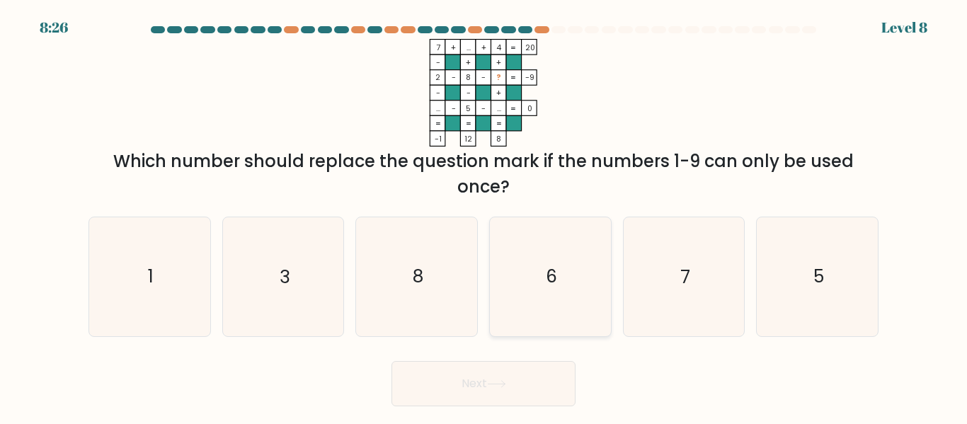
click at [540, 241] on icon "6" at bounding box center [550, 276] width 118 height 118
click at [484, 216] on input "d. 6" at bounding box center [484, 214] width 1 height 4
radio input "true"
click at [499, 399] on button "Next" at bounding box center [484, 383] width 184 height 45
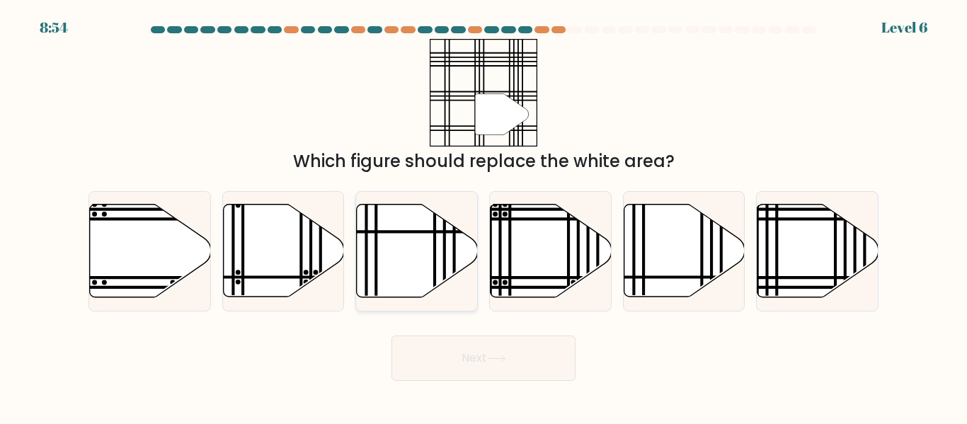
click at [427, 266] on icon at bounding box center [417, 251] width 121 height 93
click at [484, 216] on input "c." at bounding box center [484, 214] width 1 height 4
radio input "true"
click at [445, 369] on button "Next" at bounding box center [484, 358] width 184 height 45
click at [441, 353] on button "Next" at bounding box center [484, 358] width 184 height 45
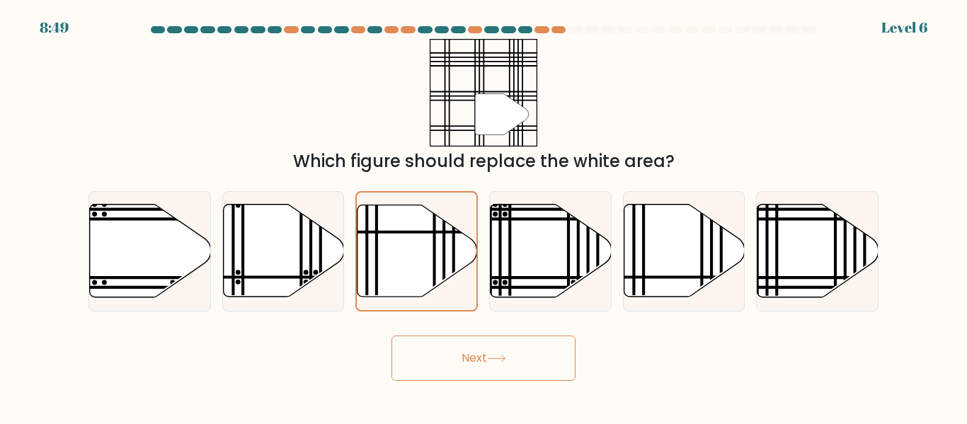
click at [503, 356] on icon at bounding box center [496, 359] width 19 height 8
click at [433, 249] on icon at bounding box center [418, 250] width 120 height 91
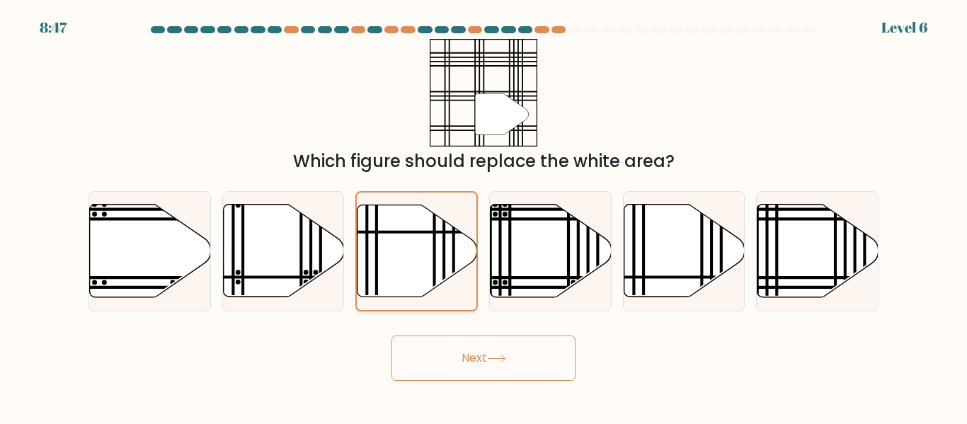
click at [484, 216] on input "c." at bounding box center [484, 214] width 1 height 4
click at [525, 265] on icon at bounding box center [551, 251] width 121 height 93
click at [484, 216] on input "d." at bounding box center [484, 214] width 1 height 4
radio input "true"
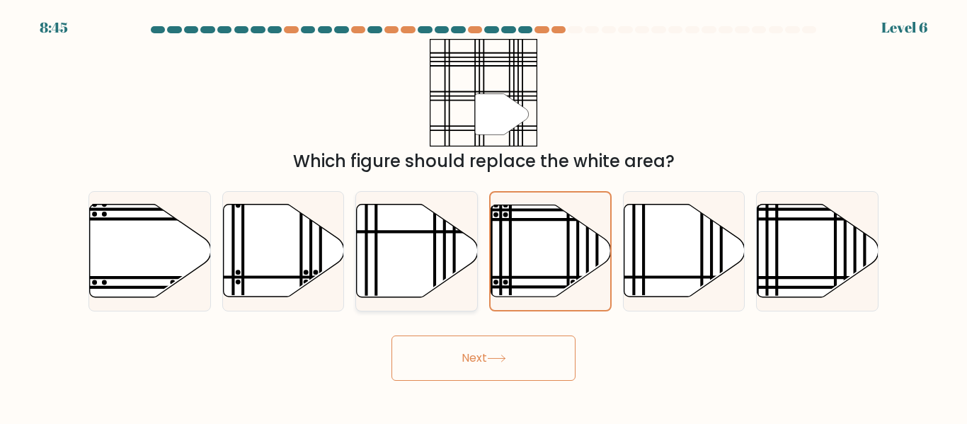
click at [408, 254] on icon at bounding box center [417, 251] width 121 height 93
click at [484, 216] on input "c." at bounding box center [484, 214] width 1 height 4
radio input "true"
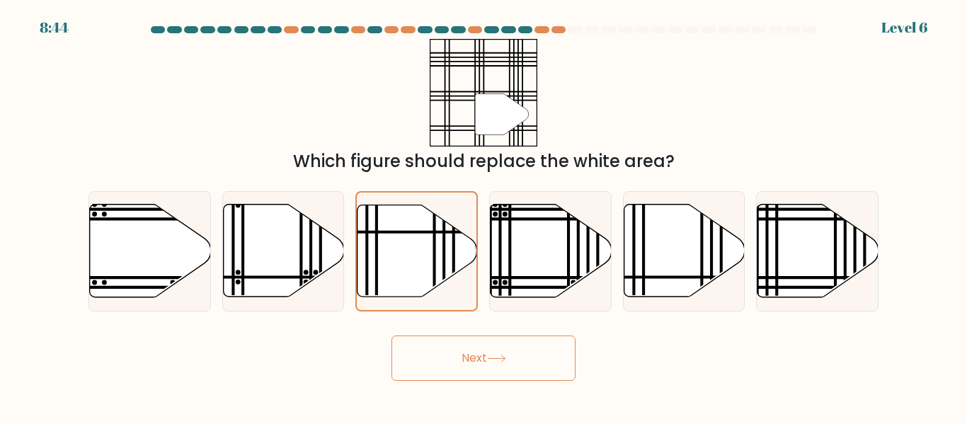
click at [478, 360] on button "Next" at bounding box center [484, 358] width 184 height 45
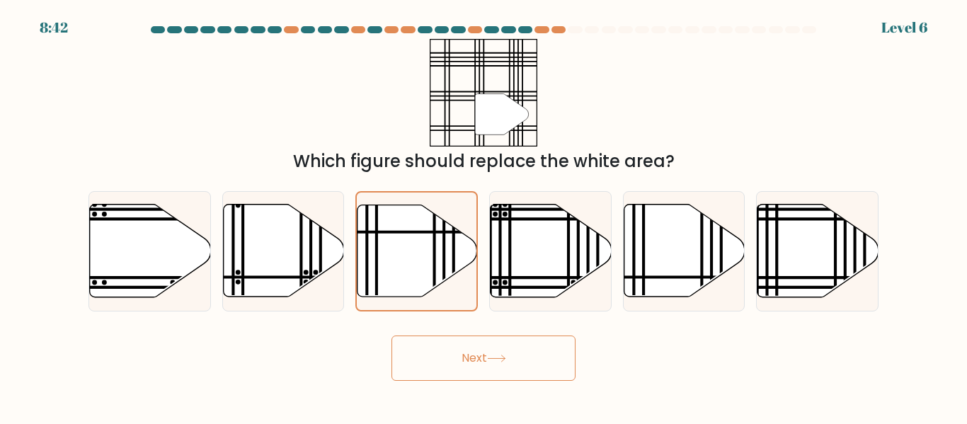
click at [478, 360] on button "Next" at bounding box center [484, 358] width 184 height 45
click at [820, 266] on icon at bounding box center [818, 251] width 121 height 93
click at [484, 216] on input "f." at bounding box center [484, 214] width 1 height 4
radio input "true"
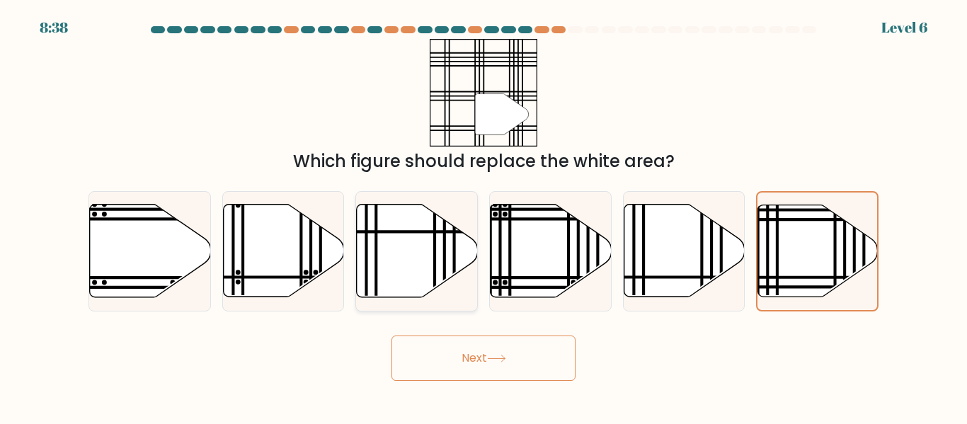
click at [445, 250] on line at bounding box center [445, 302] width 0 height 244
click at [484, 216] on input "c." at bounding box center [484, 214] width 1 height 4
radio input "true"
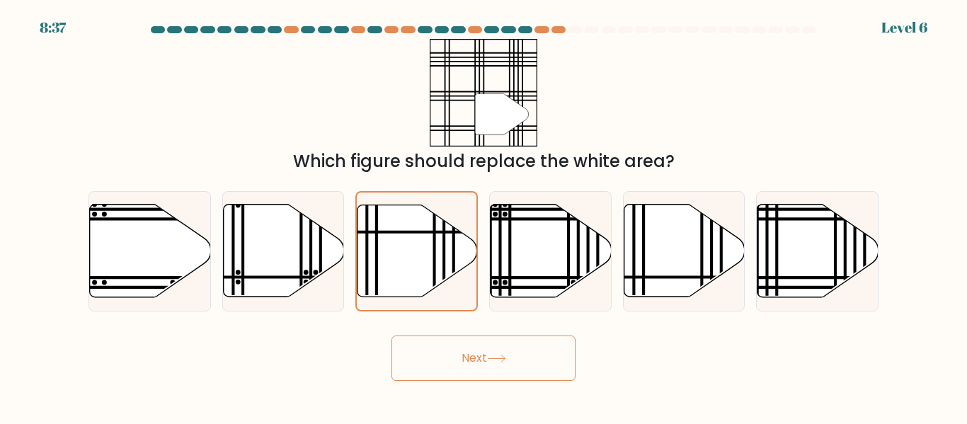
click at [474, 348] on button "Next" at bounding box center [484, 358] width 184 height 45
click at [589, 285] on icon at bounding box center [550, 251] width 121 height 94
click at [484, 216] on input "d." at bounding box center [484, 214] width 1 height 4
radio input "true"
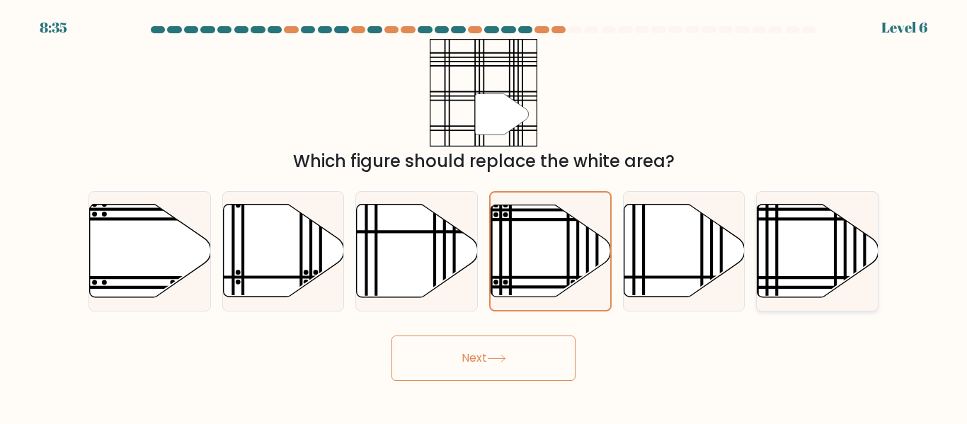
click at [813, 263] on icon at bounding box center [818, 251] width 121 height 93
click at [484, 216] on input "f." at bounding box center [484, 214] width 1 height 4
radio input "true"
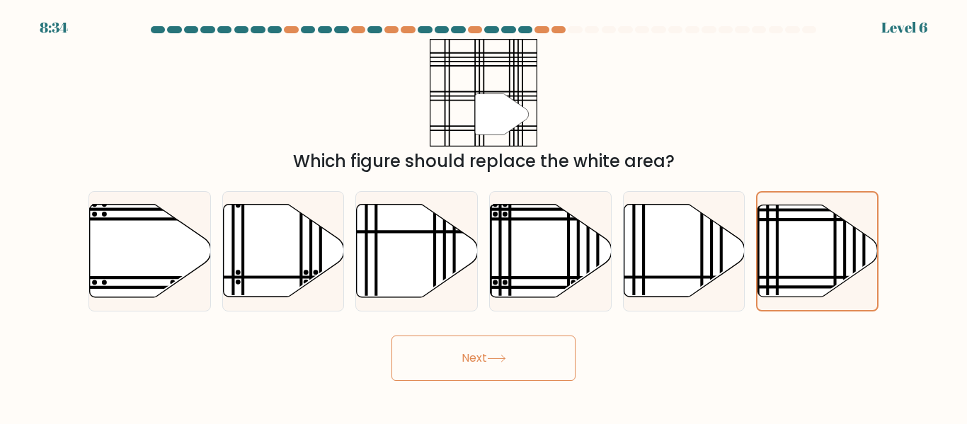
click at [494, 346] on button "Next" at bounding box center [484, 358] width 184 height 45
click at [431, 223] on icon at bounding box center [417, 251] width 121 height 93
click at [484, 216] on input "c." at bounding box center [484, 214] width 1 height 4
radio input "true"
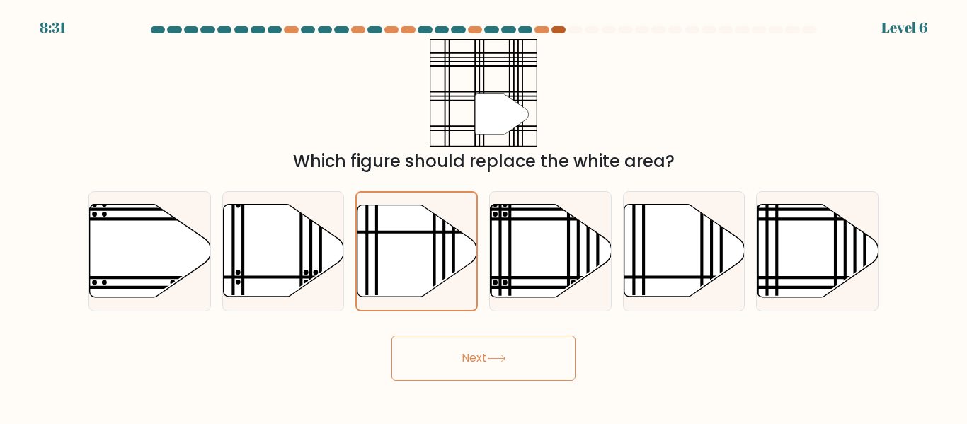
click at [562, 28] on div at bounding box center [559, 29] width 14 height 7
click at [444, 228] on line at bounding box center [444, 301] width 0 height 241
click at [484, 216] on input "c." at bounding box center [484, 214] width 1 height 4
click at [479, 351] on button "Next" at bounding box center [484, 358] width 184 height 45
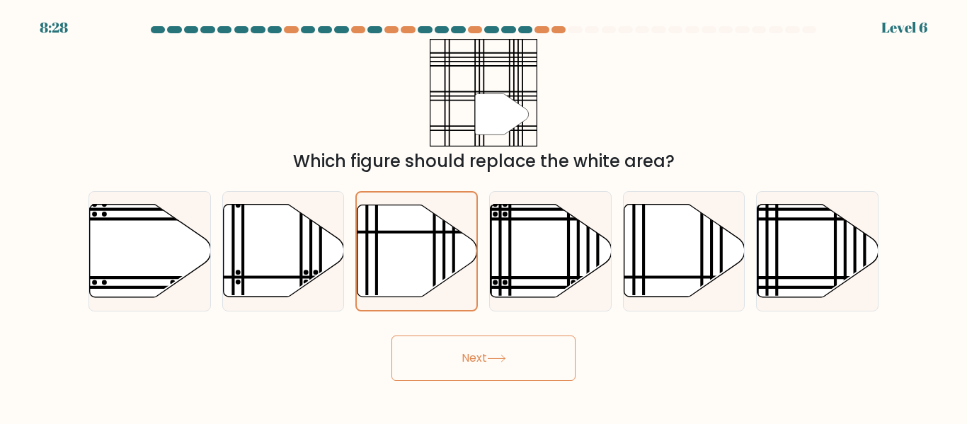
click at [479, 351] on button "Next" at bounding box center [484, 358] width 184 height 45
click at [392, 336] on button "Next" at bounding box center [484, 358] width 184 height 45
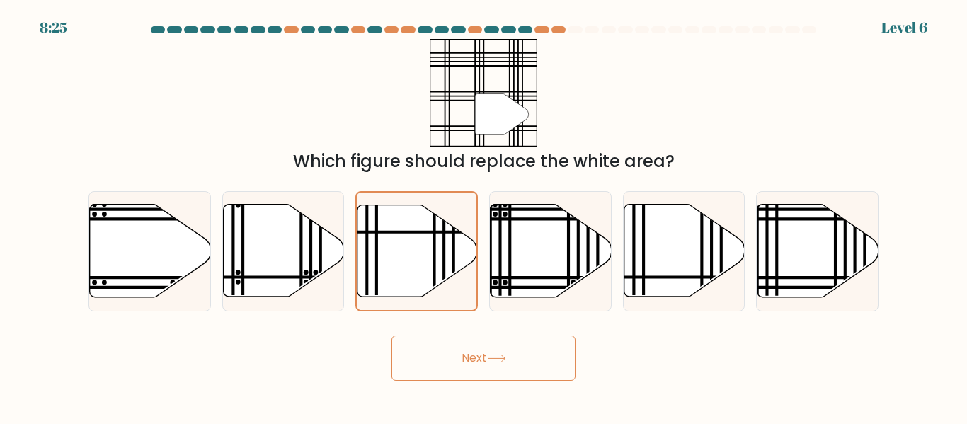
click at [392, 336] on button "Next" at bounding box center [484, 358] width 184 height 45
click at [417, 268] on icon at bounding box center [417, 251] width 121 height 93
click at [484, 216] on input "c." at bounding box center [484, 214] width 1 height 4
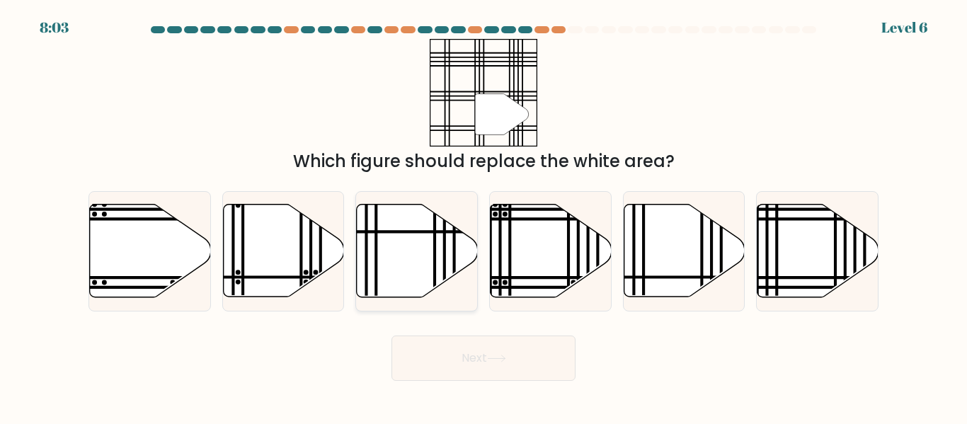
radio input "true"
click at [450, 371] on button "Next" at bounding box center [484, 358] width 184 height 45
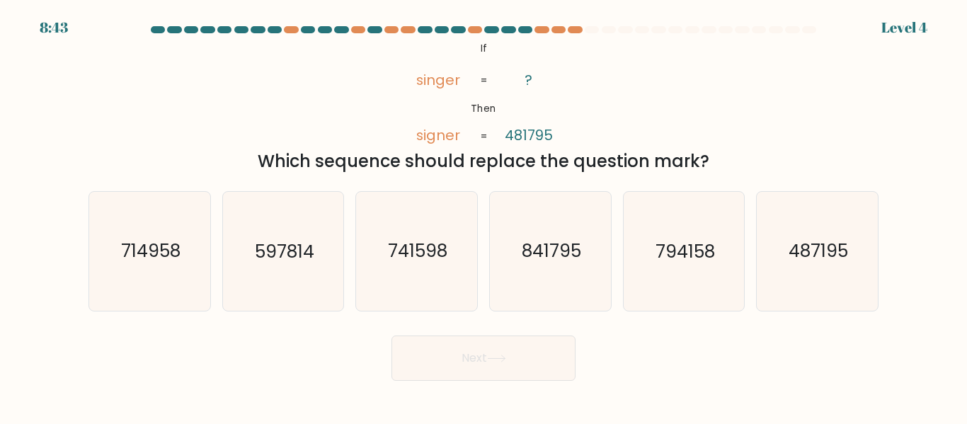
click at [446, 364] on button "Next" at bounding box center [484, 358] width 184 height 45
click at [580, 38] on div at bounding box center [483, 32] width 807 height 13
click at [576, 29] on div at bounding box center [575, 29] width 14 height 7
click at [813, 265] on icon "487195" at bounding box center [817, 251] width 118 height 118
click at [484, 216] on input "f. 487195" at bounding box center [484, 214] width 1 height 4
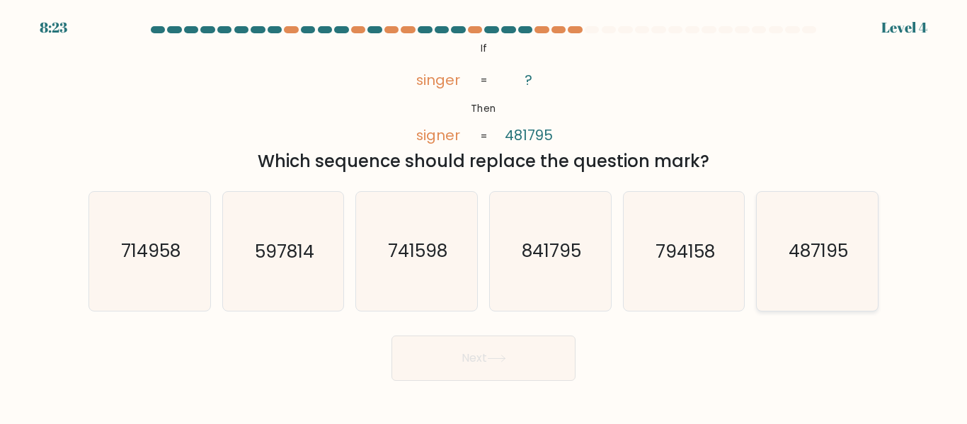
radio input "true"
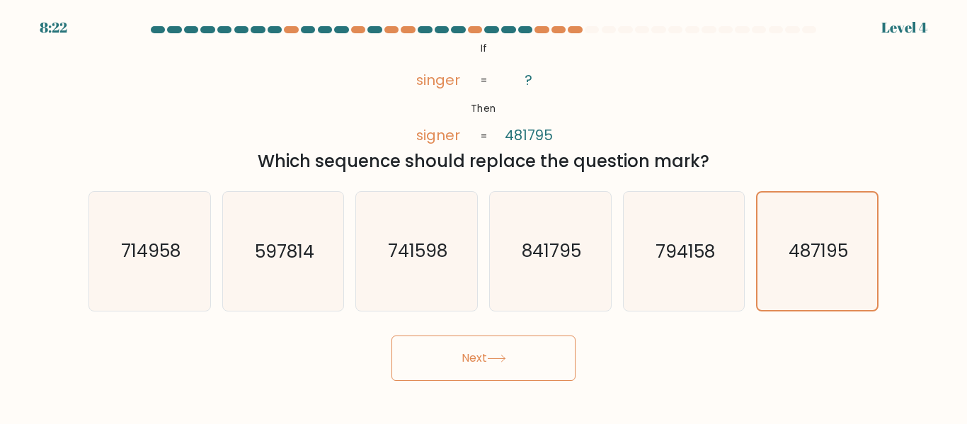
click at [532, 357] on button "Next" at bounding box center [484, 358] width 184 height 45
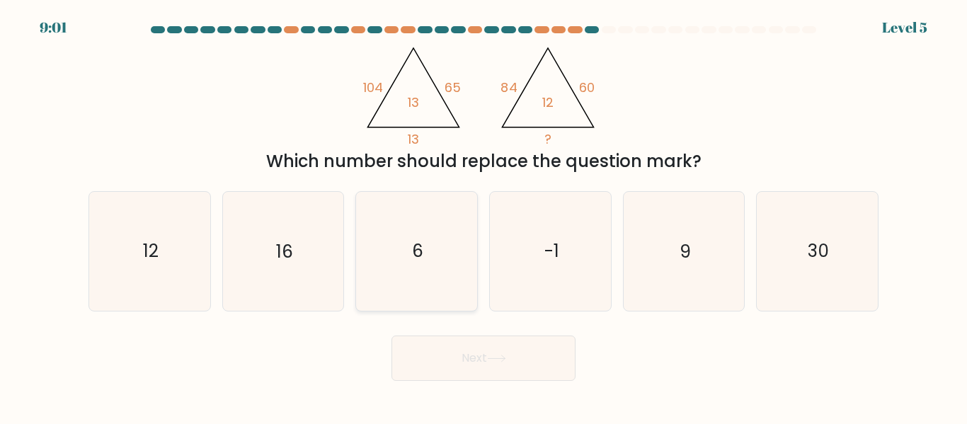
click at [436, 260] on icon "6" at bounding box center [417, 251] width 118 height 118
click at [484, 216] on input "c. 6" at bounding box center [484, 214] width 1 height 4
radio input "true"
click at [489, 363] on button "Next" at bounding box center [484, 358] width 184 height 45
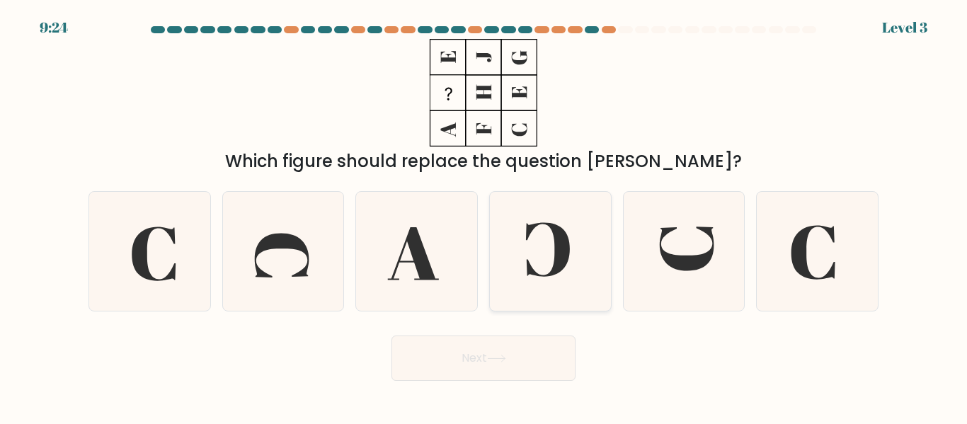
click at [520, 261] on icon at bounding box center [550, 251] width 118 height 118
click at [484, 216] on input "d." at bounding box center [484, 214] width 1 height 4
radio input "true"
click at [518, 356] on button "Next" at bounding box center [484, 358] width 184 height 45
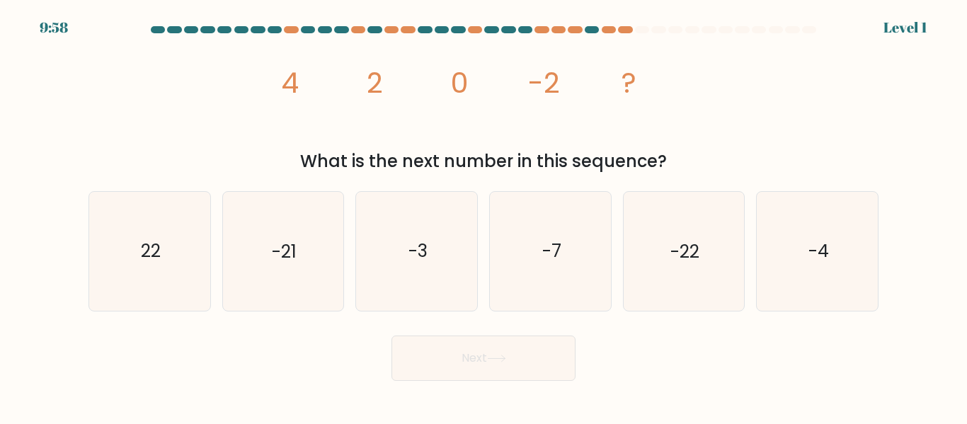
click at [518, 356] on button "Next" at bounding box center [484, 358] width 184 height 45
click at [810, 295] on icon "-4" at bounding box center [817, 251] width 118 height 118
click at [484, 216] on input "f. -4" at bounding box center [484, 214] width 1 height 4
radio input "true"
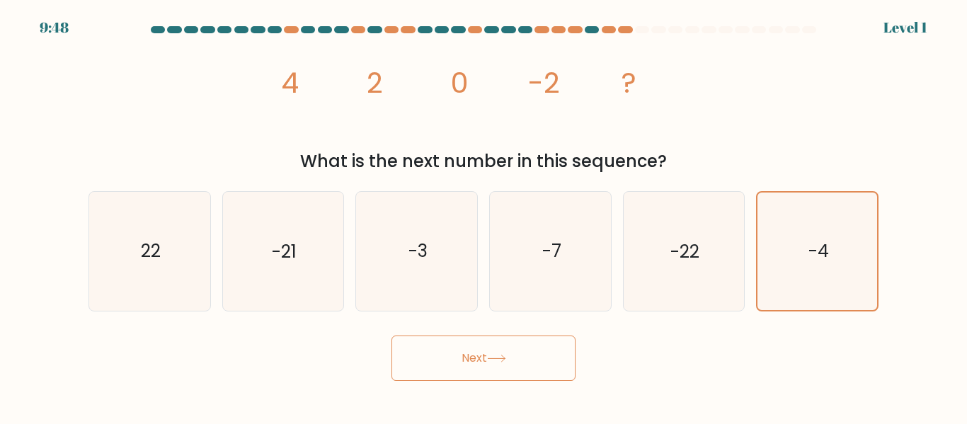
click at [501, 363] on button "Next" at bounding box center [484, 358] width 184 height 45
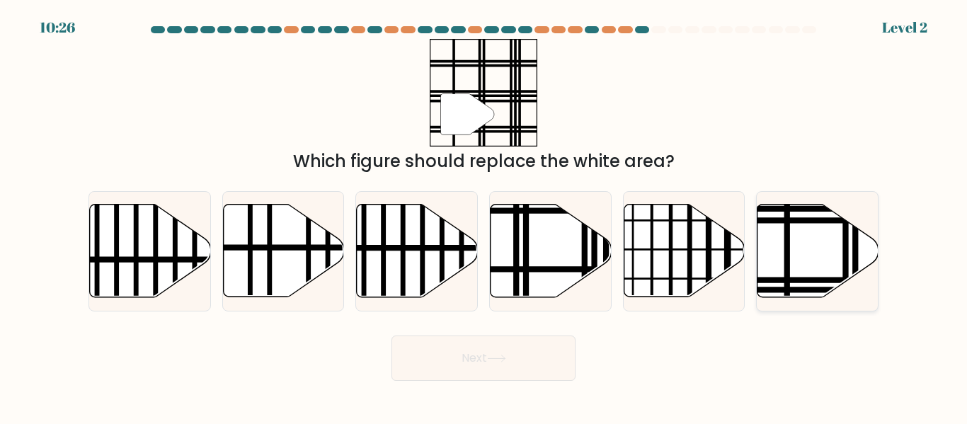
click at [838, 253] on icon at bounding box center [818, 251] width 121 height 93
click at [484, 216] on input "f." at bounding box center [484, 214] width 1 height 4
radio input "true"
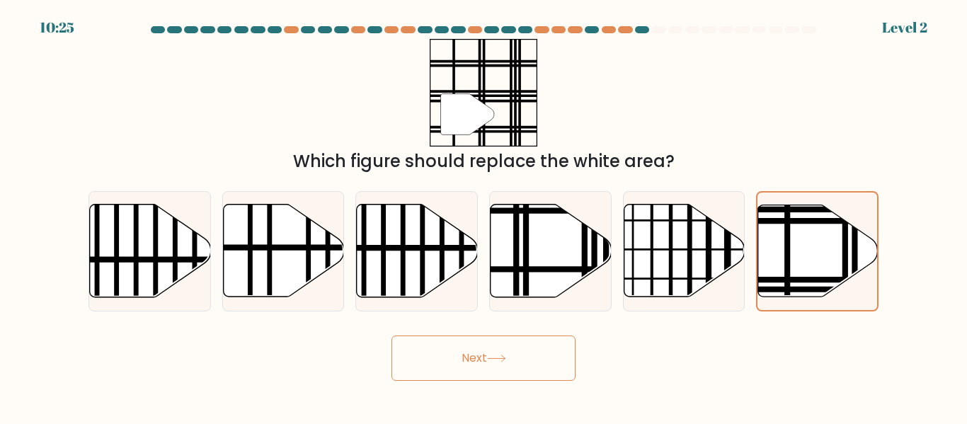
click at [545, 356] on button "Next" at bounding box center [484, 358] width 184 height 45
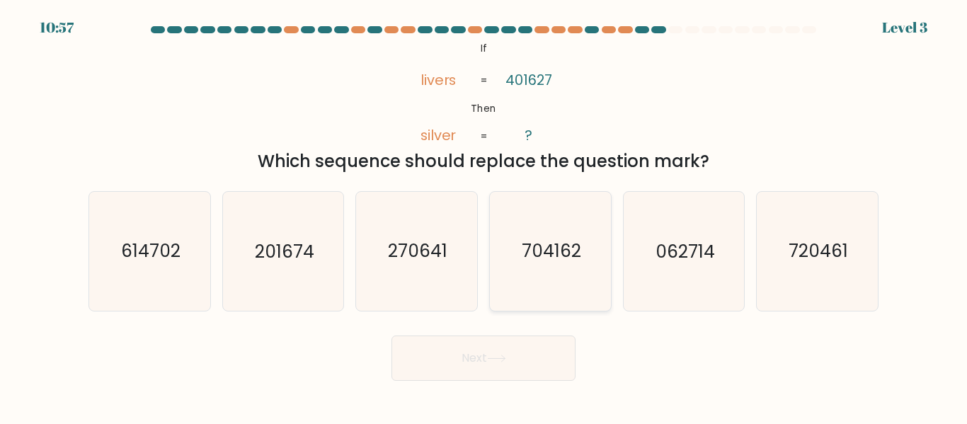
click at [585, 247] on icon "704162" at bounding box center [550, 251] width 118 height 118
click at [484, 216] on input "d. 704162" at bounding box center [484, 214] width 1 height 4
radio input "true"
click at [497, 365] on button "Next" at bounding box center [484, 358] width 184 height 45
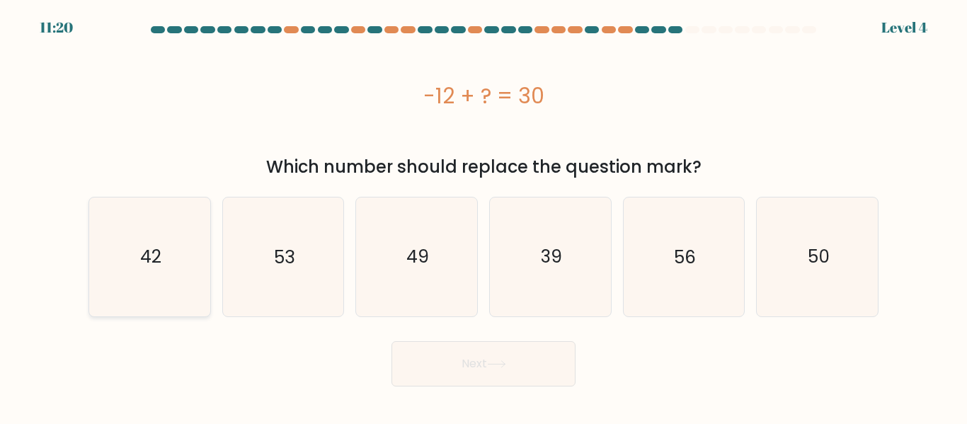
click at [134, 222] on icon "42" at bounding box center [150, 257] width 118 height 118
click at [484, 216] on input "a. 42" at bounding box center [484, 214] width 1 height 4
radio input "true"
click at [525, 354] on button "Next" at bounding box center [484, 363] width 184 height 45
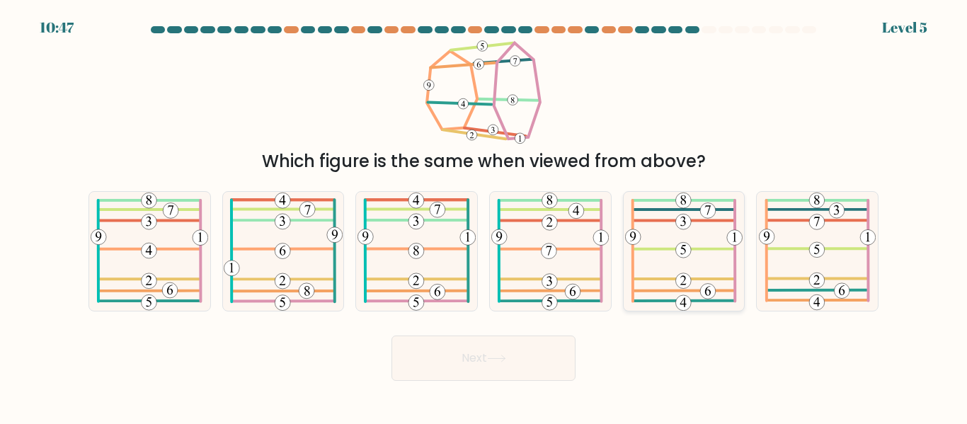
click at [714, 215] on icon at bounding box center [683, 251] width 117 height 118
click at [484, 215] on input "e." at bounding box center [484, 214] width 1 height 4
radio input "true"
click at [477, 360] on button "Next" at bounding box center [484, 358] width 184 height 45
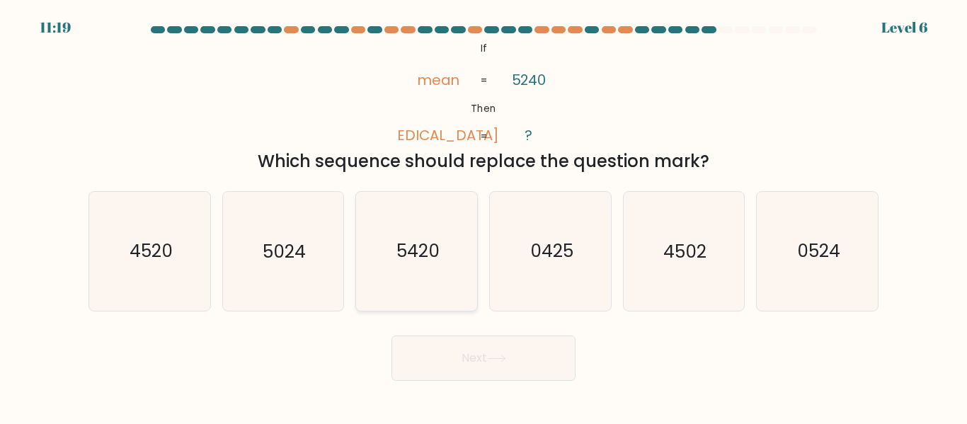
click at [433, 262] on text "5420" at bounding box center [418, 251] width 43 height 25
click at [484, 216] on input "c. 5420" at bounding box center [484, 214] width 1 height 4
radio input "true"
click at [508, 370] on button "Next" at bounding box center [484, 358] width 184 height 45
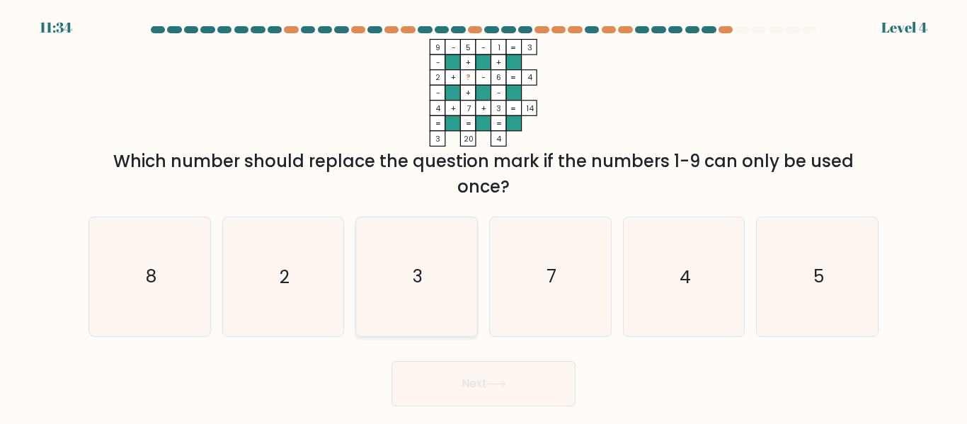
click at [442, 261] on icon "3" at bounding box center [417, 276] width 118 height 118
click at [484, 216] on input "c. 3" at bounding box center [484, 214] width 1 height 4
radio input "true"
click at [510, 384] on button "Next" at bounding box center [484, 383] width 184 height 45
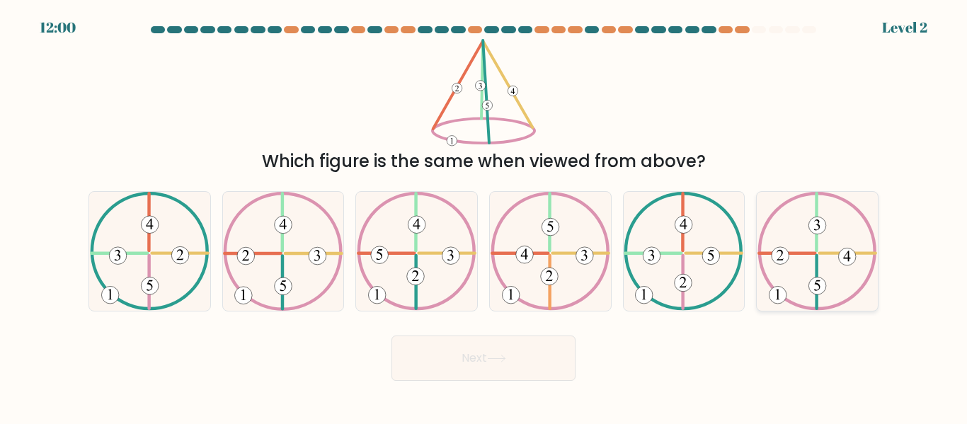
click at [822, 263] on icon at bounding box center [818, 251] width 120 height 118
click at [484, 216] on input "f." at bounding box center [484, 214] width 1 height 4
radio input "true"
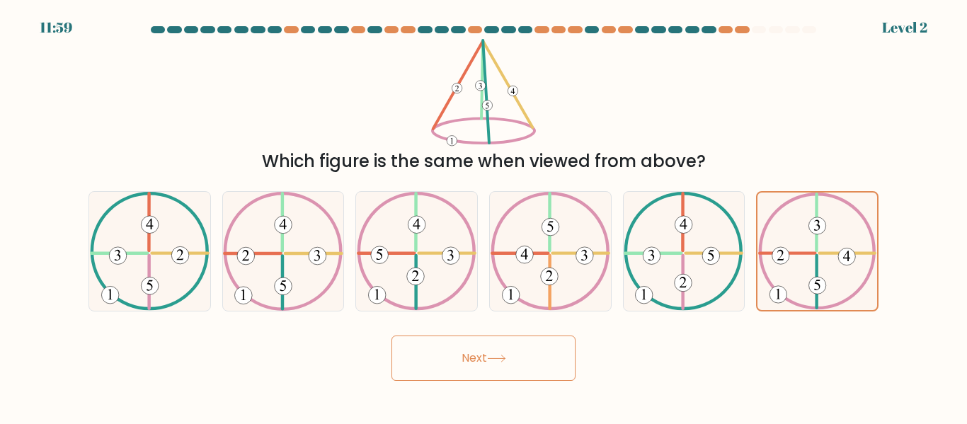
click at [518, 348] on button "Next" at bounding box center [484, 358] width 184 height 45
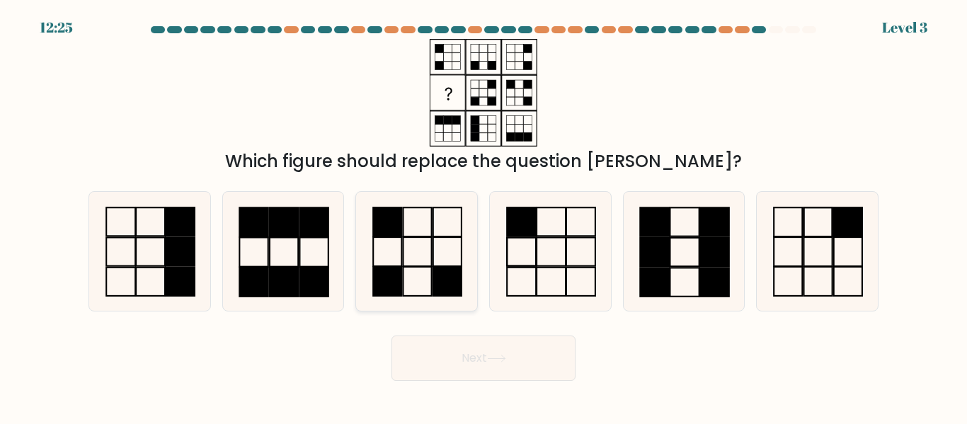
click at [399, 258] on icon at bounding box center [417, 251] width 118 height 118
click at [484, 216] on input "c." at bounding box center [484, 214] width 1 height 4
radio input "true"
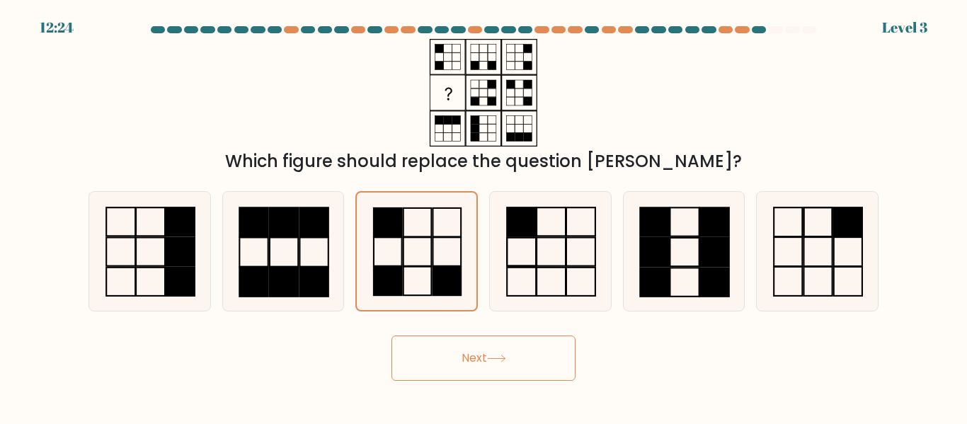
click at [472, 358] on button "Next" at bounding box center [484, 358] width 184 height 45
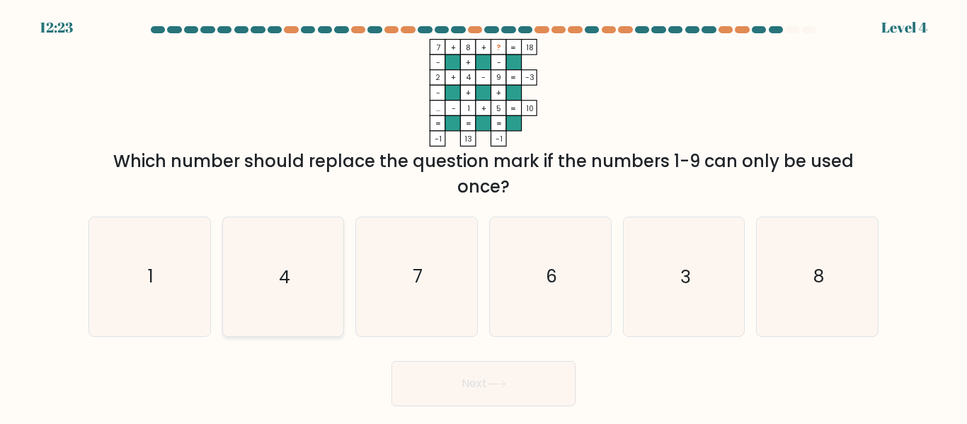
click at [253, 296] on icon "4" at bounding box center [283, 276] width 118 height 118
click at [484, 216] on input "b. 4" at bounding box center [484, 214] width 1 height 4
radio input "true"
click at [505, 394] on button "Next" at bounding box center [484, 383] width 184 height 45
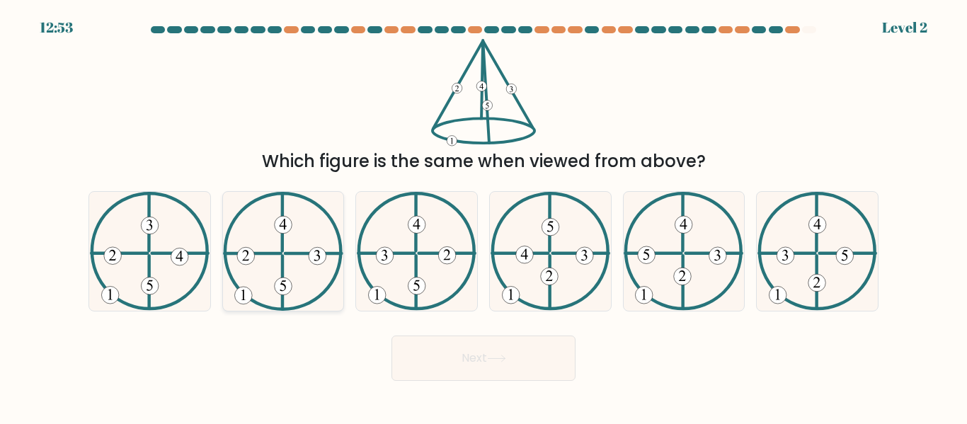
click at [295, 208] on icon at bounding box center [283, 251] width 120 height 118
click at [484, 212] on input "b." at bounding box center [484, 214] width 1 height 4
radio input "true"
click at [470, 369] on button "Next" at bounding box center [484, 358] width 184 height 45
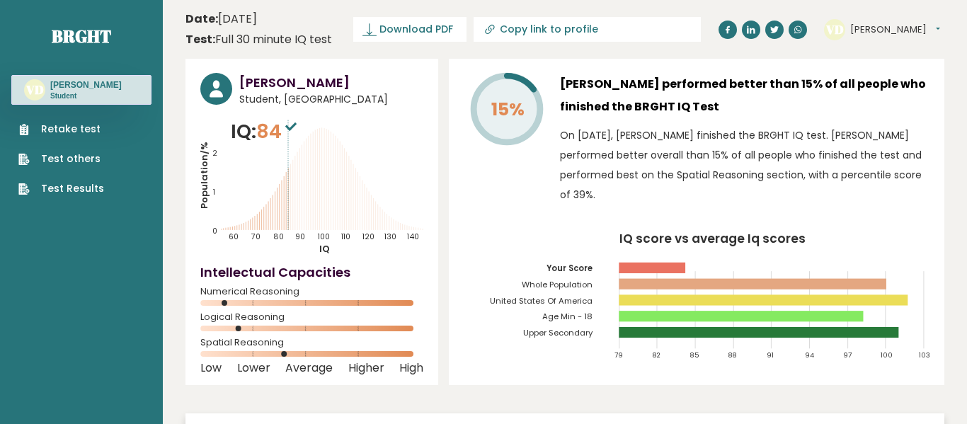
click at [23, 194] on icon at bounding box center [23, 188] width 8 height 11
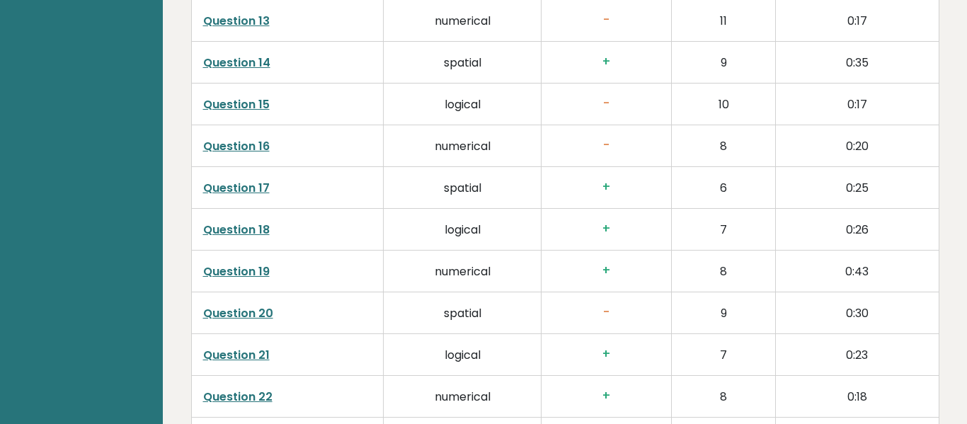
scroll to position [3736, 0]
